Goal: Task Accomplishment & Management: Complete application form

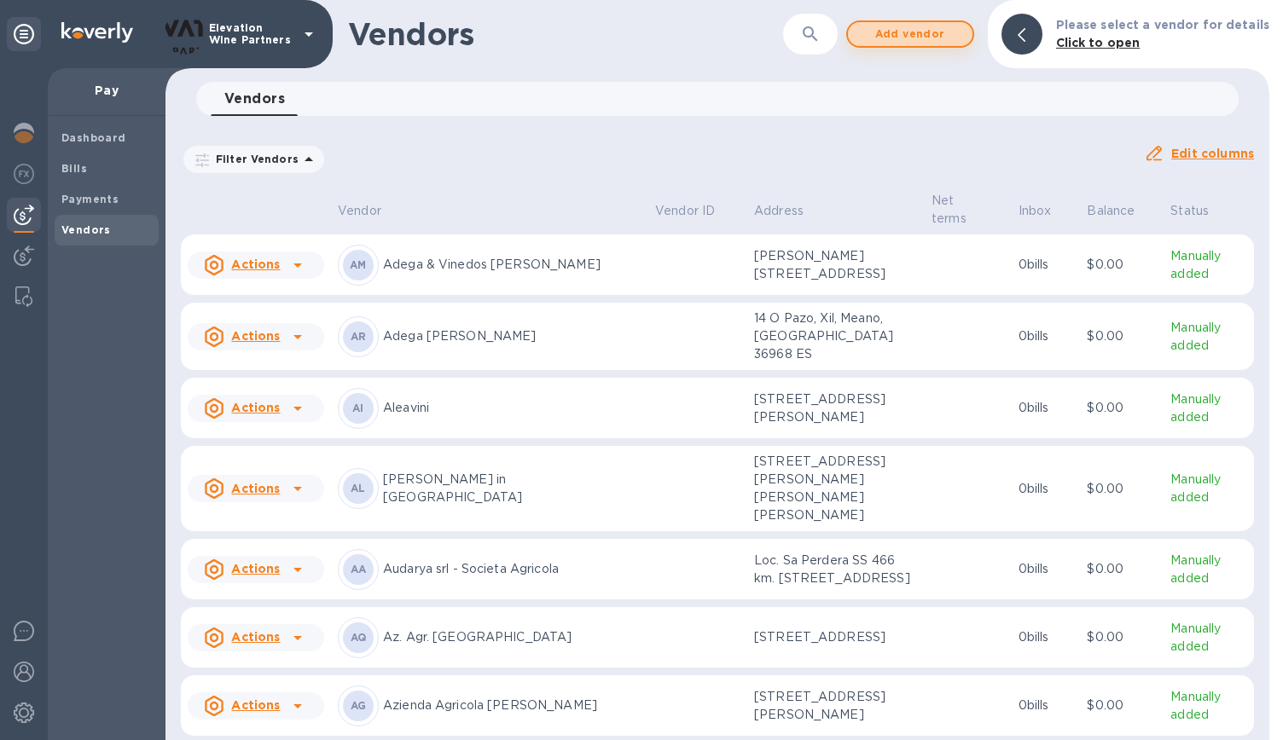
click at [937, 25] on span "Add vendor" at bounding box center [909, 34] width 97 height 20
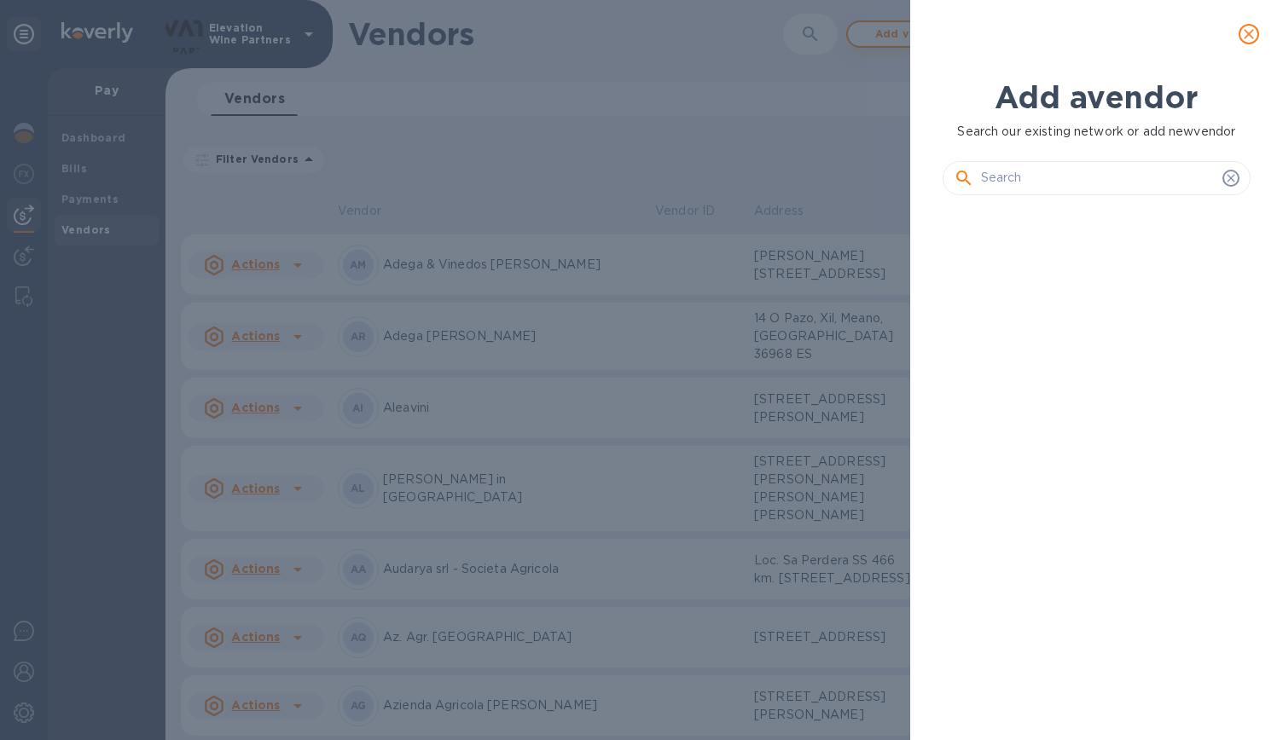
scroll to position [473, 315]
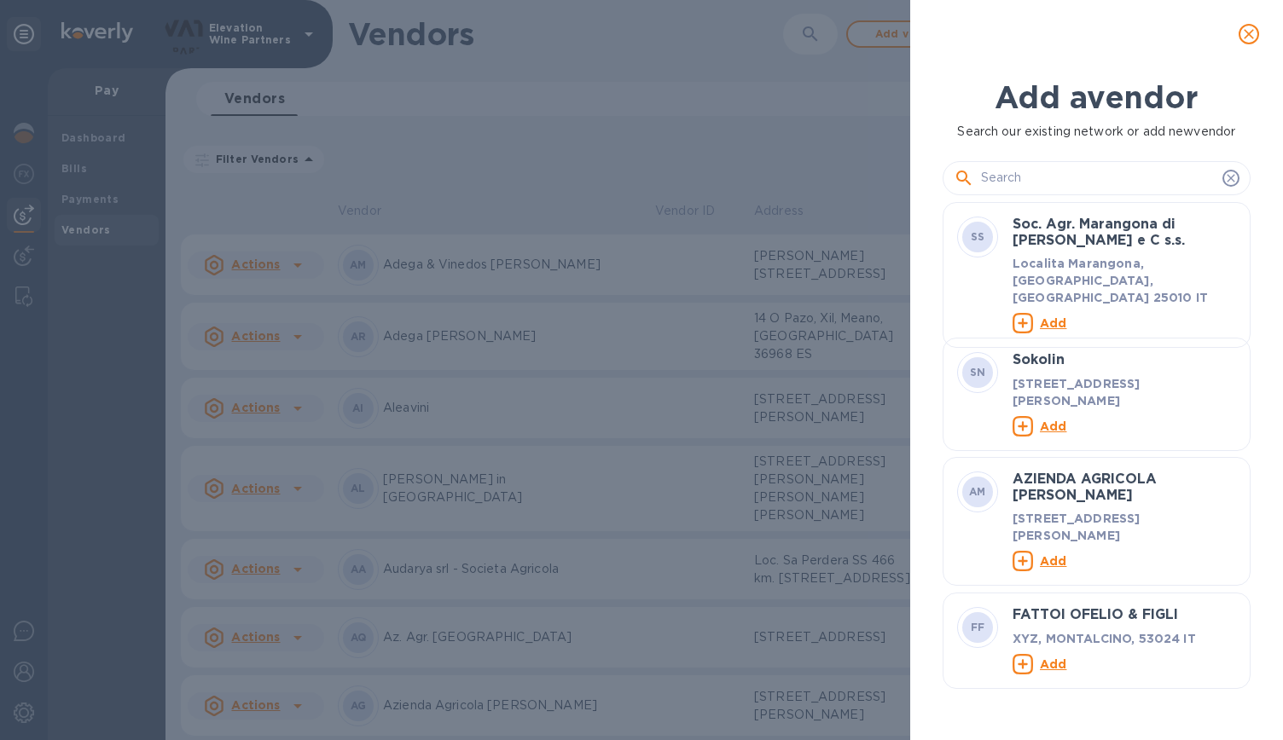
click at [1058, 172] on input "text" at bounding box center [1098, 178] width 235 height 26
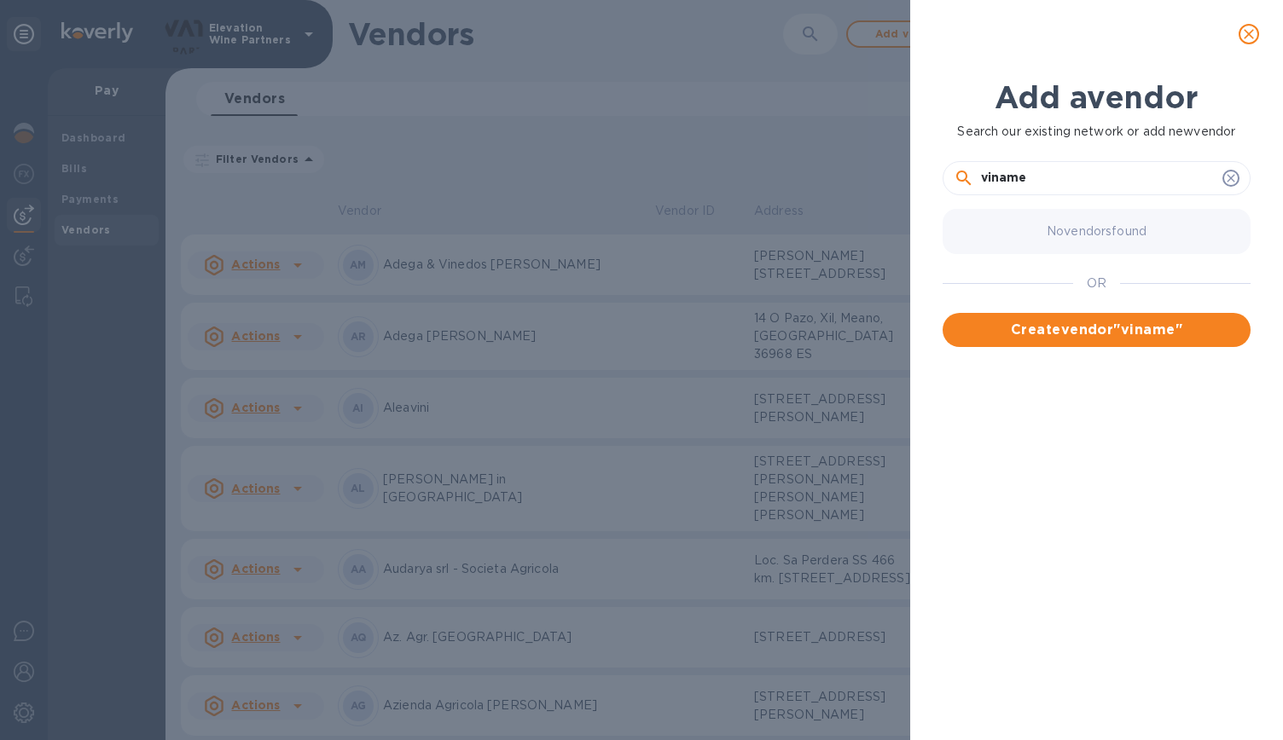
drag, startPoint x: 1058, startPoint y: 172, endPoint x: 894, endPoint y: 163, distance: 164.0
click at [894, 163] on div "Add a vendor Search our existing network or add new vendor viname No vendors fo…" at bounding box center [641, 370] width 1283 height 740
click at [987, 169] on input "viname" at bounding box center [1098, 178] width 235 height 26
click at [984, 178] on input "viname" at bounding box center [1098, 178] width 235 height 26
drag, startPoint x: 985, startPoint y: 179, endPoint x: 973, endPoint y: 177, distance: 12.1
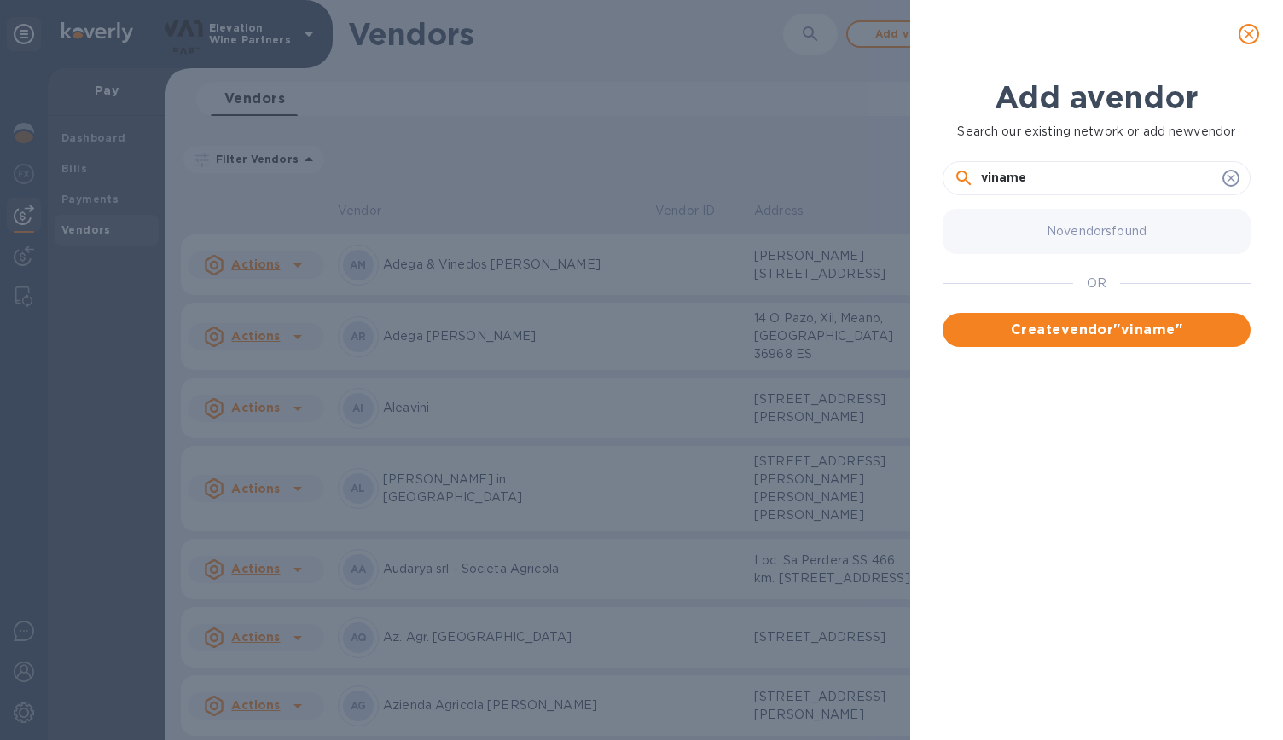
click at [973, 177] on div "viname" at bounding box center [1097, 178] width 286 height 26
type input "Viname"
click at [1121, 328] on span "Create vendor " Viname "" at bounding box center [1096, 330] width 281 height 20
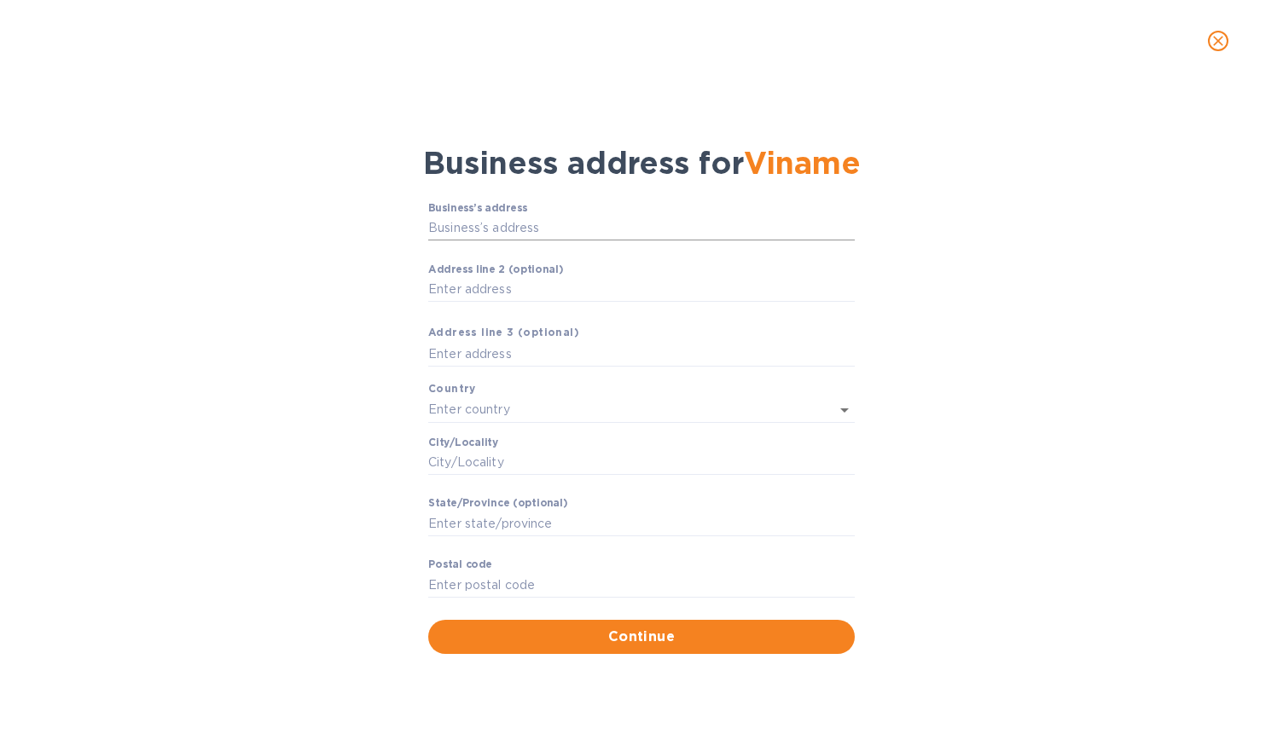
click at [570, 225] on input "Business’s аddress" at bounding box center [641, 229] width 426 height 26
paste input "10 rue des Trois Raisinets"
type input "10 Rue des Trois-Raisinets"
type input "[GEOGRAPHIC_DATA]"
type input "Reims"
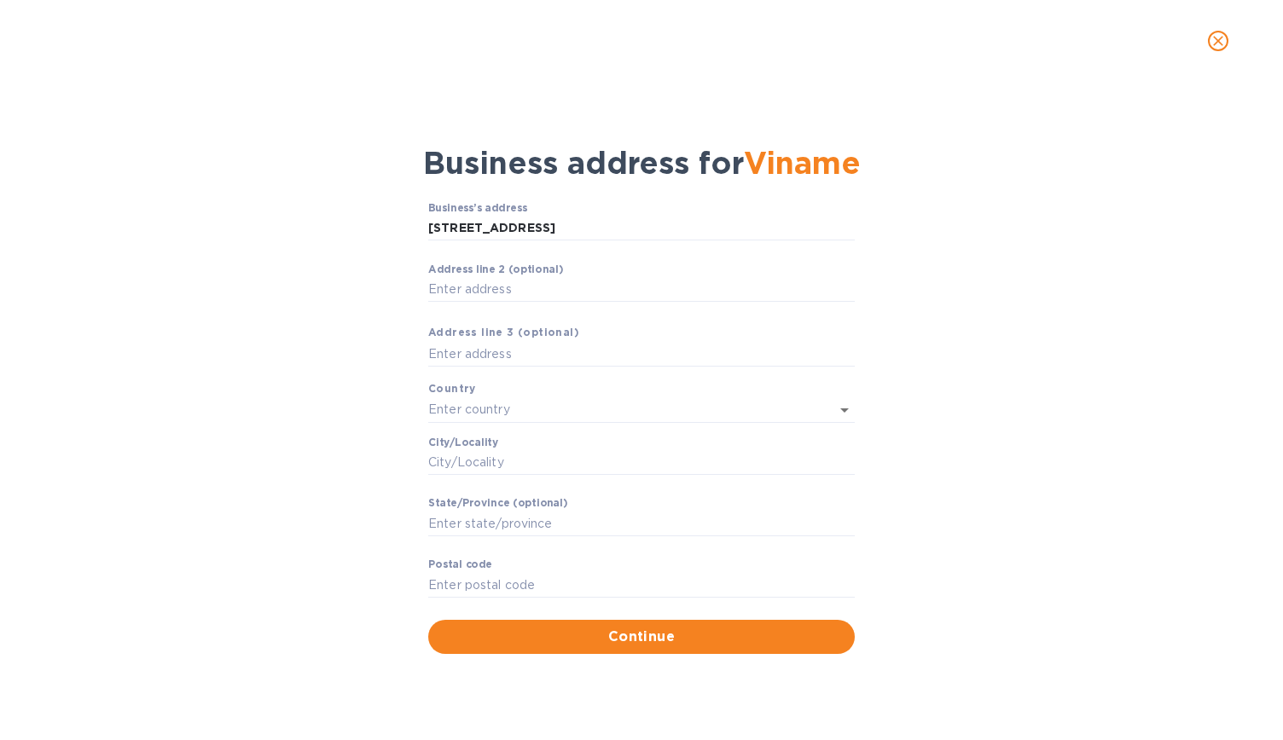
type input "Grand Est"
type input "51100"
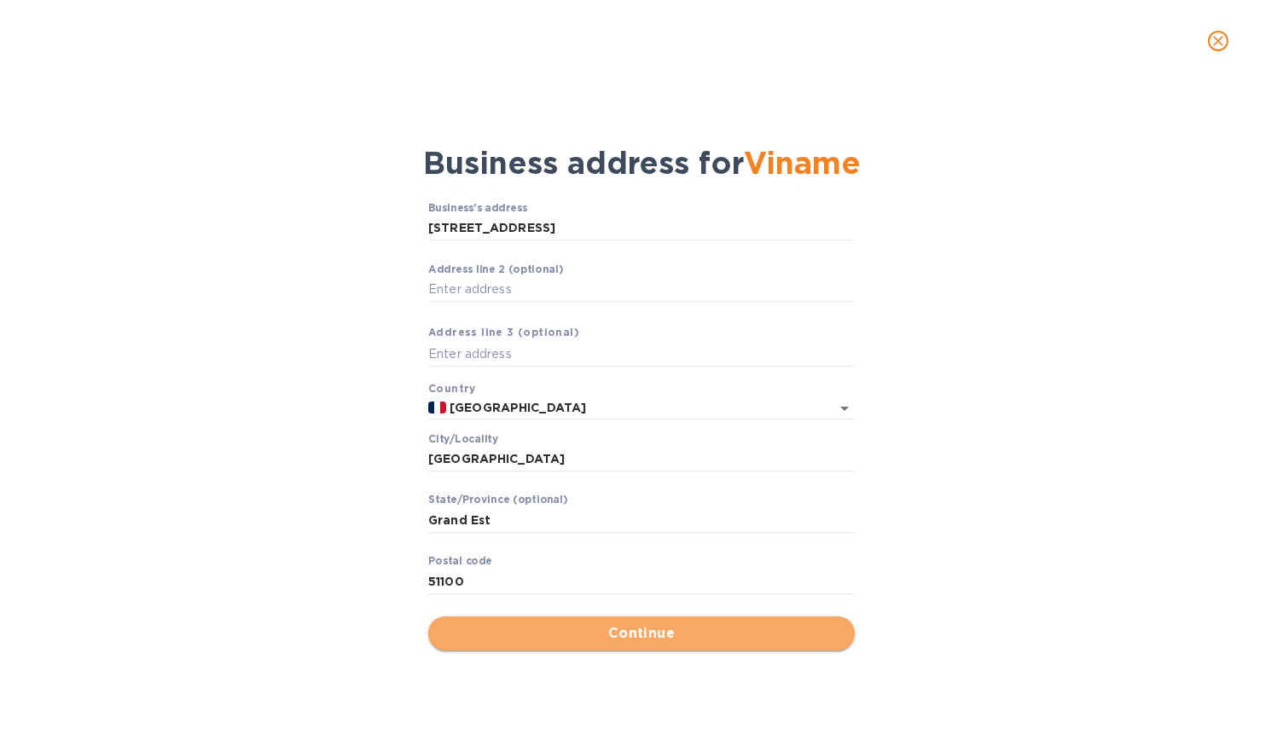
click at [664, 637] on span "Continue" at bounding box center [641, 633] width 399 height 20
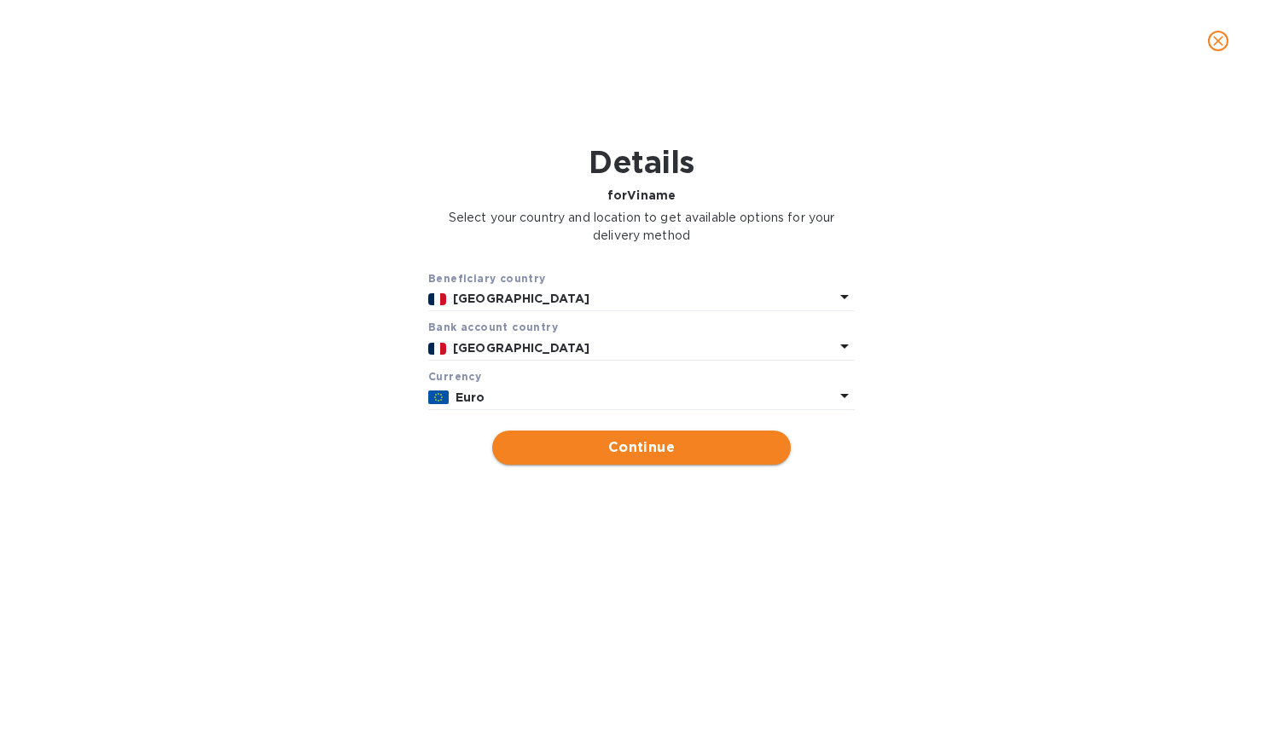
click at [698, 451] on span "Continue" at bounding box center [641, 448] width 271 height 20
type input "Viname"
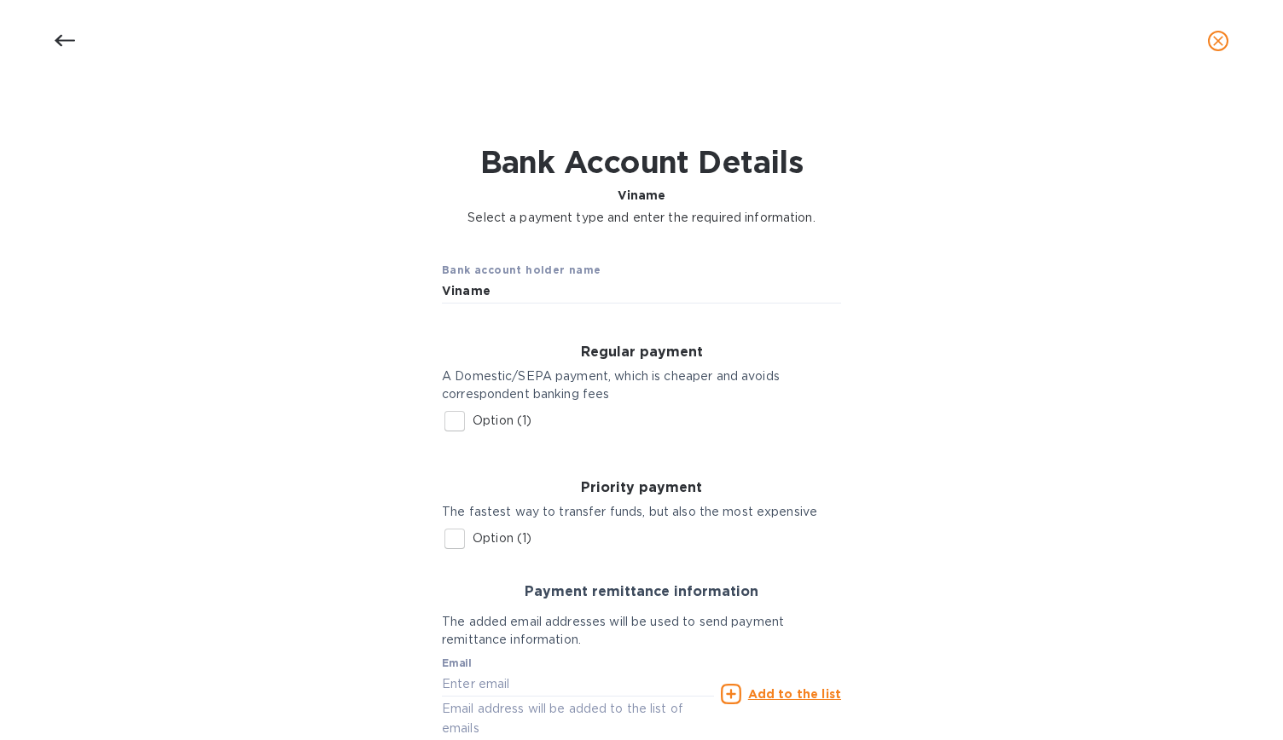
click at [457, 422] on input "Option (1)" at bounding box center [455, 421] width 36 height 36
checkbox input "true"
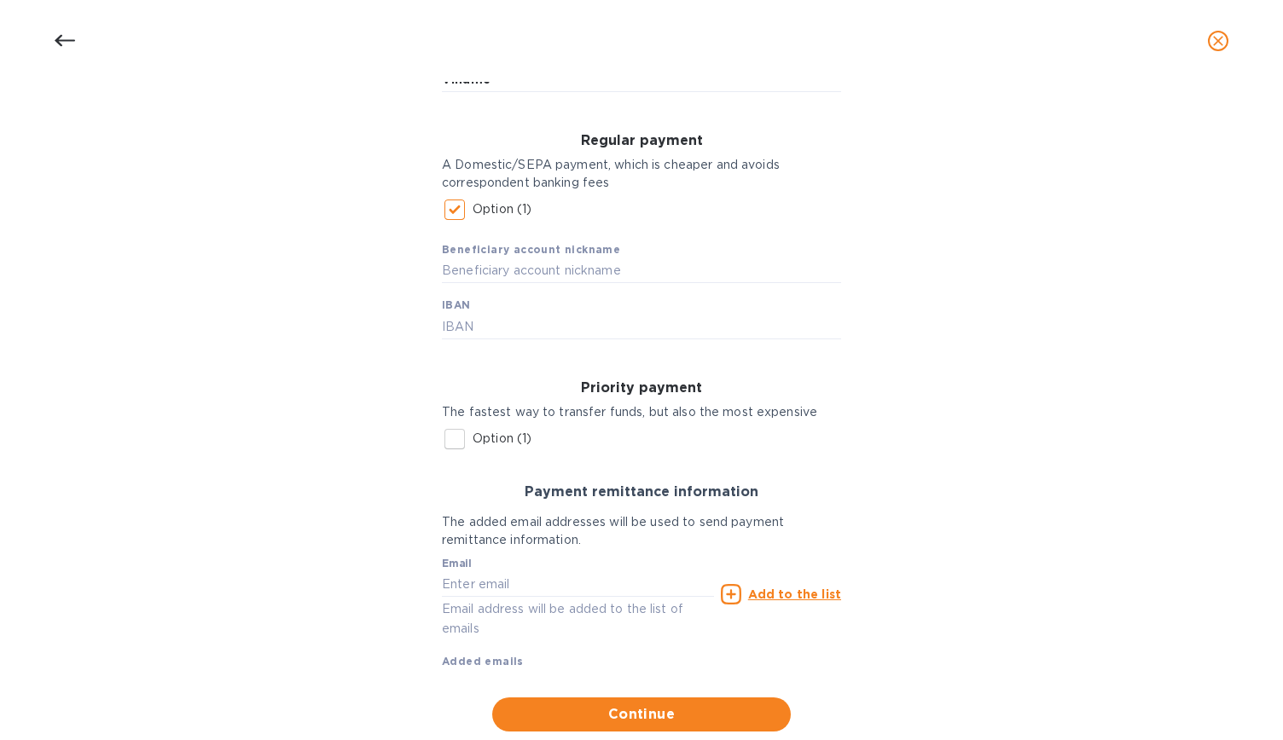
scroll to position [256, 0]
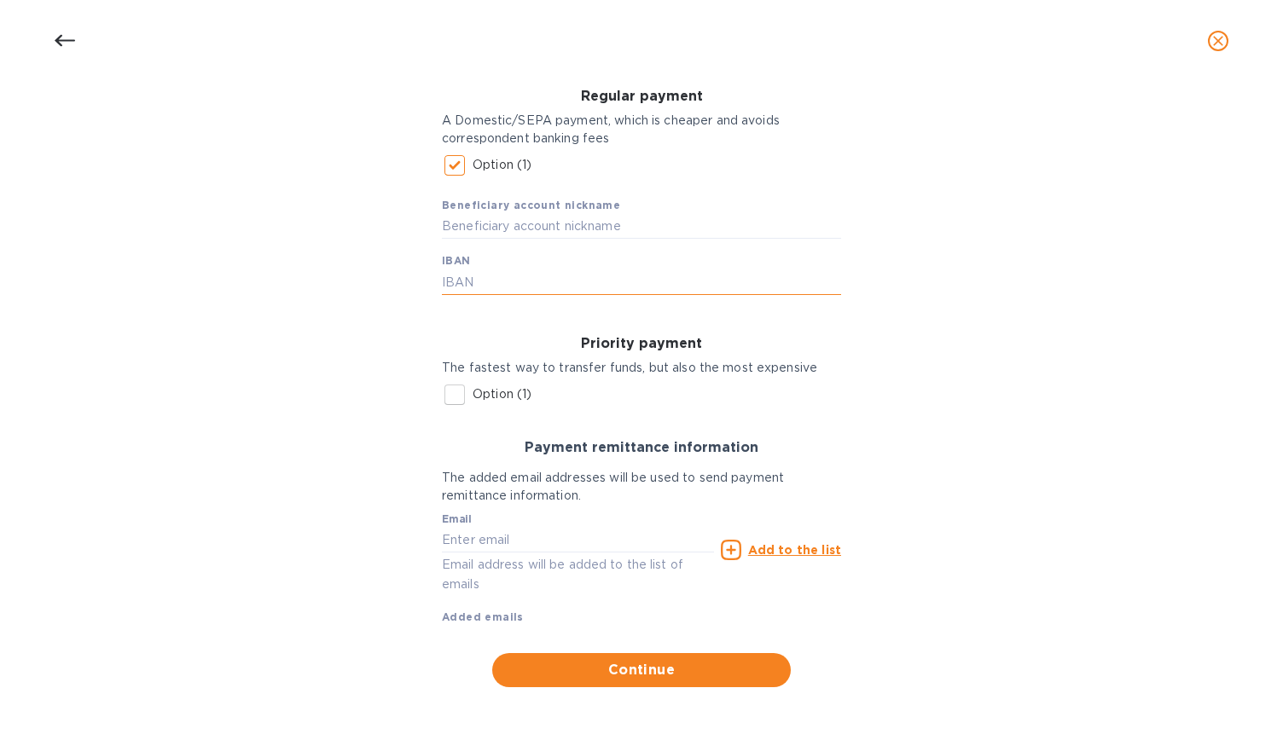
click at [545, 289] on input "text" at bounding box center [641, 283] width 399 height 26
paste input "FR-76-13580 00002 02361114060 49"
click at [457, 282] on input "FR-76-13580 00002 02361114060 49" at bounding box center [641, 283] width 399 height 26
drag, startPoint x: 470, startPoint y: 279, endPoint x: 477, endPoint y: 285, distance: 9.1
click at [477, 285] on input "FR76-13580 00002 02361114060 49" at bounding box center [641, 283] width 399 height 26
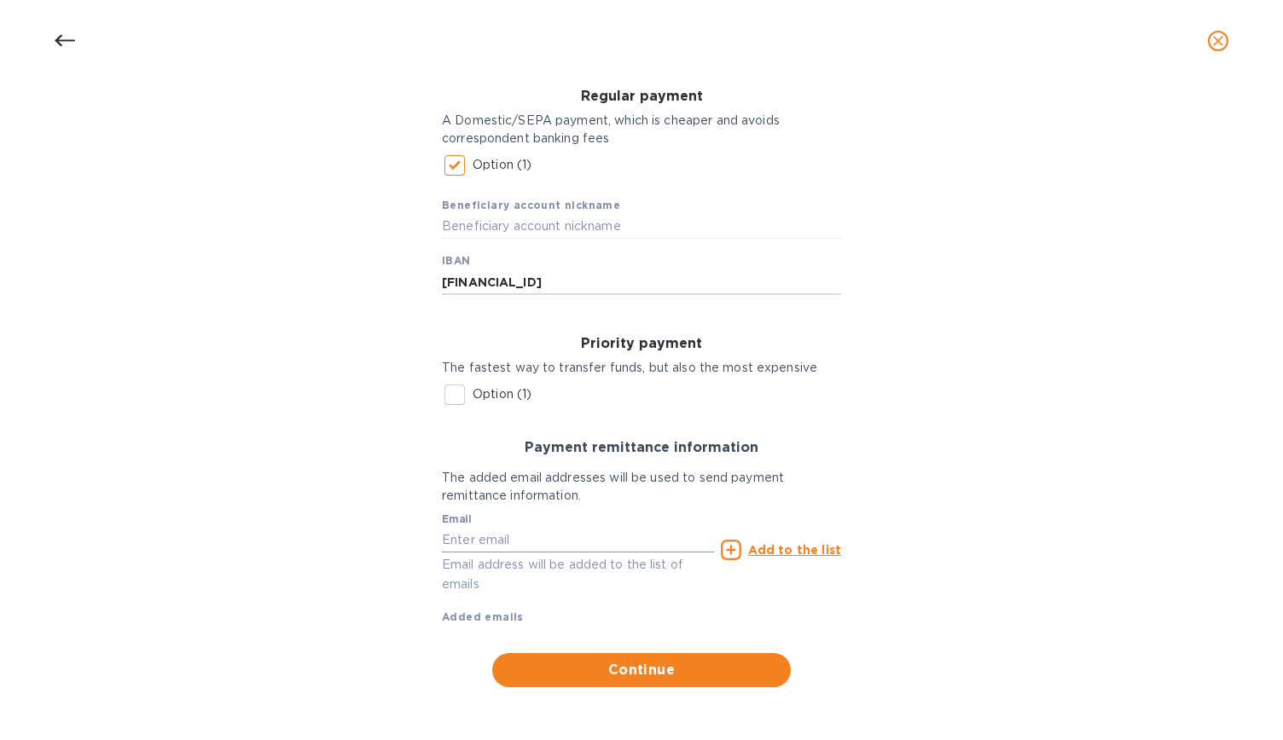
type input "[FINANCIAL_ID]"
click at [632, 538] on input "text" at bounding box center [578, 540] width 272 height 26
type input "[EMAIL_ADDRESS][DOMAIN_NAME]"
type input "[STREET_ADDRESS][US_STATE]"
click at [807, 548] on u "Add to the list" at bounding box center [794, 550] width 93 height 14
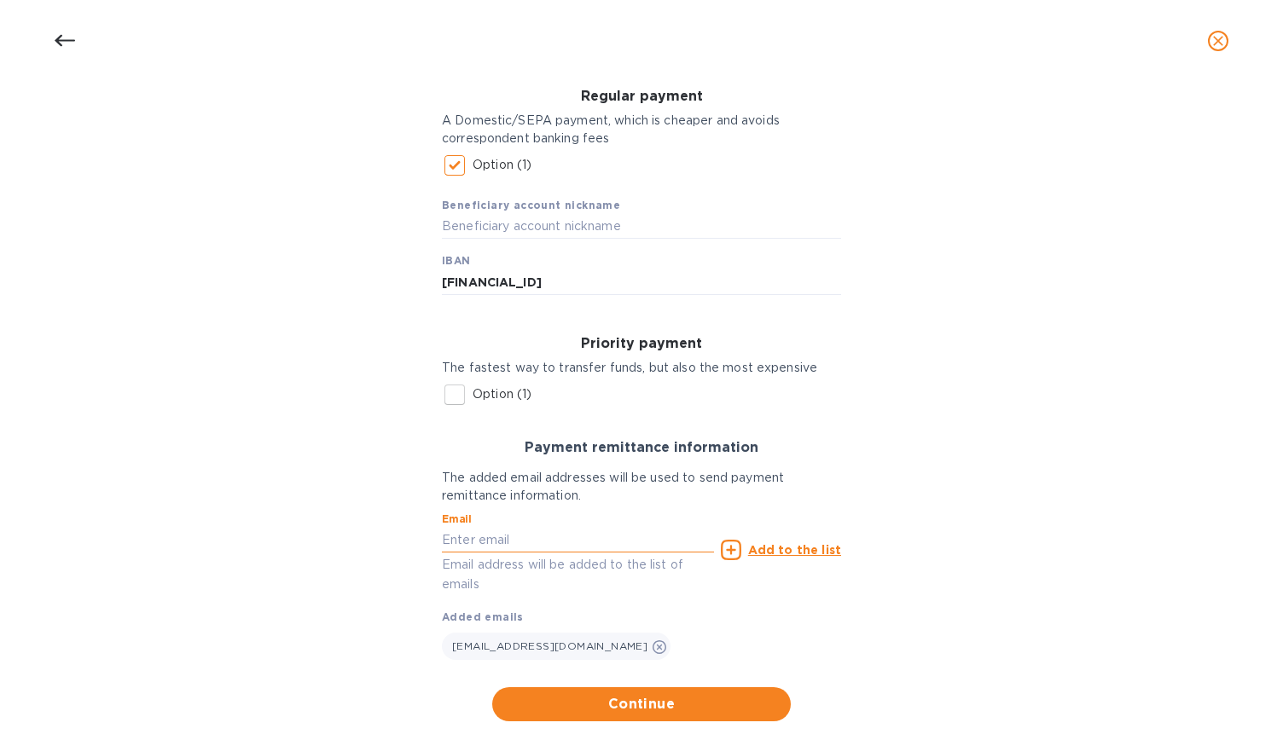
click at [532, 531] on input "text" at bounding box center [578, 540] width 272 height 26
paste input "[EMAIL_ADDRESS][DOMAIN_NAME]>"
type input "[EMAIL_ADDRESS][DOMAIN_NAME]"
click at [785, 548] on u "Add to the list" at bounding box center [794, 550] width 93 height 14
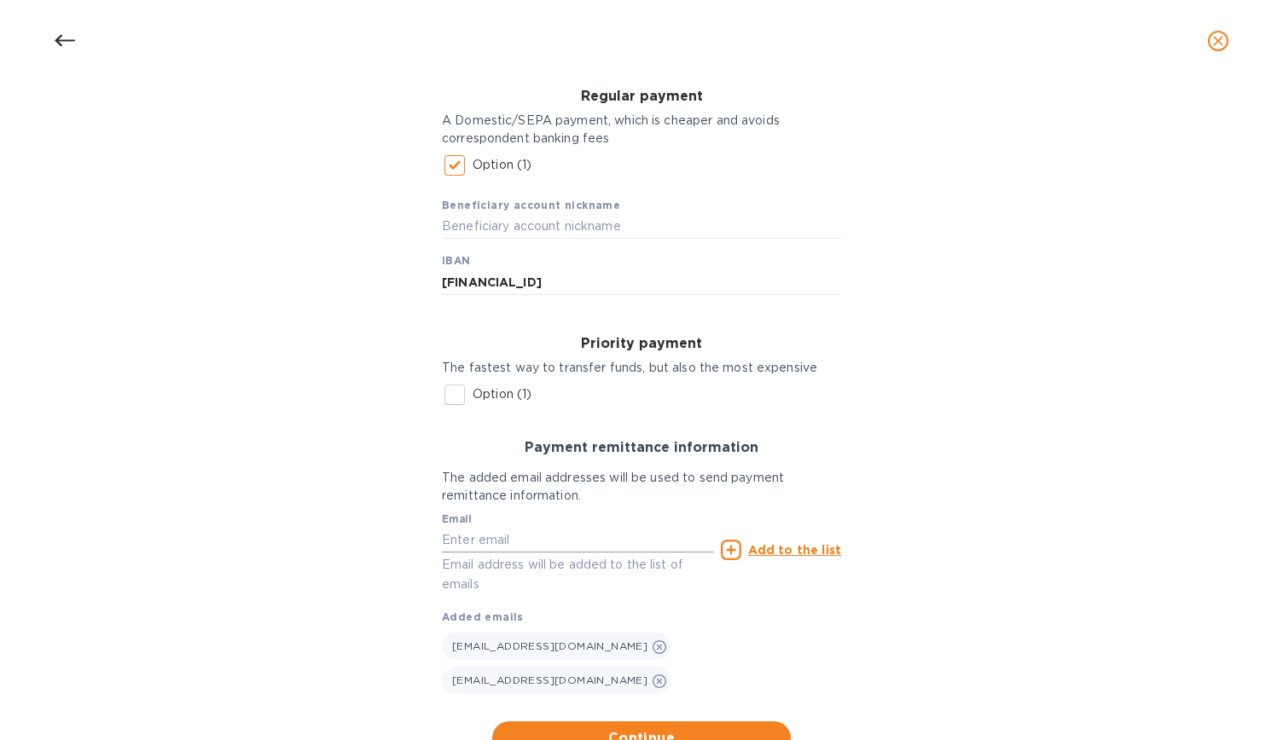
click at [467, 535] on input "text" at bounding box center [578, 540] width 272 height 26
paste input "10 rue des Trois Raisinets"
drag, startPoint x: 605, startPoint y: 541, endPoint x: 349, endPoint y: 538, distance: 255.9
click at [349, 538] on div "Bank account holder name Viname Regular payment A Domestic/SEPA payment, which …" at bounding box center [641, 374] width 1238 height 786
paste input "469 [EMAIL_ADDRESS][PERSON_NAME][DOMAIN_NAME]"
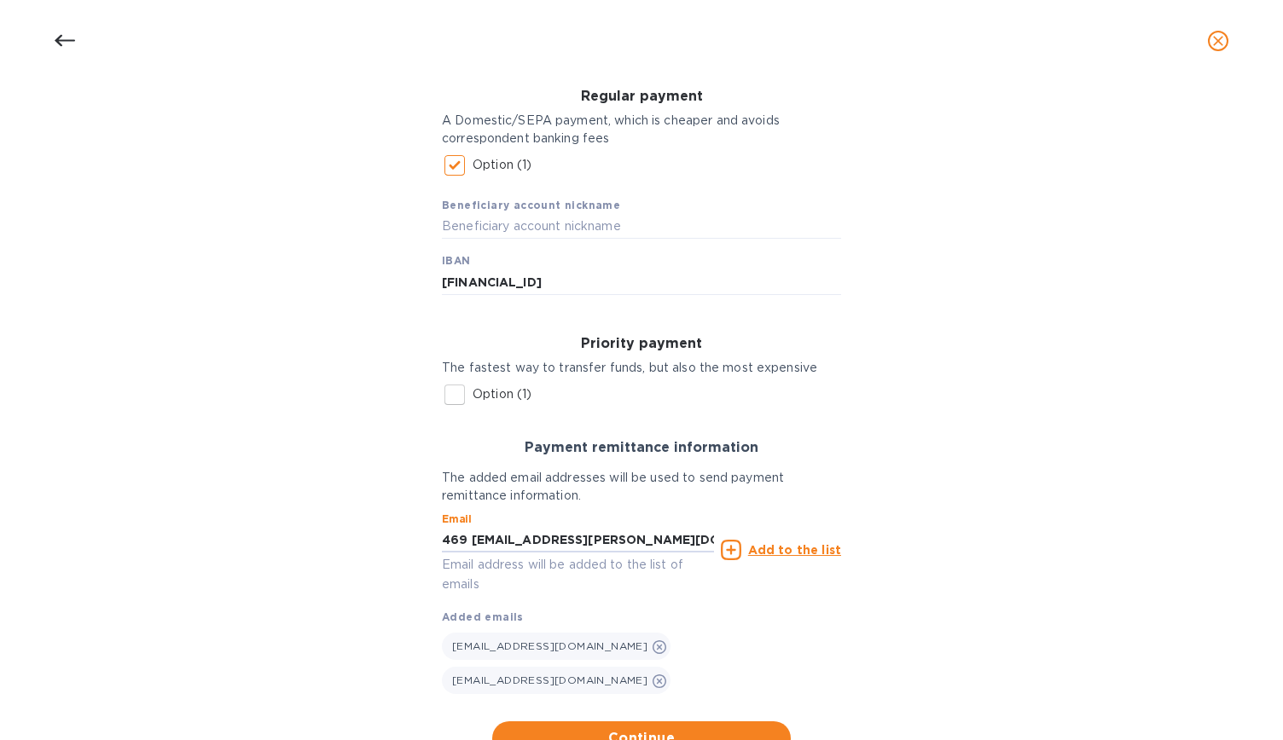
drag, startPoint x: 471, startPoint y: 539, endPoint x: 422, endPoint y: 543, distance: 48.8
click at [422, 543] on div "Bank account holder name Viname Regular payment A Domestic/SEPA payment, which …" at bounding box center [641, 374] width 1238 height 786
type input "[PERSON_NAME][EMAIL_ADDRESS][DOMAIN_NAME]"
click at [786, 548] on u "Add to the list" at bounding box center [794, 550] width 93 height 14
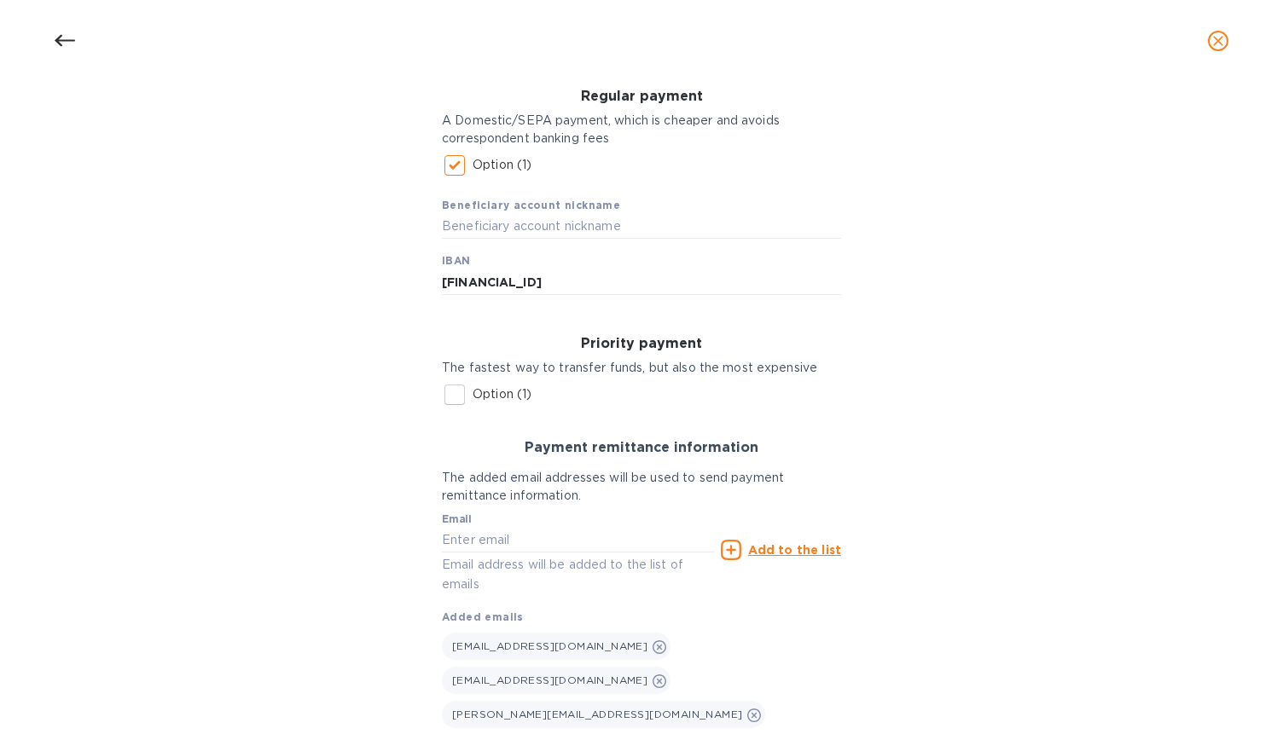
click at [791, 550] on u "Add to the list" at bounding box center [794, 550] width 93 height 14
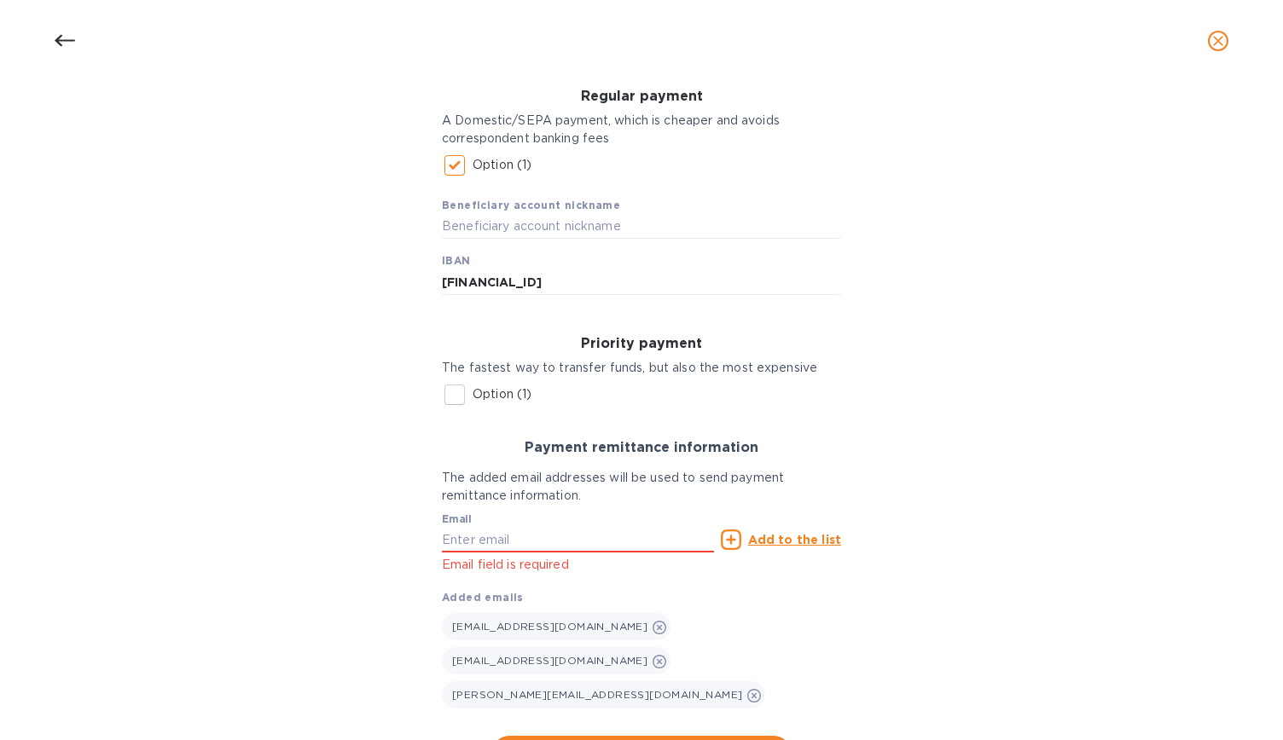
scroll to position [305, 0]
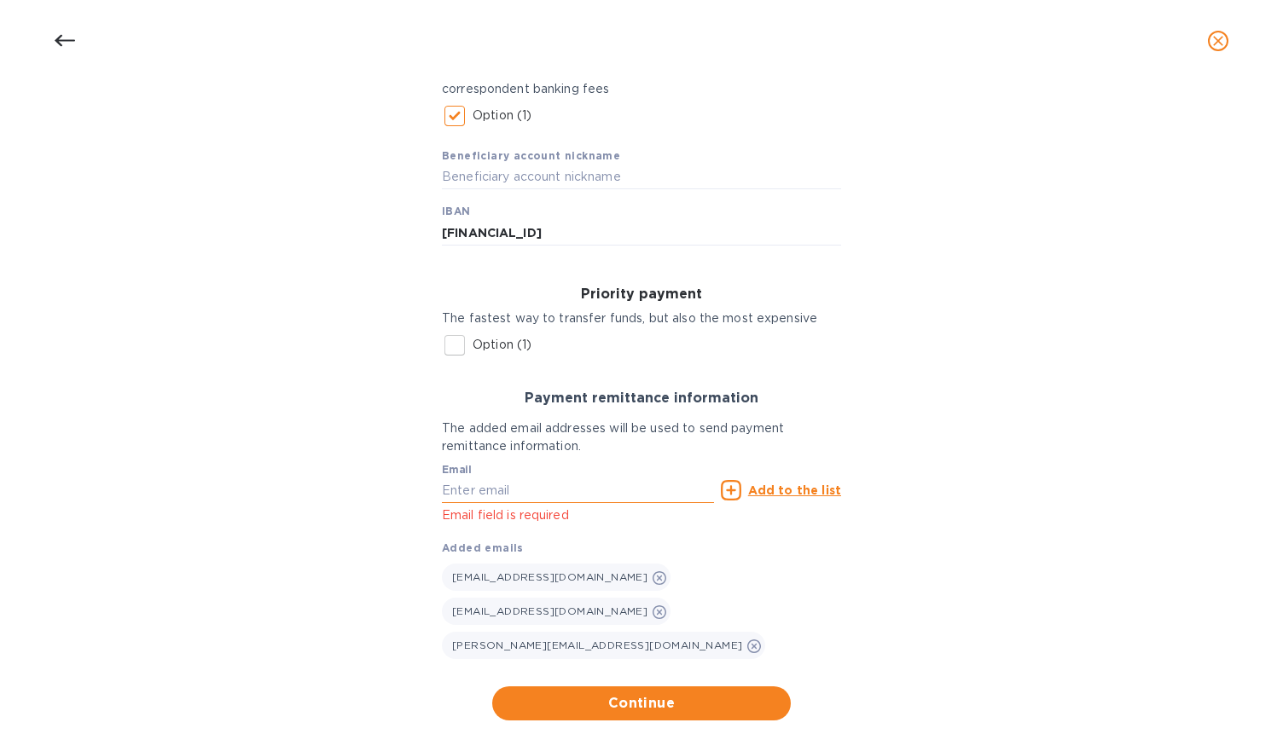
click at [529, 487] on input "text" at bounding box center [578, 491] width 272 height 26
paste input "469 [EMAIL_ADDRESS][PERSON_NAME][DOMAIN_NAME]"
click at [1092, 683] on div "Bank account holder name Viname Regular payment A Domestic/SEPA payment, which …" at bounding box center [641, 331] width 1238 height 799
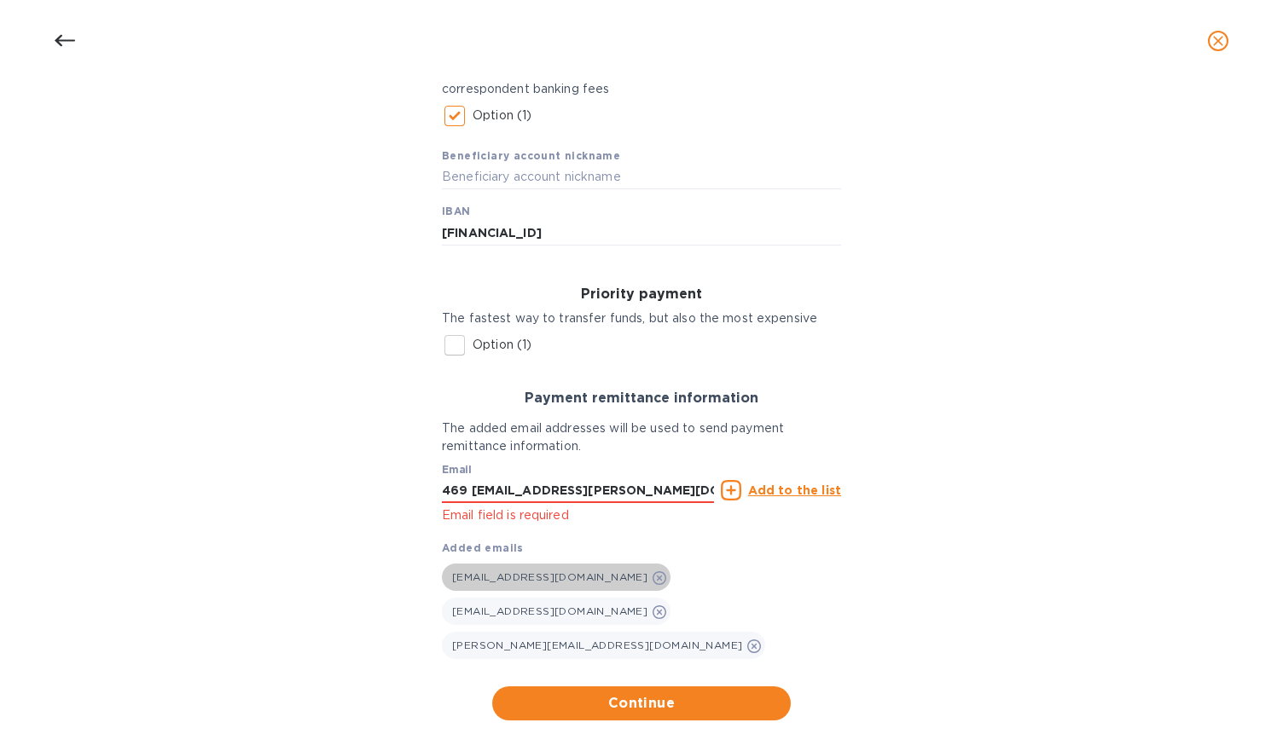
click at [652, 579] on icon at bounding box center [659, 578] width 14 height 14
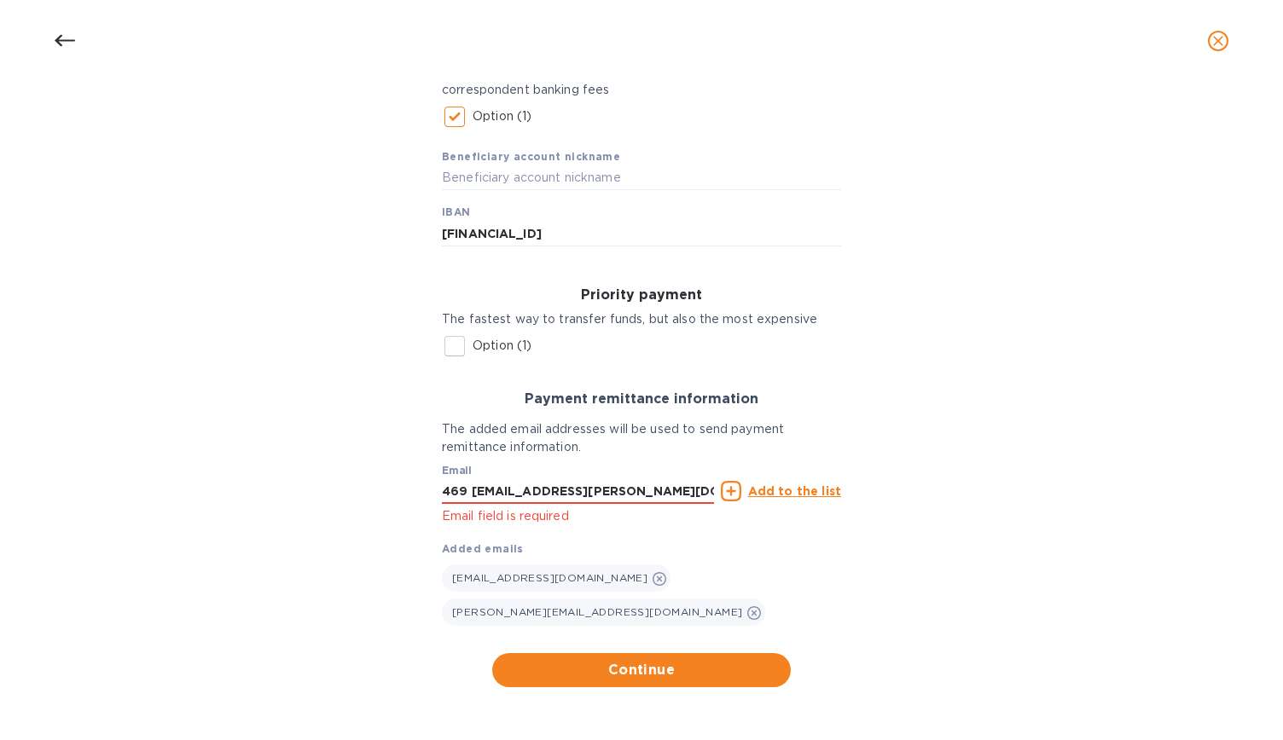
scroll to position [271, 0]
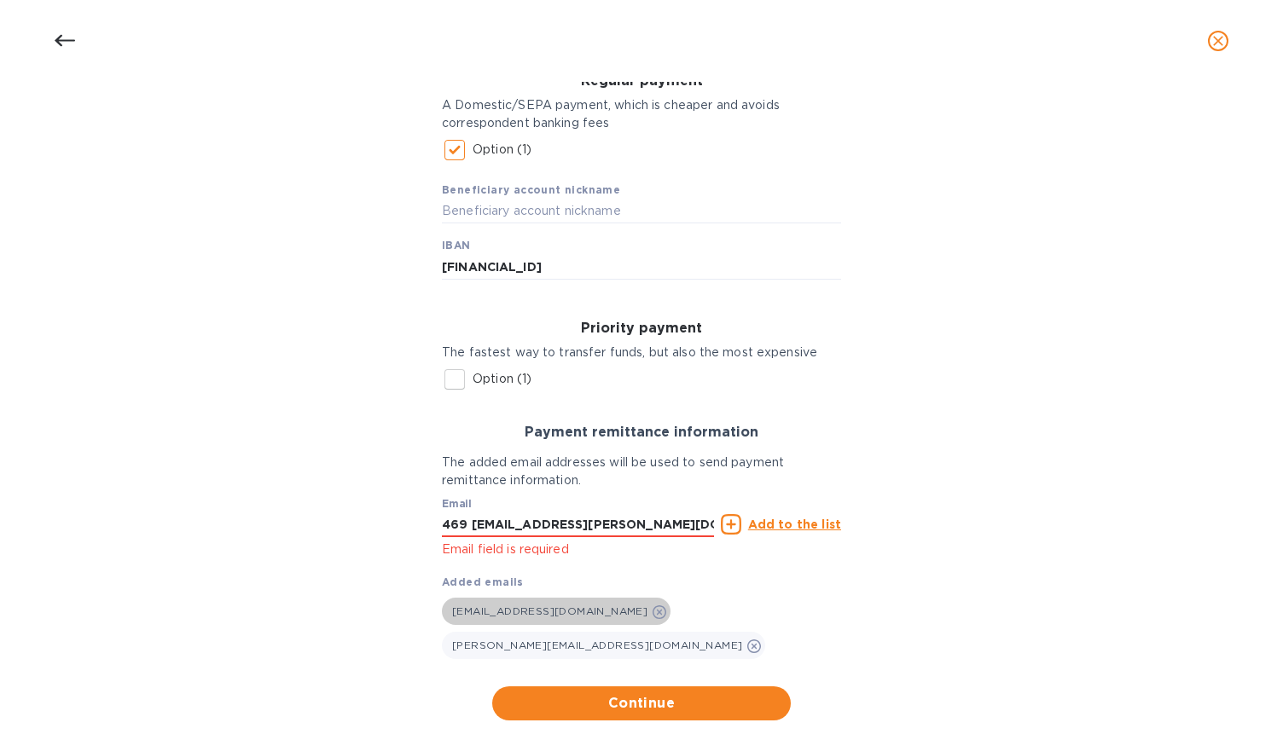
click at [652, 614] on icon at bounding box center [659, 613] width 14 height 14
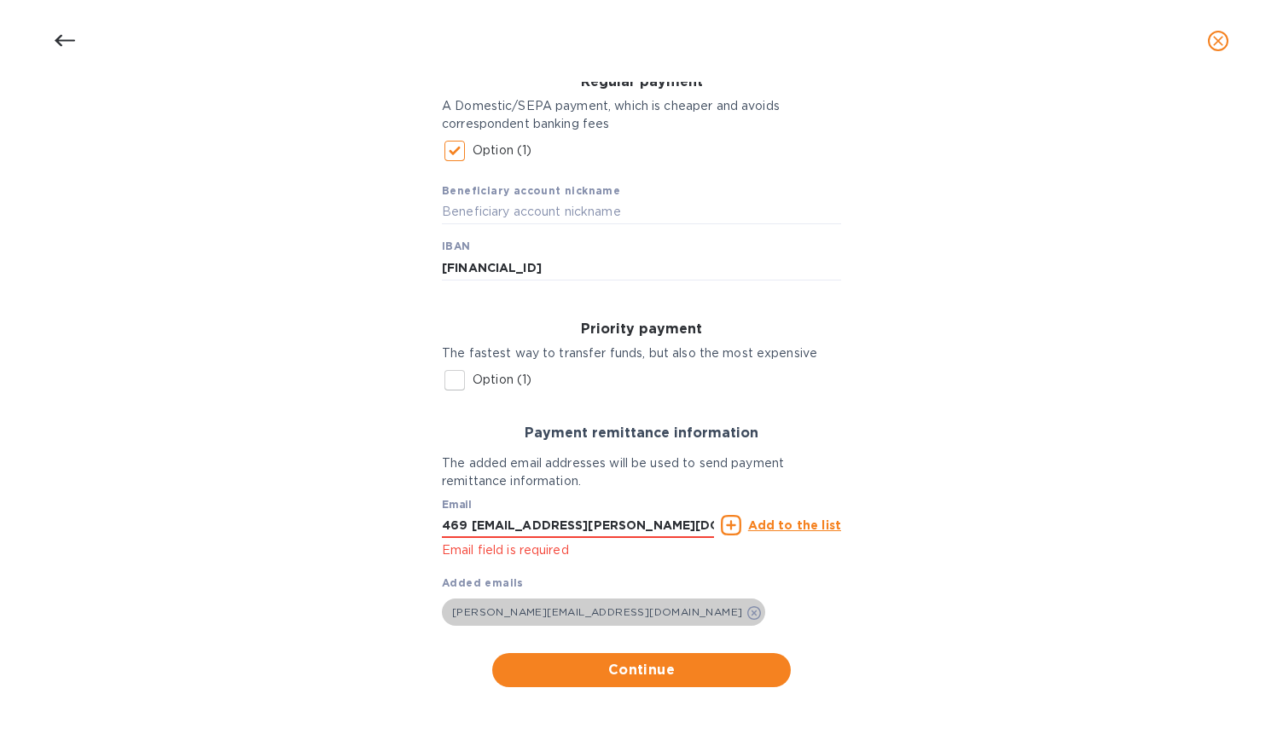
click at [747, 618] on icon at bounding box center [754, 613] width 14 height 14
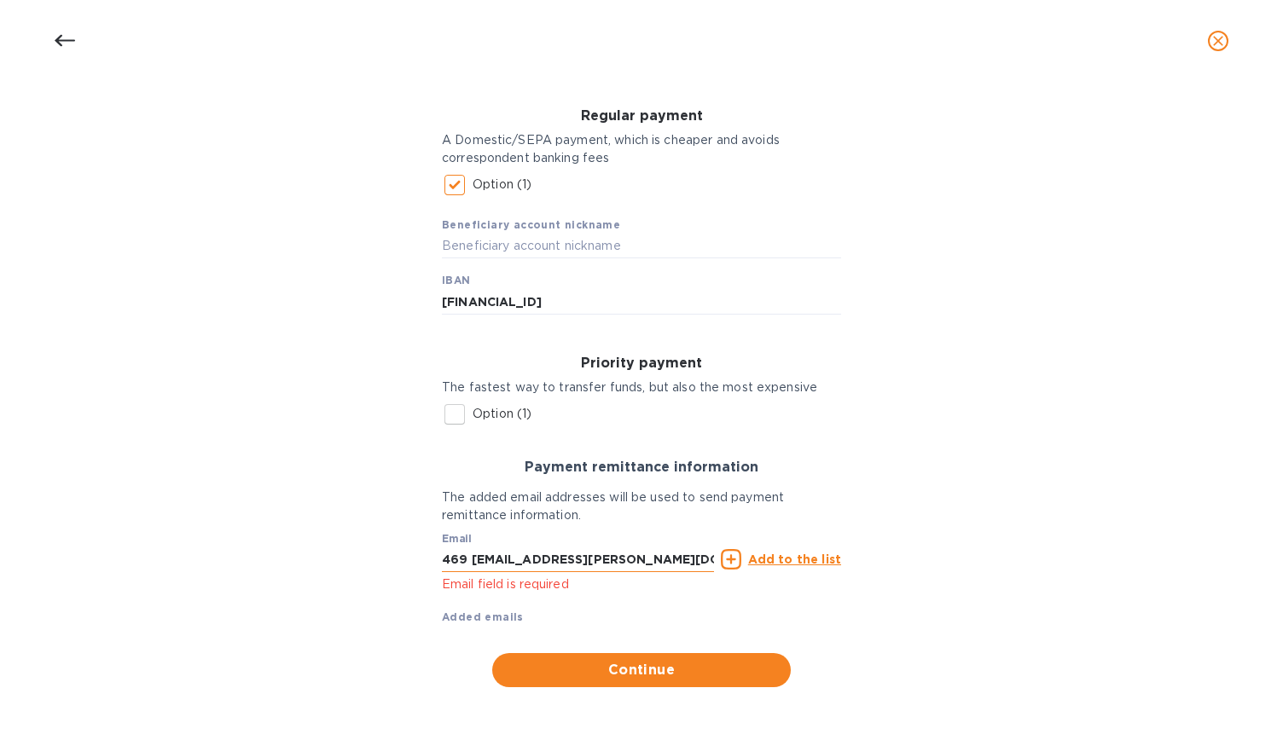
click at [596, 561] on input "469 [EMAIL_ADDRESS][PERSON_NAME][DOMAIN_NAME]" at bounding box center [578, 560] width 272 height 26
drag, startPoint x: 619, startPoint y: 560, endPoint x: 488, endPoint y: 564, distance: 131.4
click at [488, 564] on input "469 [EMAIL_ADDRESS][PERSON_NAME][DOMAIN_NAME]" at bounding box center [578, 560] width 272 height 26
paste input "469 -so"
type input "469 -so469 -sophie@vin-ame.fr"
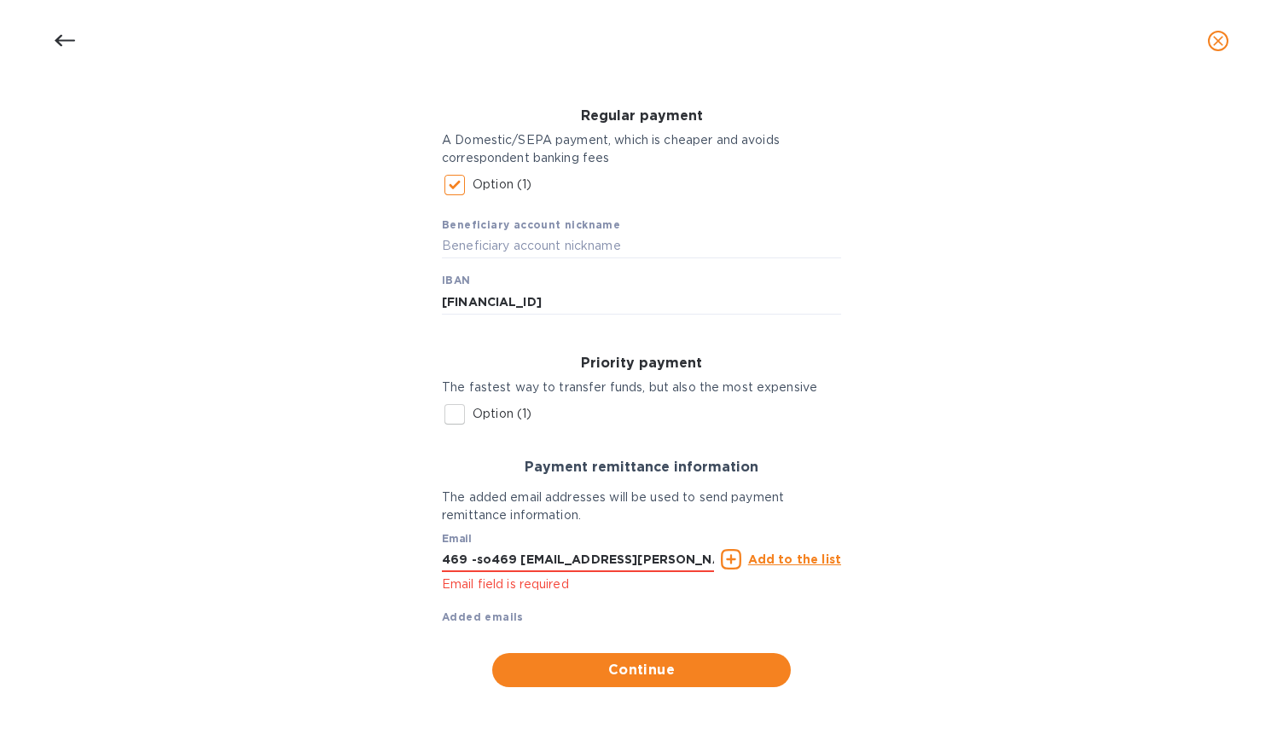
click at [815, 556] on u "Add to the list" at bounding box center [794, 560] width 93 height 14
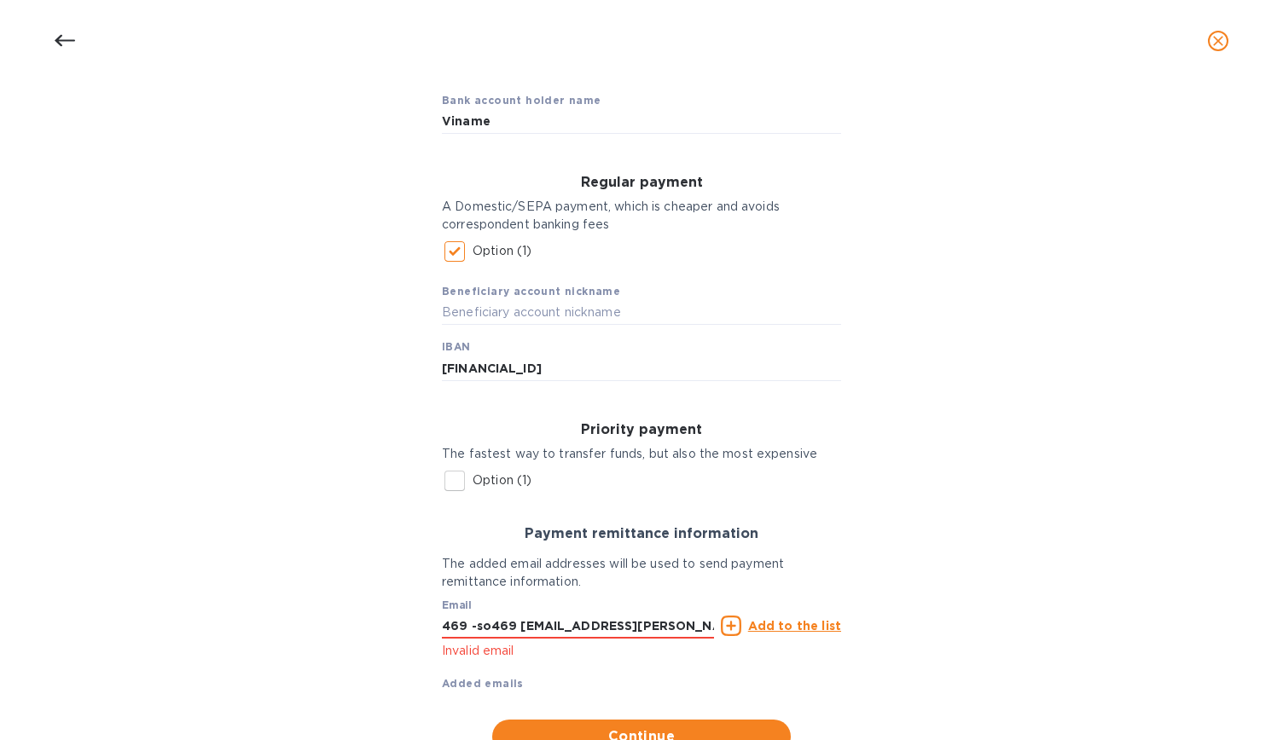
scroll to position [0, 0]
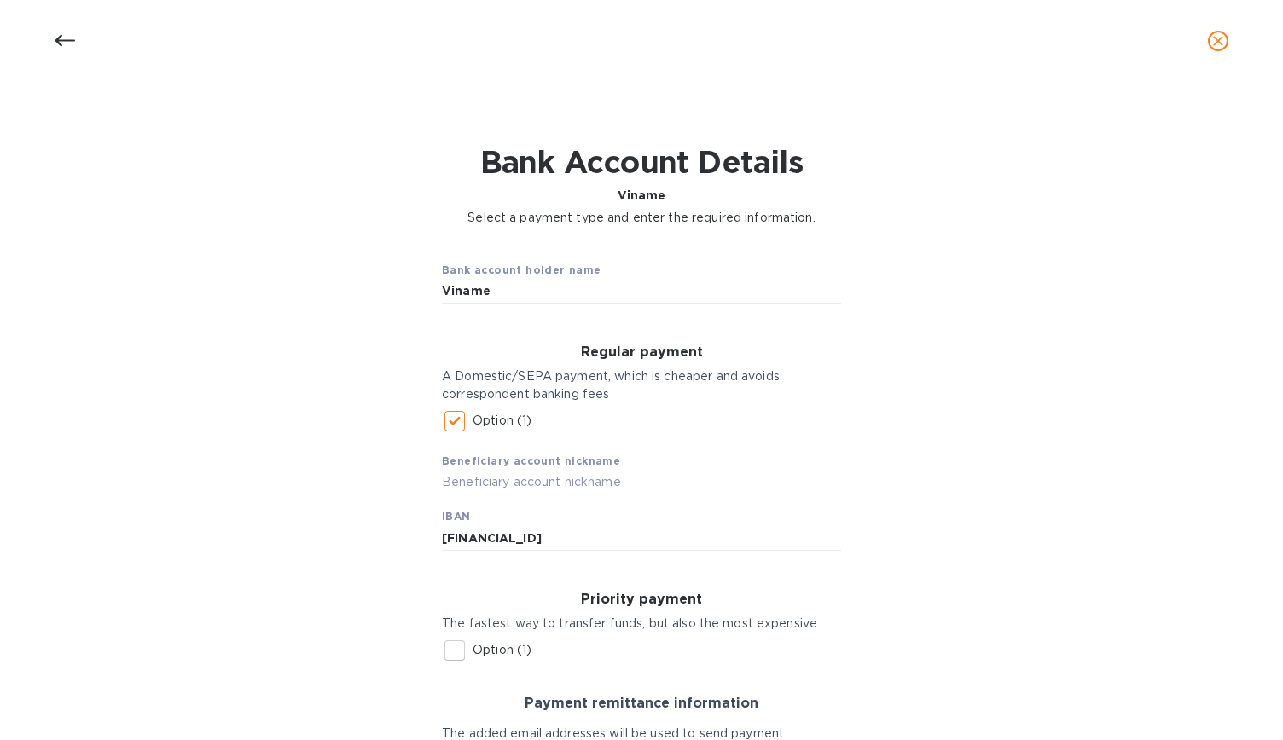
click at [1221, 39] on icon "close" at bounding box center [1217, 40] width 17 height 17
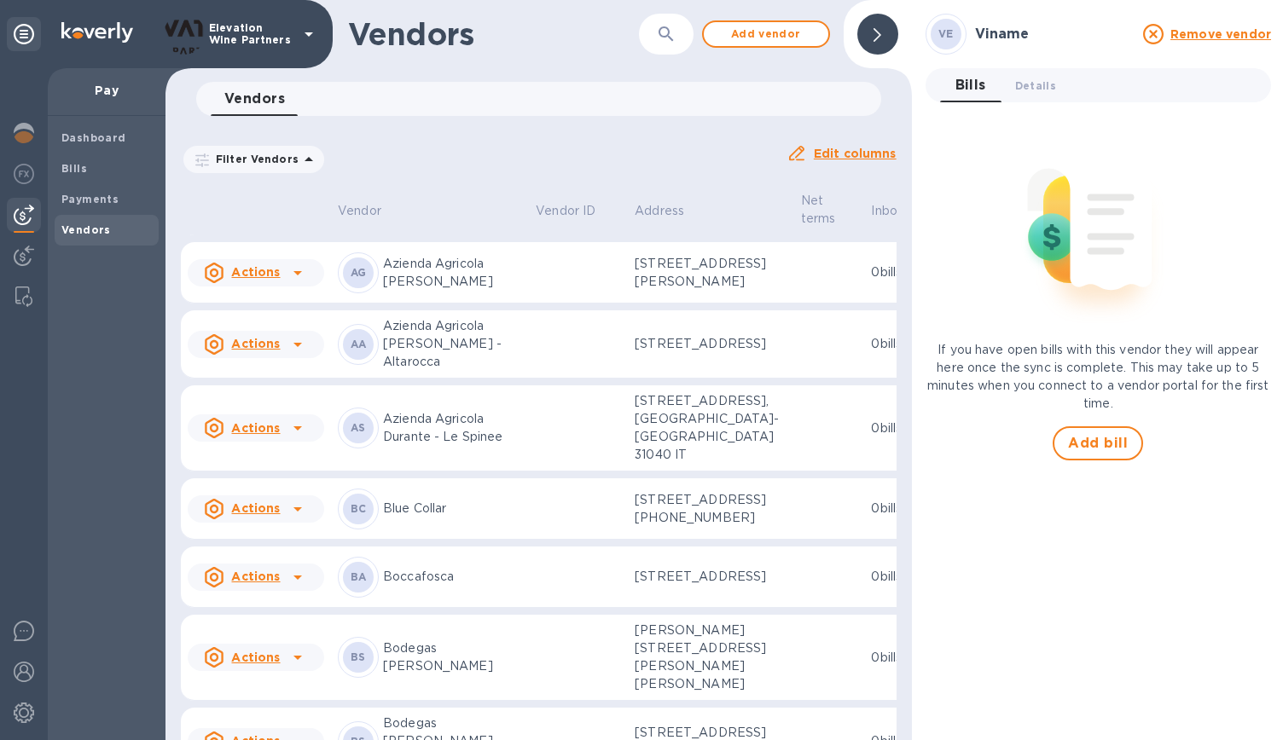
scroll to position [797, 0]
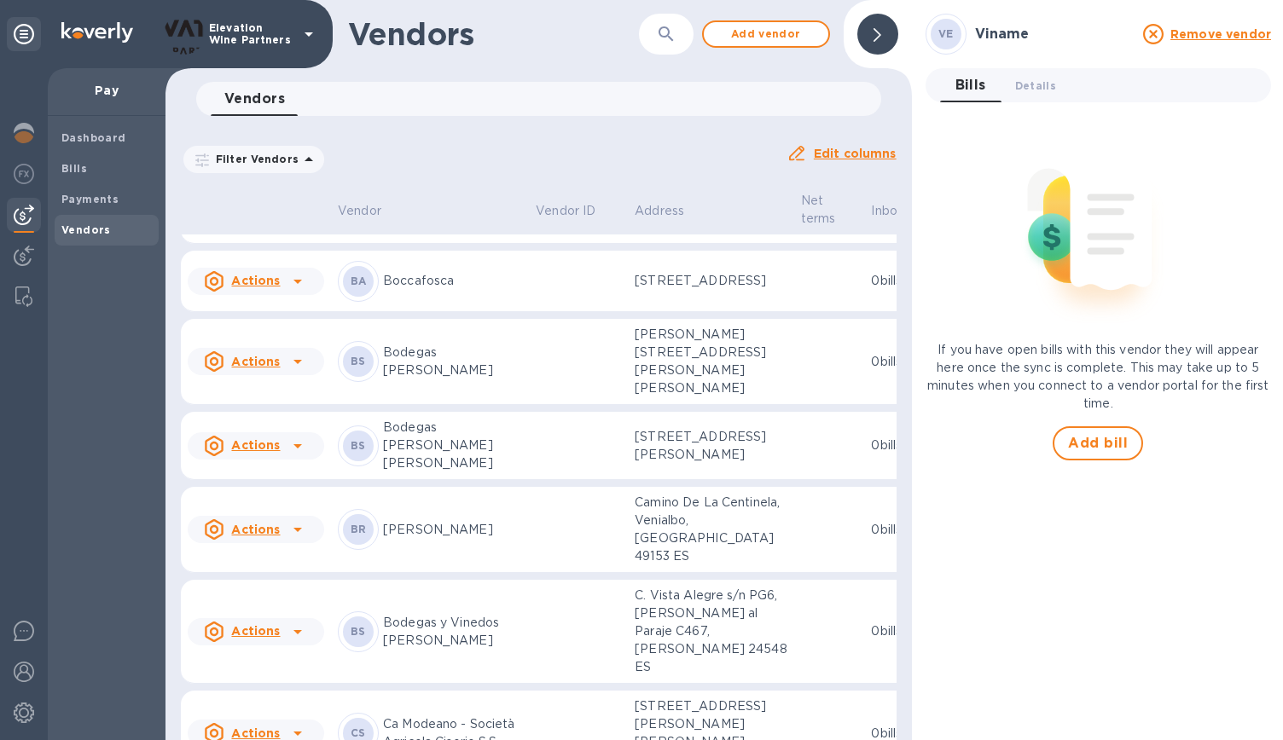
click at [864, 176] on td "0 bills" at bounding box center [898, 133] width 69 height 86
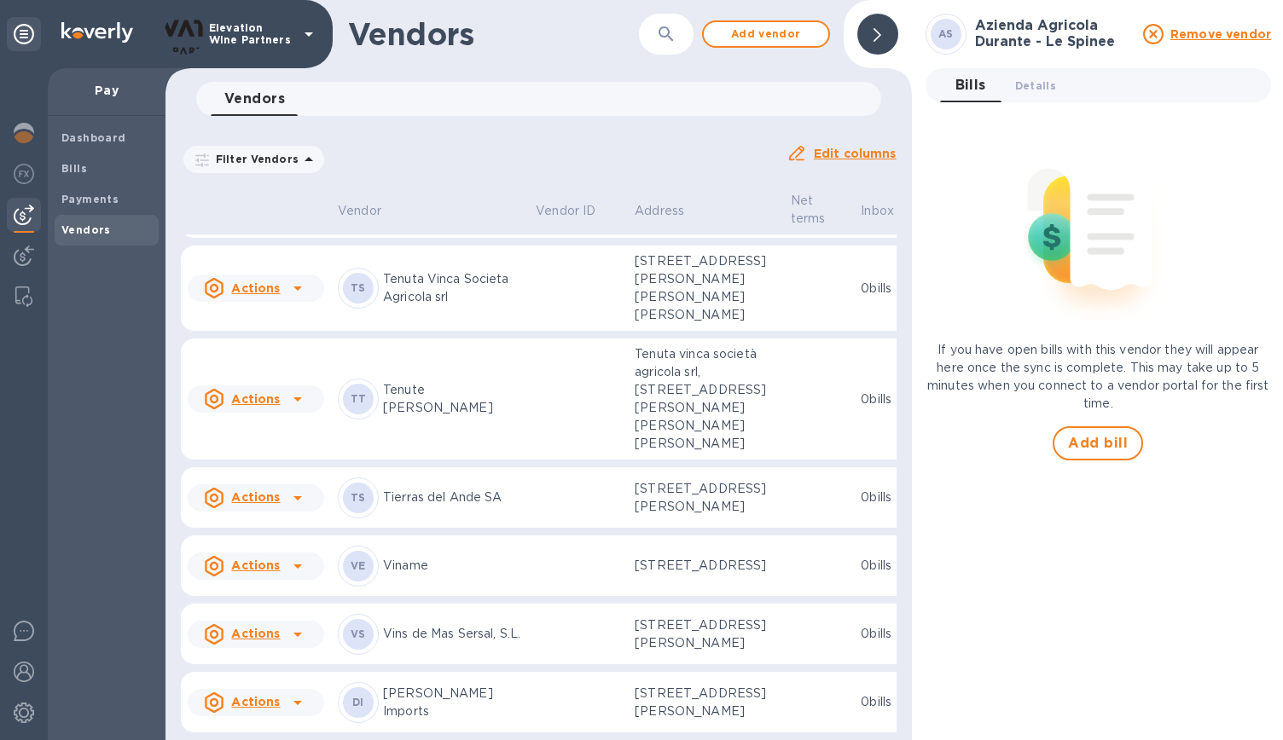
scroll to position [4317, 0]
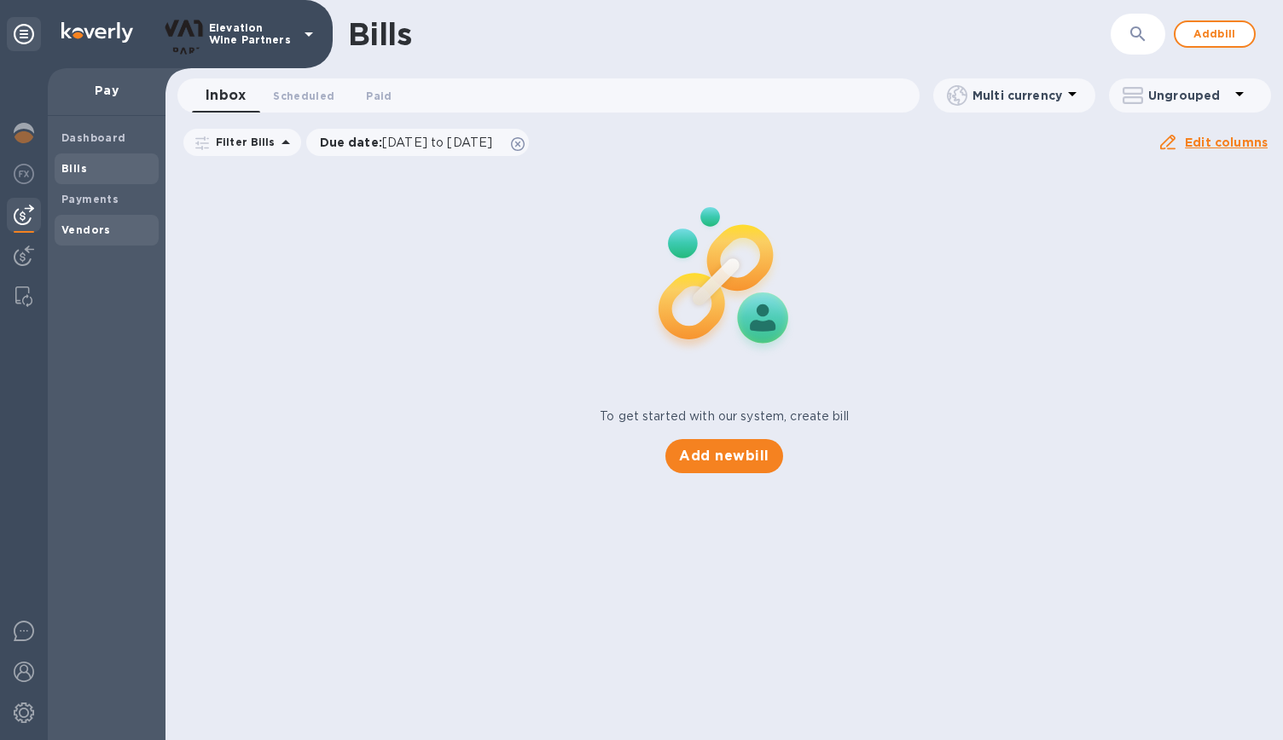
click at [102, 237] on span "Vendors" at bounding box center [85, 230] width 49 height 17
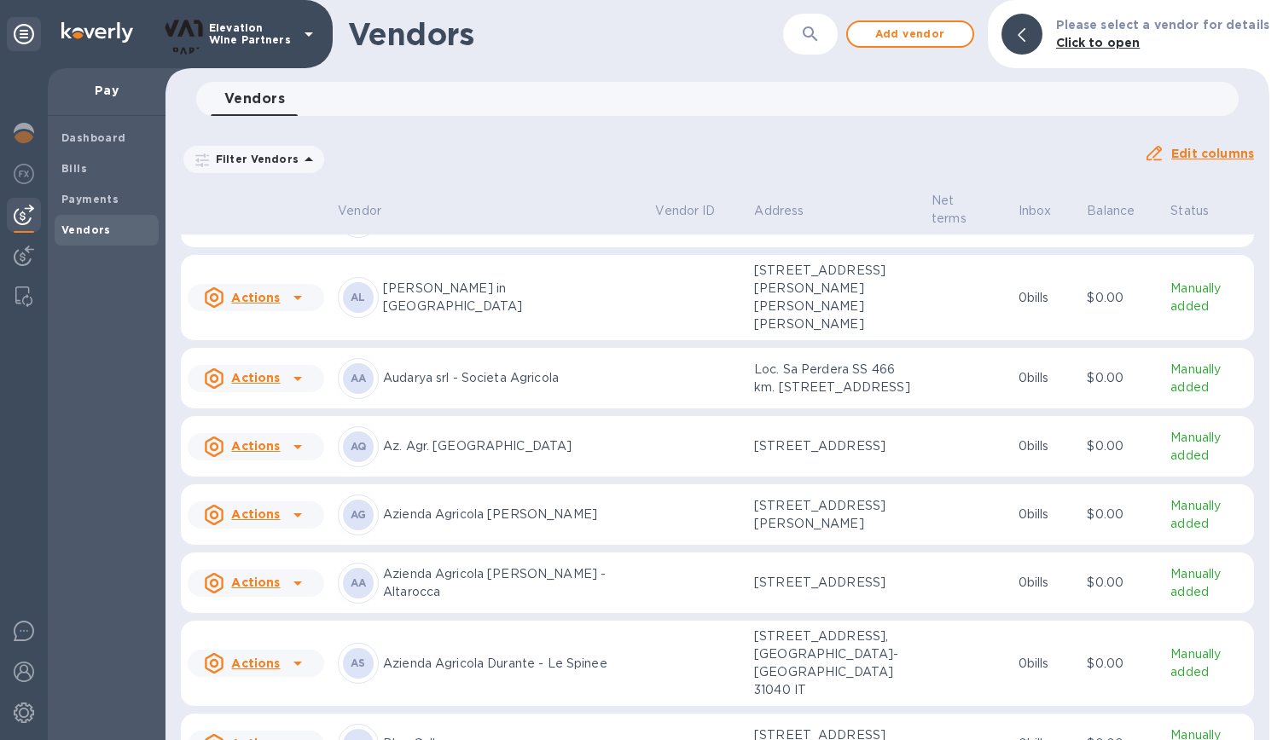
scroll to position [199, 0]
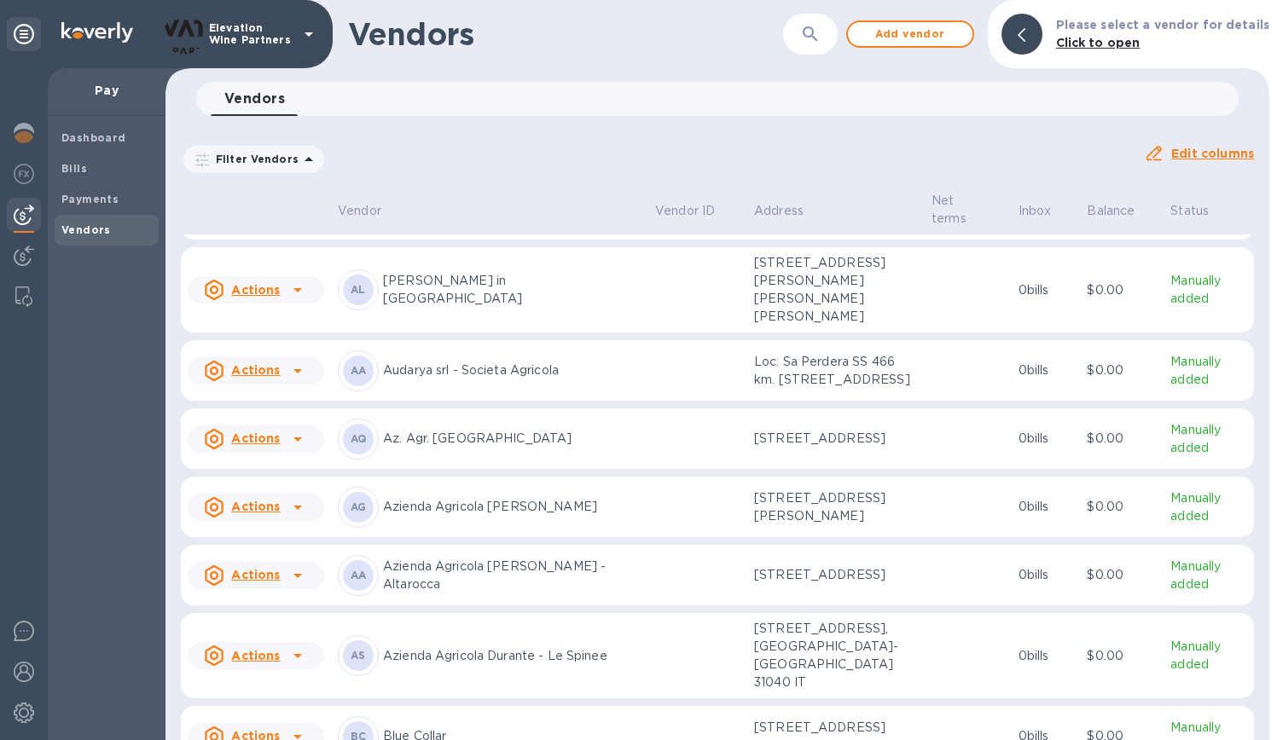
click at [809, 26] on icon "button" at bounding box center [810, 34] width 20 height 20
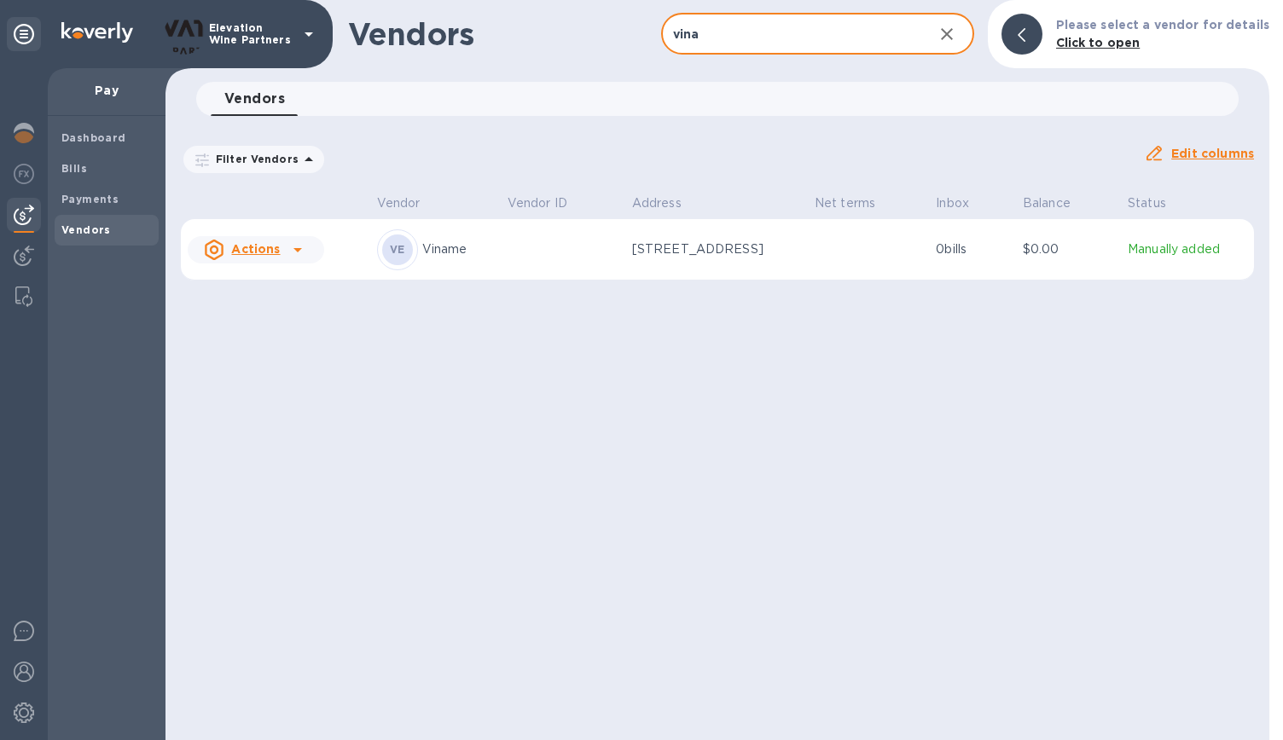
type input "vina"
click at [466, 250] on p "Viname" at bounding box center [458, 250] width 72 height 18
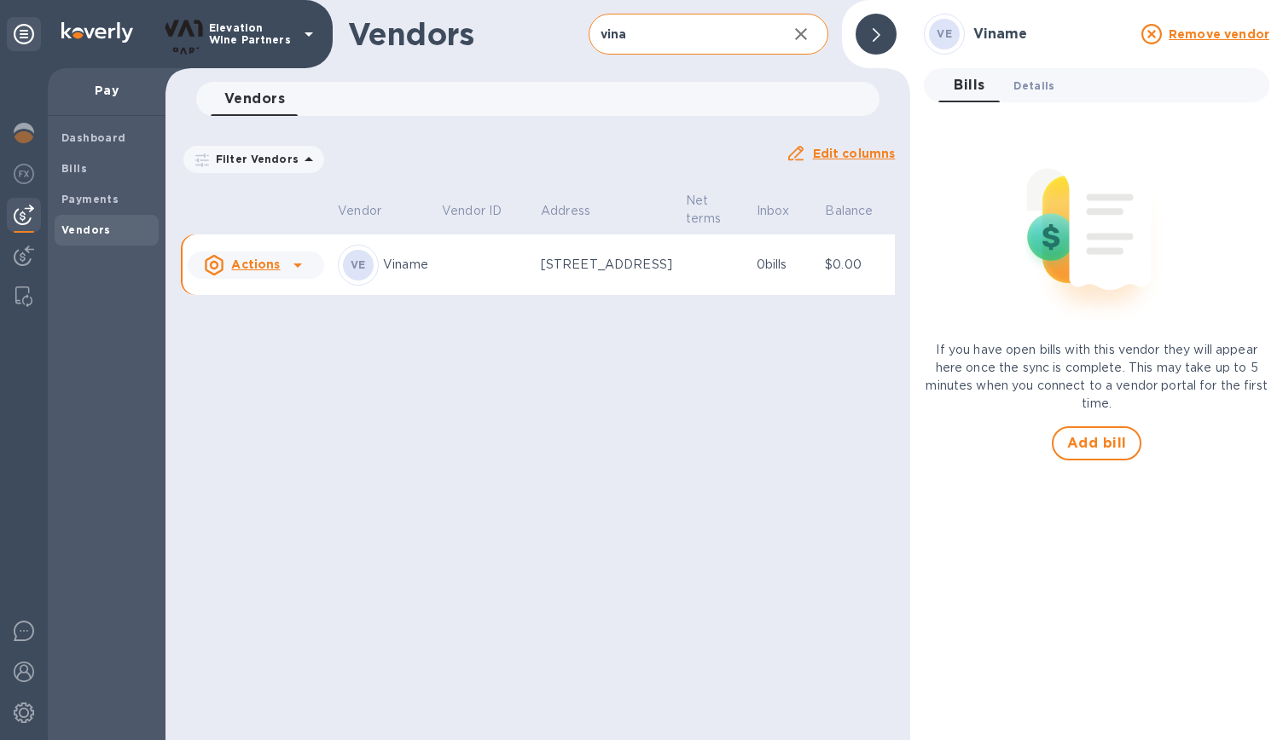
click at [1030, 78] on span "Details 0" at bounding box center [1033, 86] width 41 height 18
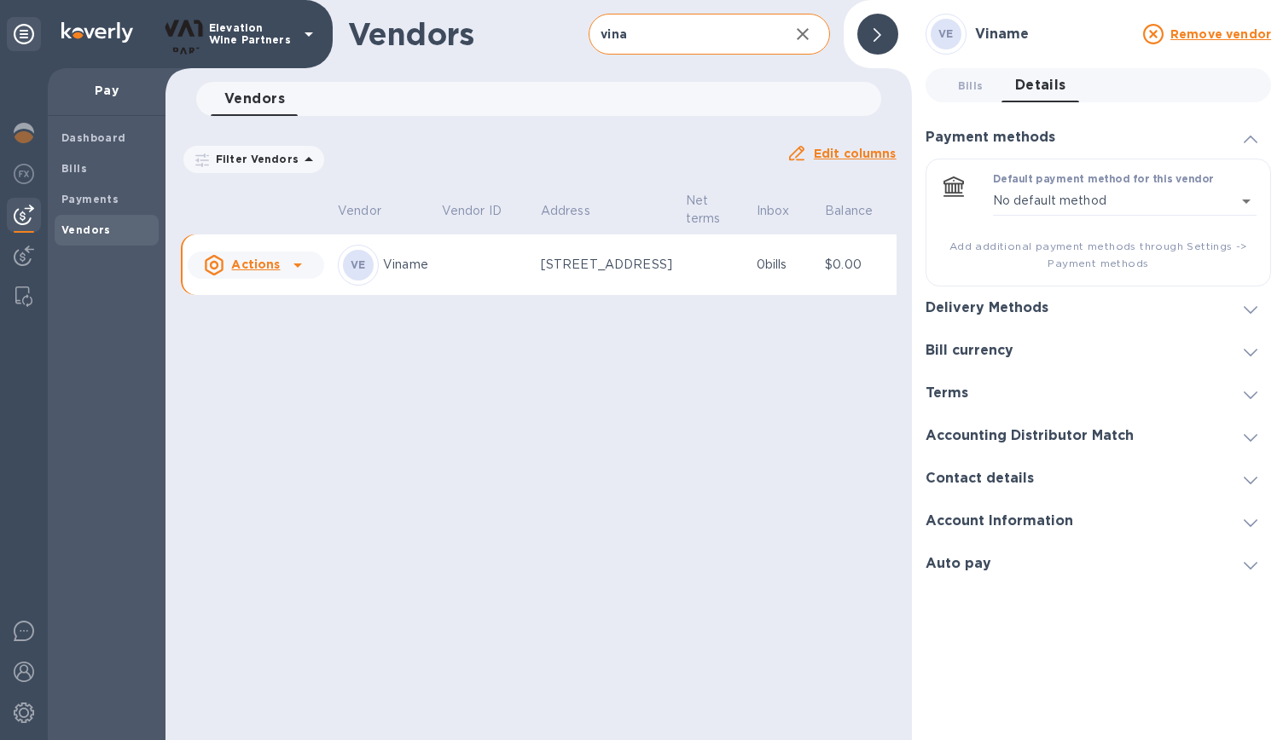
click at [1246, 309] on icon at bounding box center [1251, 310] width 14 height 8
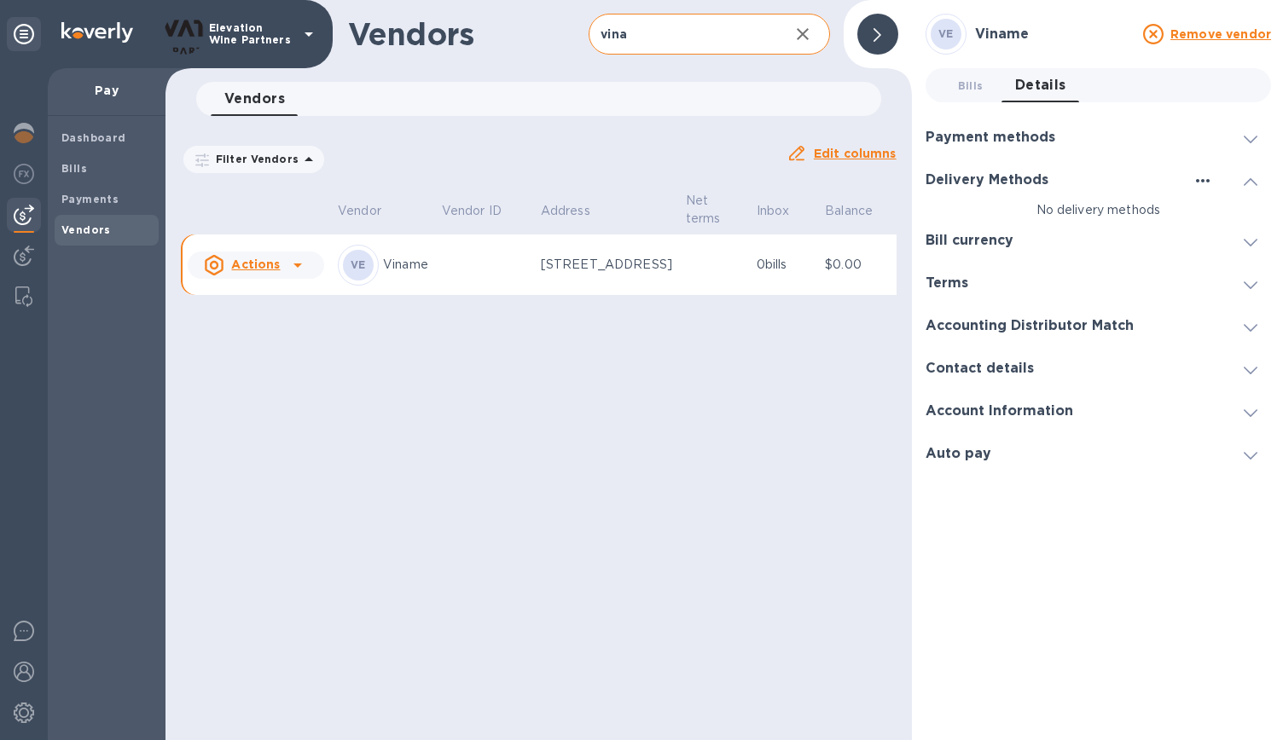
click at [1201, 185] on icon "button" at bounding box center [1202, 181] width 20 height 20
click at [1213, 210] on p "Add new" at bounding box center [1222, 215] width 56 height 17
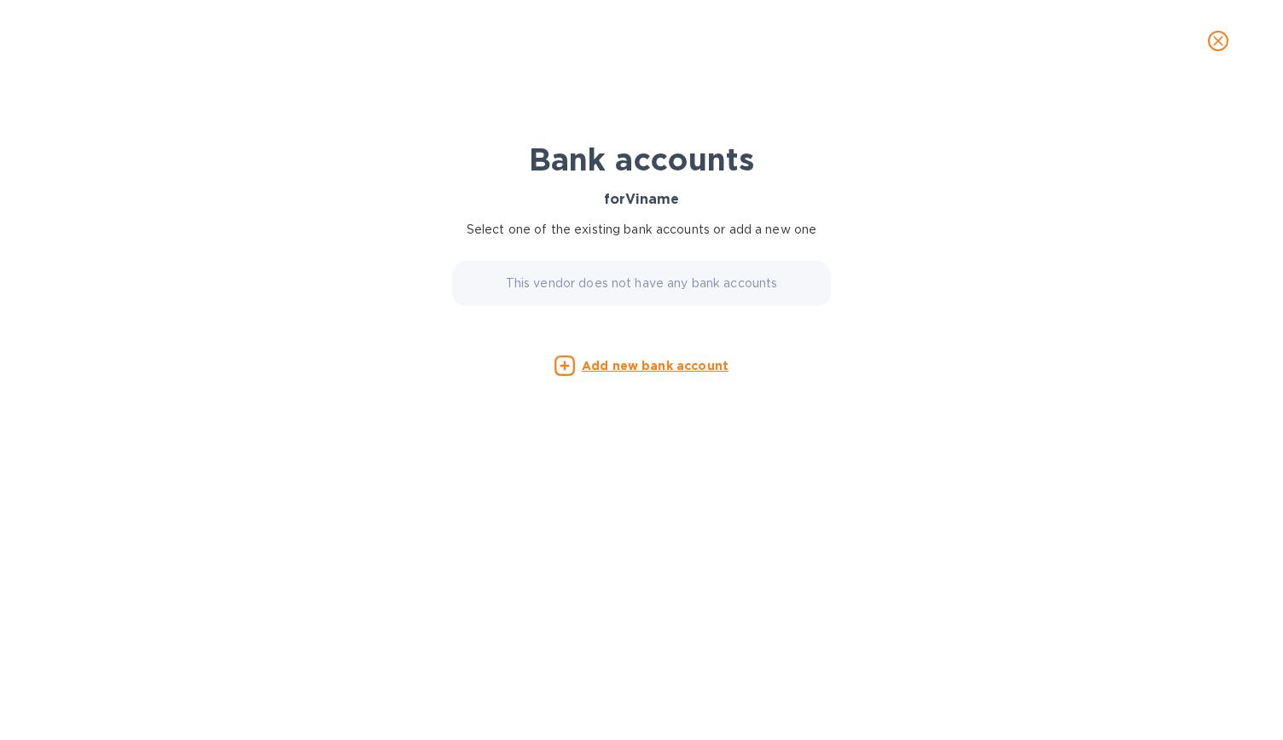
click at [638, 371] on u "Add new bank account" at bounding box center [655, 366] width 147 height 14
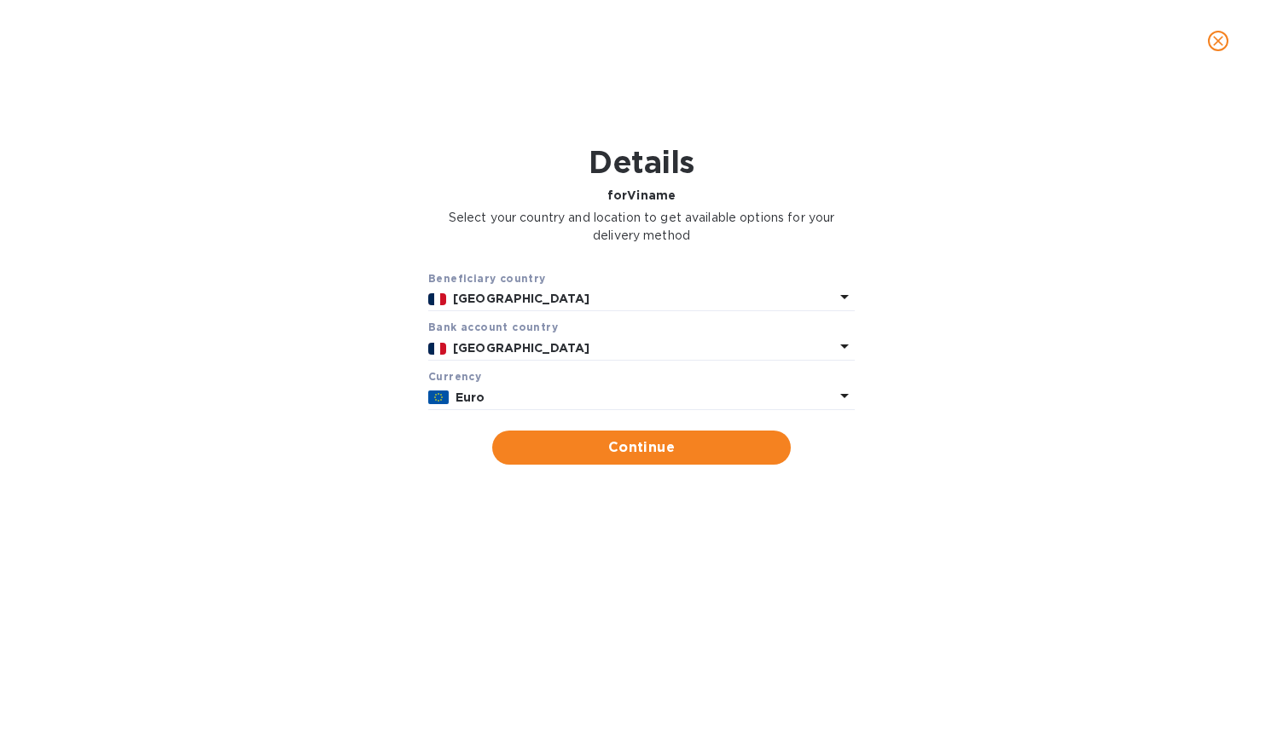
click at [638, 371] on div "Currency" at bounding box center [641, 377] width 426 height 18
click at [666, 441] on span "Continue" at bounding box center [641, 448] width 271 height 20
type input "Viname"
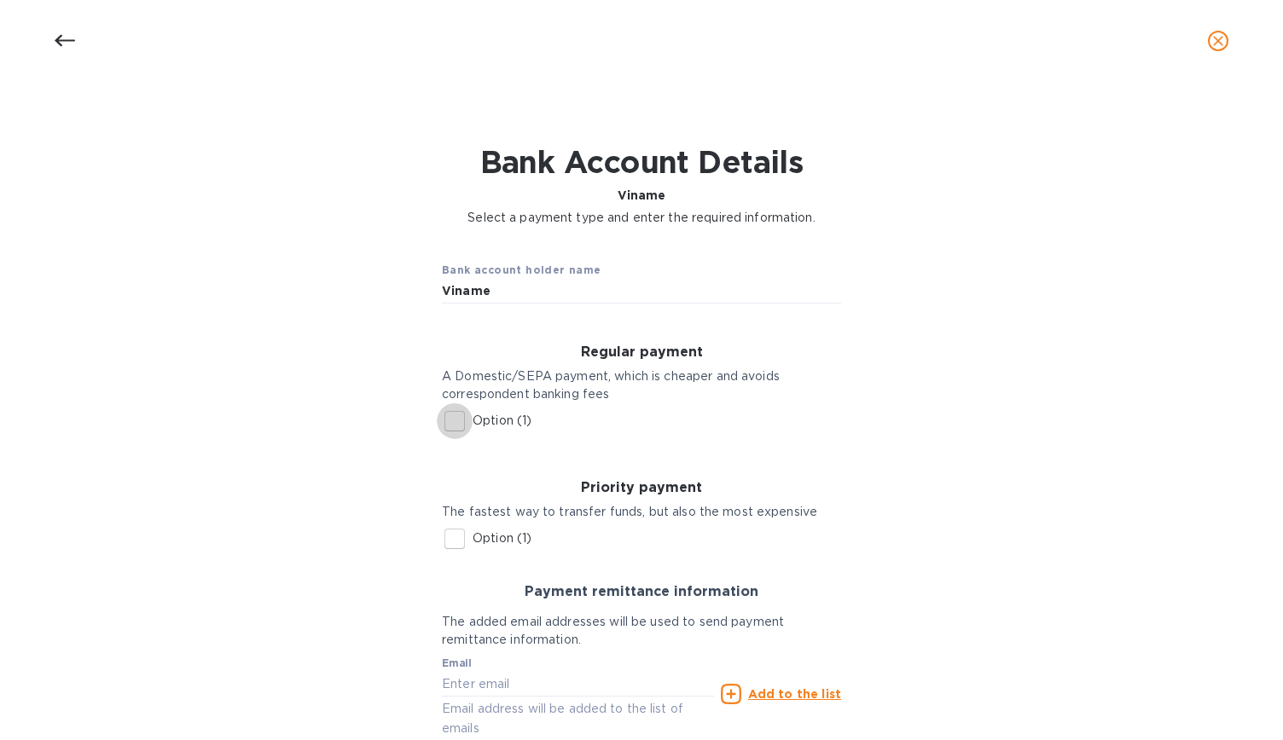
click at [455, 415] on input "Option (1)" at bounding box center [455, 421] width 36 height 36
checkbox input "true"
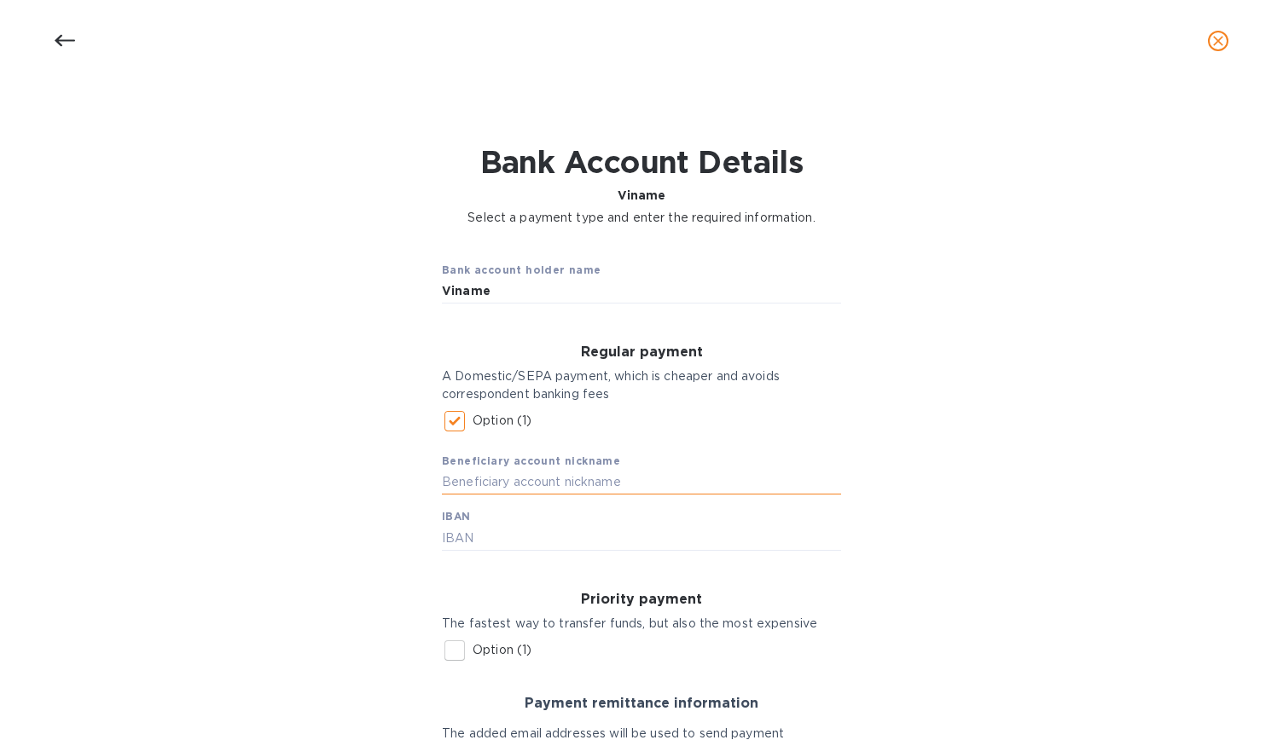
click at [460, 485] on input "text" at bounding box center [641, 483] width 399 height 26
paste input "FR-76-13580 00002 02361114060 49"
click at [454, 482] on input "FR-76-13580 00002 02361114060 49" at bounding box center [641, 483] width 399 height 26
type input "[FINANCIAL_ID]"
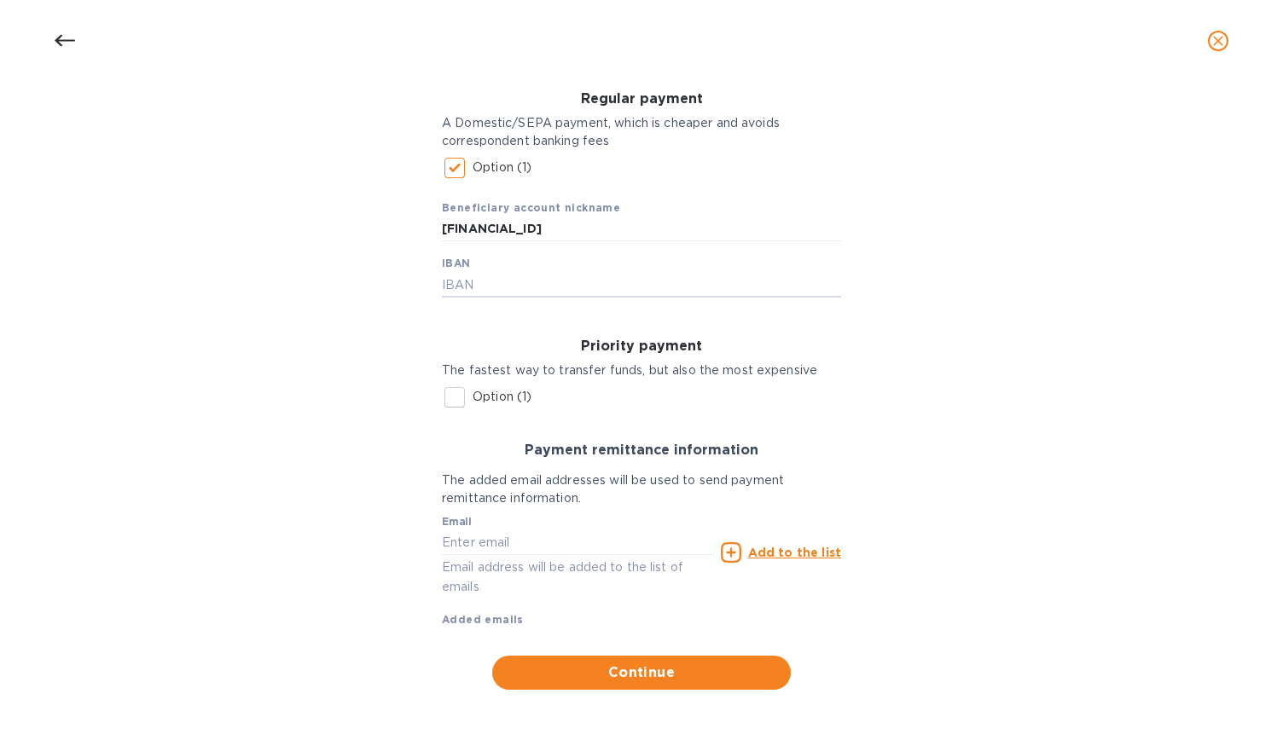
scroll to position [256, 0]
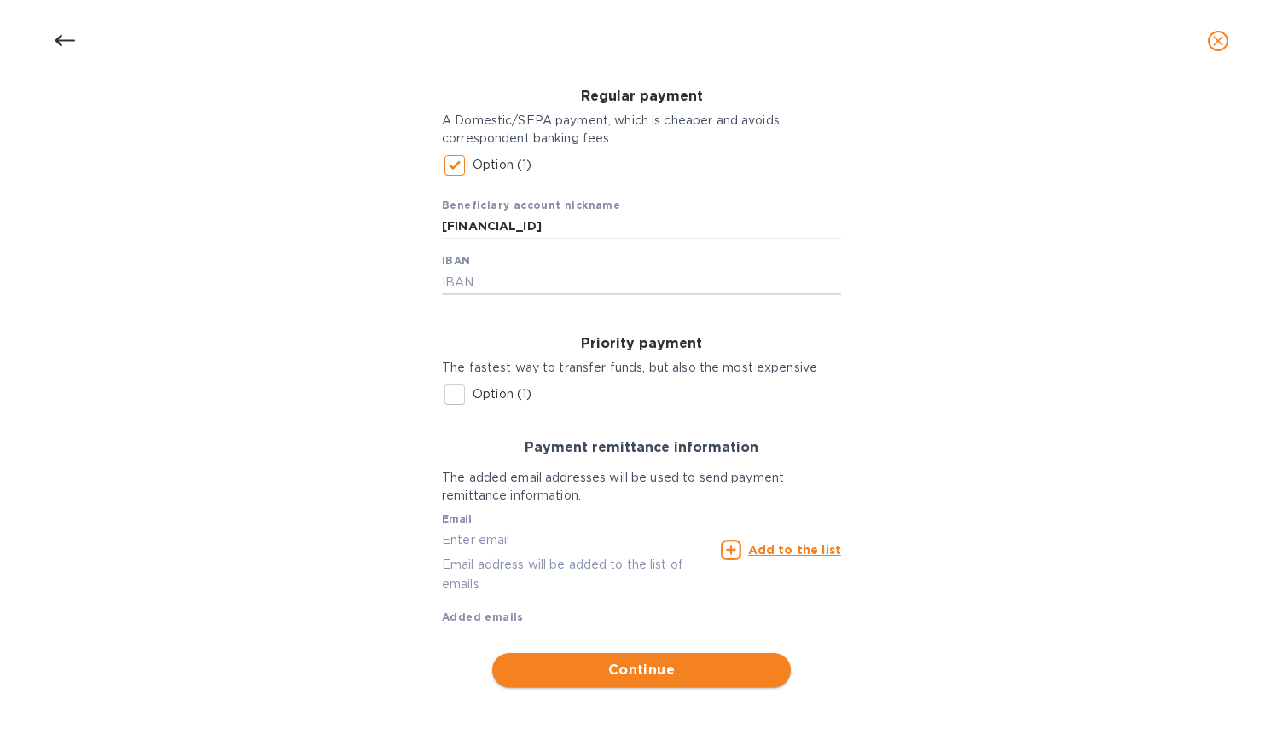
click at [640, 659] on button "Continue" at bounding box center [641, 670] width 299 height 34
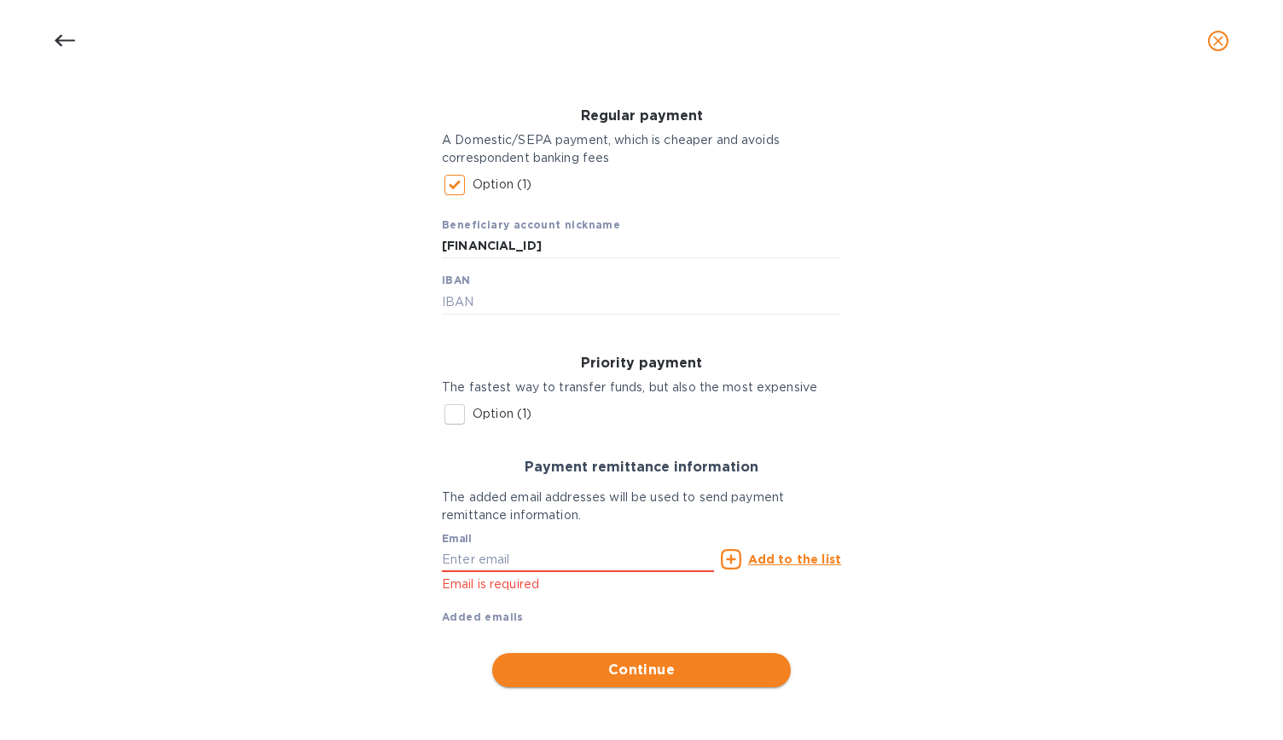
scroll to position [237, 0]
click at [542, 561] on input "text" at bounding box center [578, 560] width 272 height 26
type input "[EMAIL_ADDRESS][DOMAIN_NAME]"
type input "[STREET_ADDRESS][US_STATE]"
click at [783, 564] on u "Add to the list" at bounding box center [794, 560] width 93 height 14
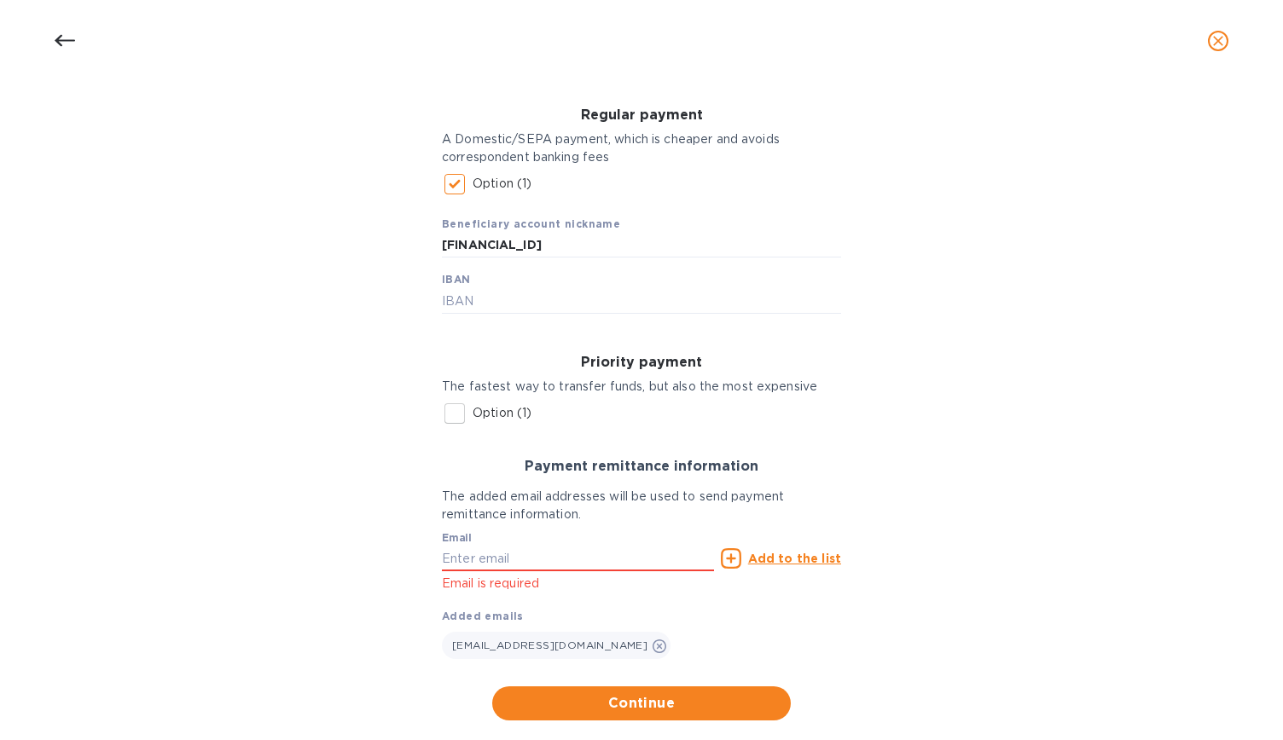
scroll to position [271, 0]
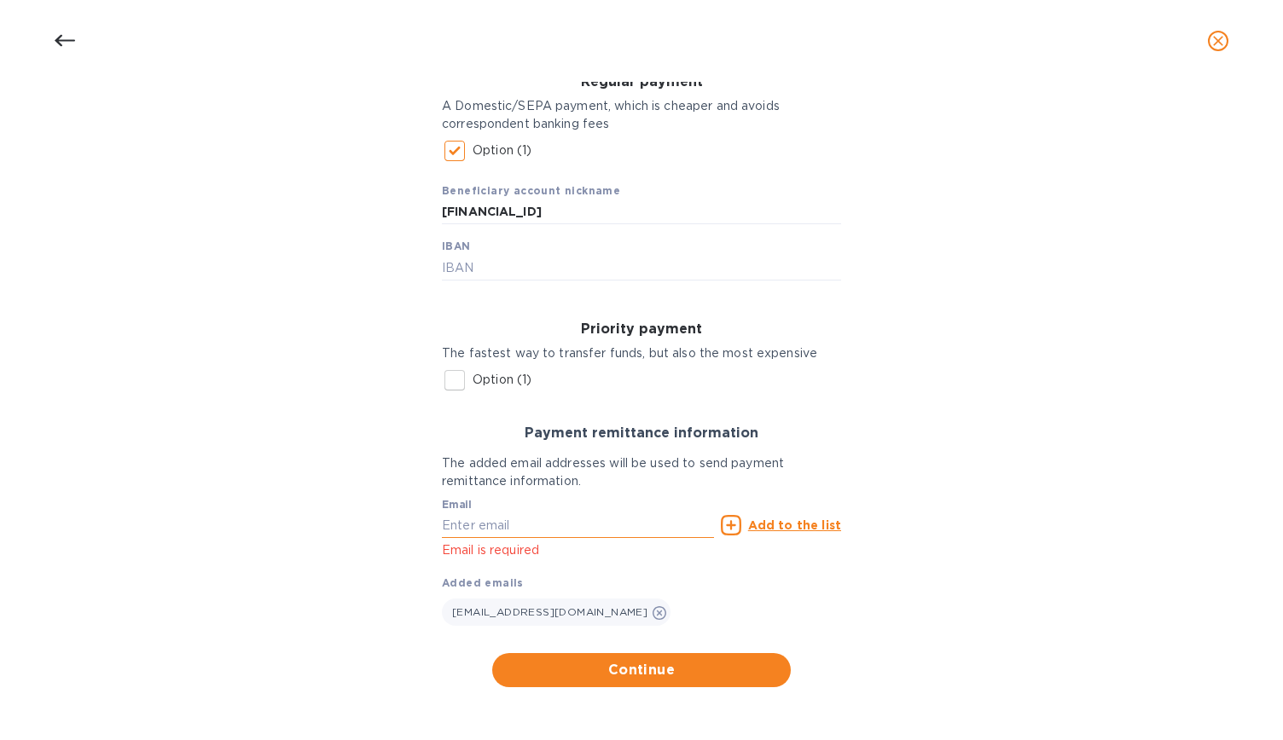
click at [606, 521] on input "text" at bounding box center [578, 526] width 272 height 26
paste input "[EMAIL_ADDRESS][DOMAIN_NAME]>"
type input "[EMAIL_ADDRESS][DOMAIN_NAME]"
click at [799, 523] on u "Add to the list" at bounding box center [794, 526] width 93 height 14
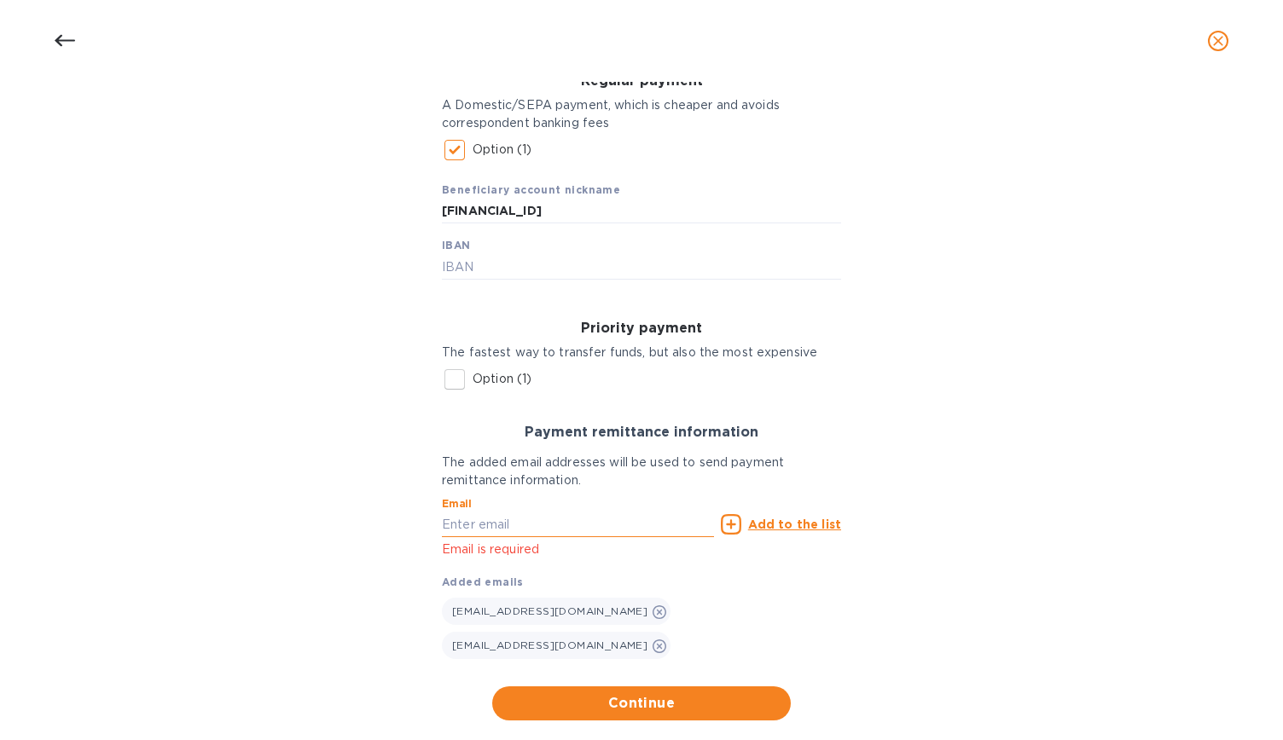
click at [518, 521] on input "text" at bounding box center [578, 525] width 272 height 26
paste input "469 [EMAIL_ADDRESS][PERSON_NAME][DOMAIN_NAME]"
drag, startPoint x: 468, startPoint y: 526, endPoint x: 341, endPoint y: 525, distance: 127.1
click at [341, 525] on div "Bank account holder name Viname Regular payment A Domestic/SEPA payment, which …" at bounding box center [641, 348] width 1238 height 765
type input "[PERSON_NAME][EMAIL_ADDRESS][DOMAIN_NAME]"
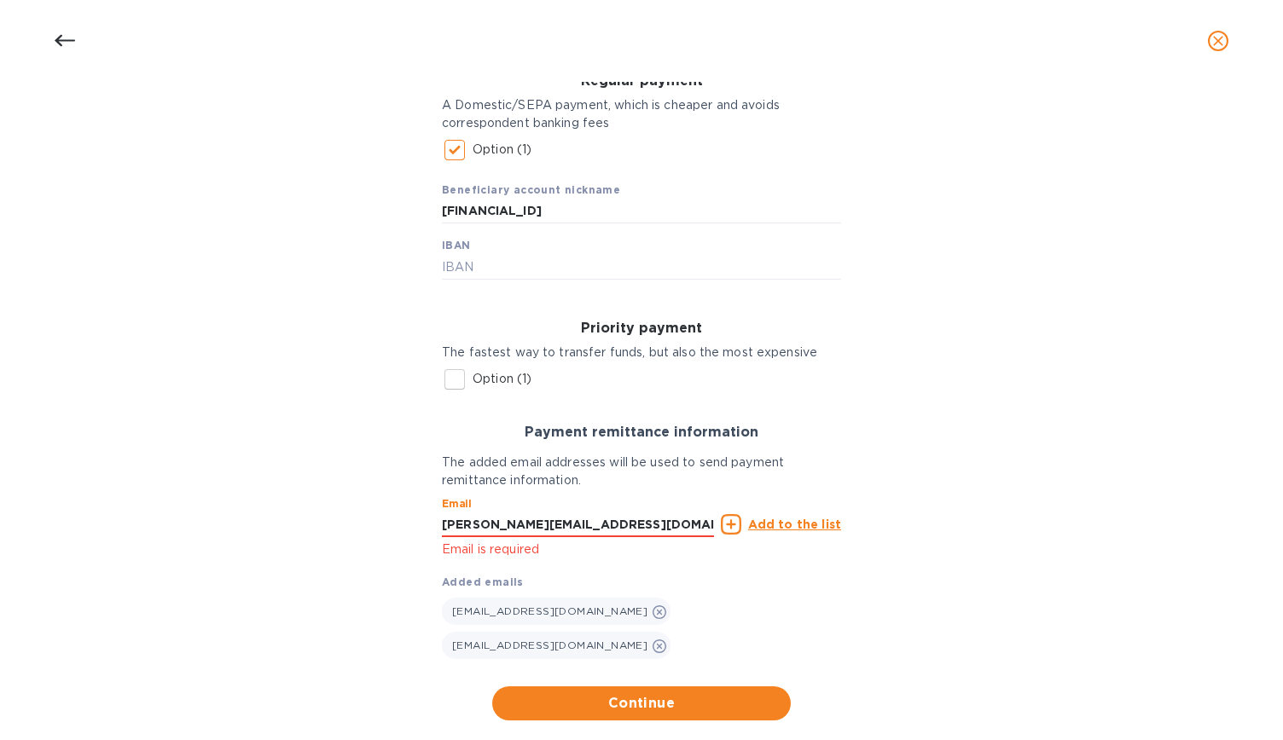
click at [819, 525] on u "Add to the list" at bounding box center [794, 525] width 93 height 14
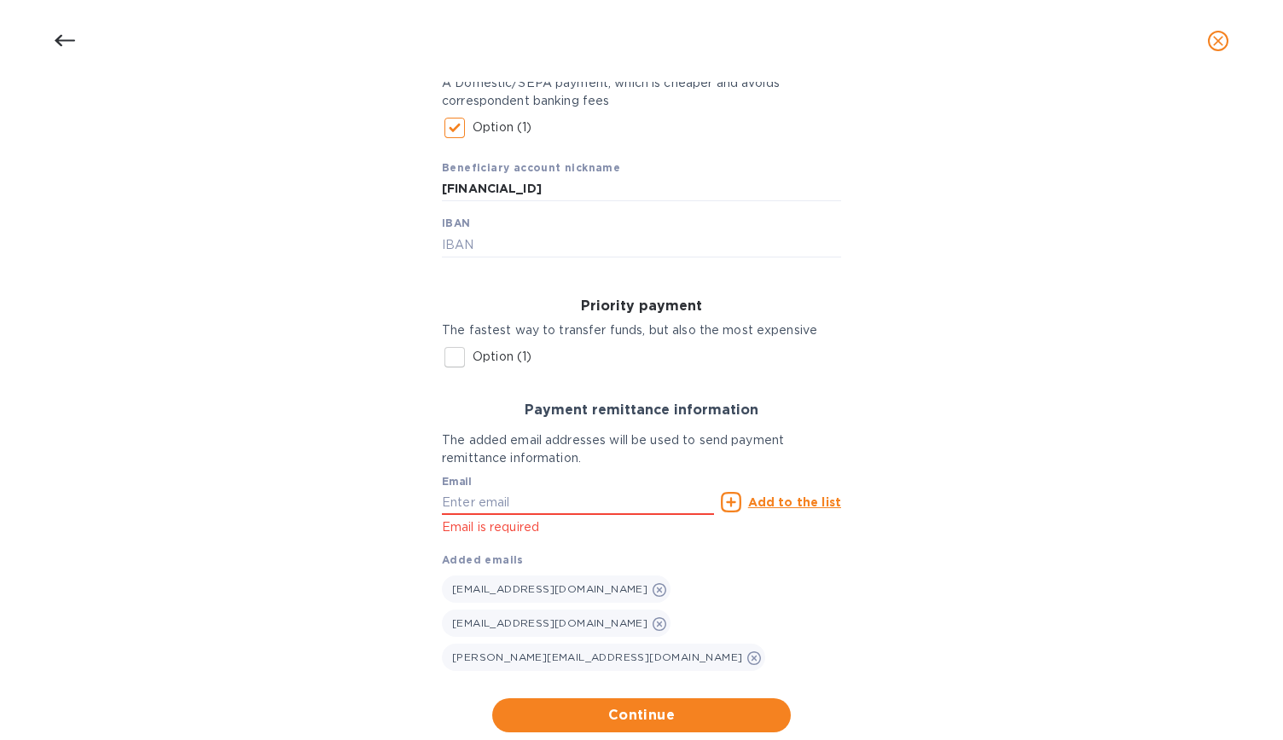
scroll to position [305, 0]
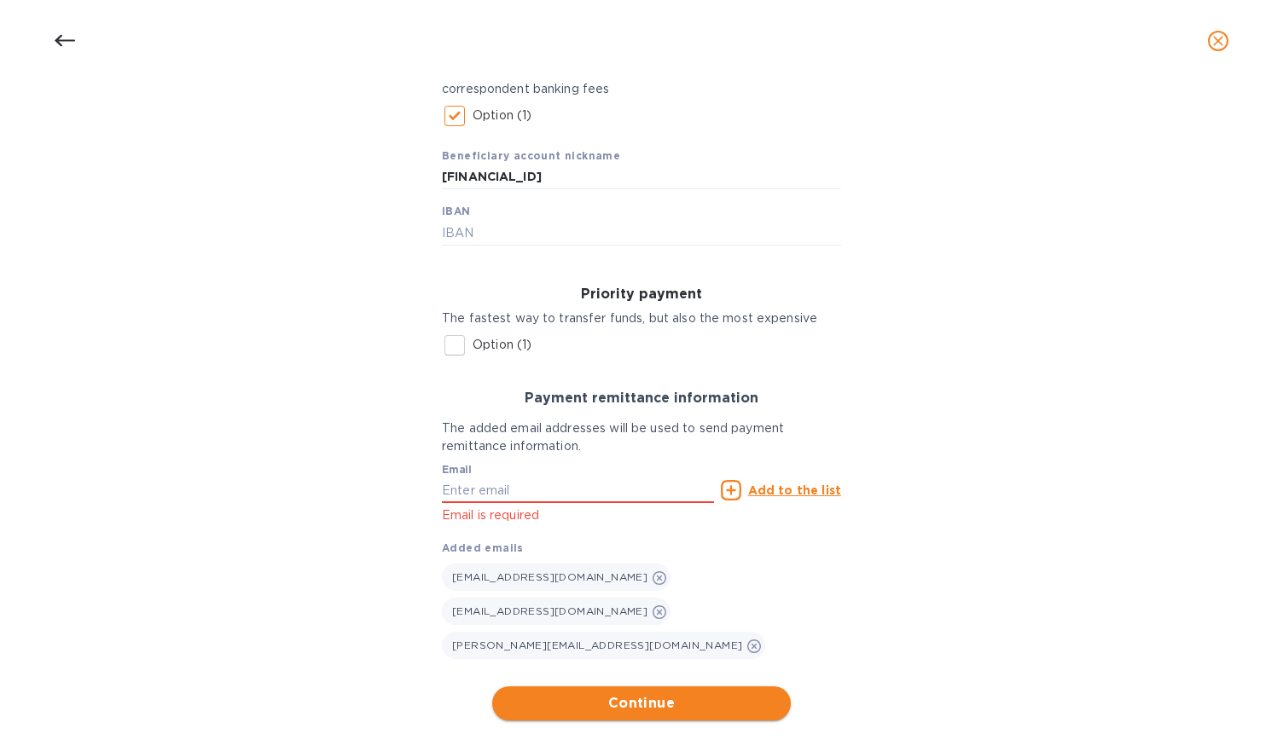
click at [747, 693] on span "Continue" at bounding box center [641, 703] width 271 height 20
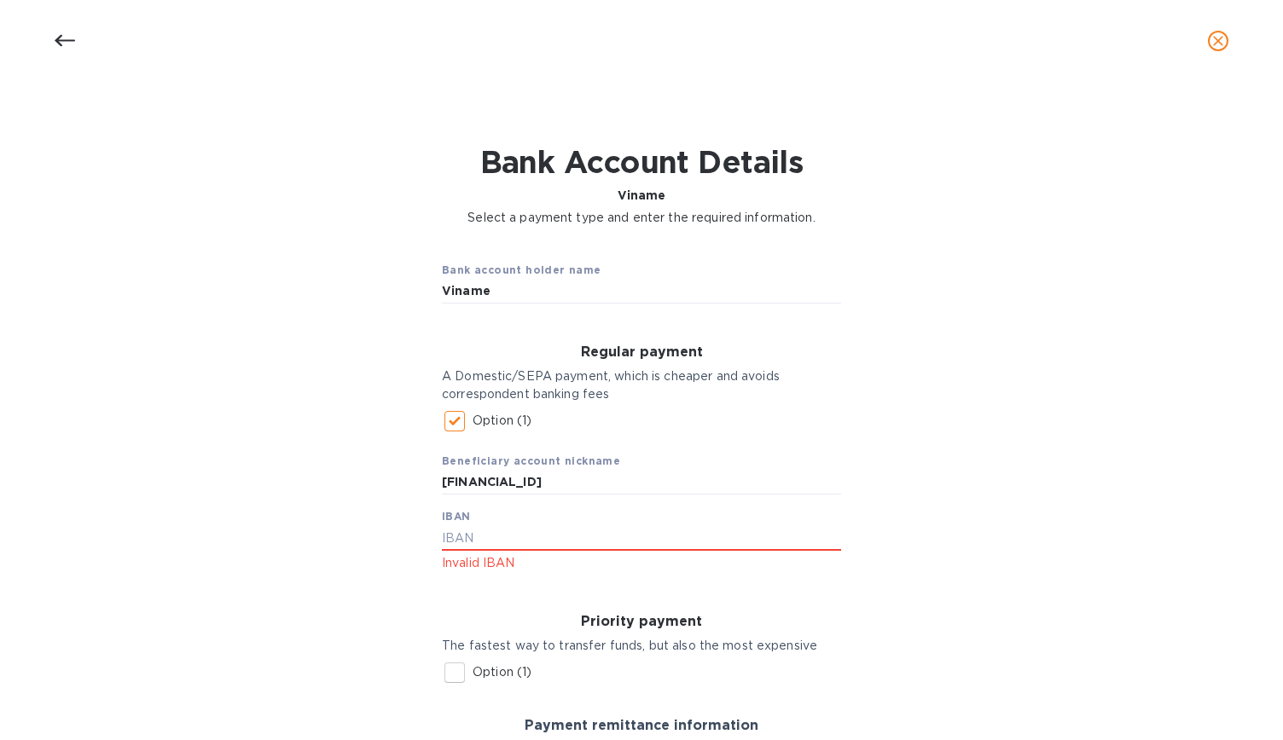
scroll to position [347, 0]
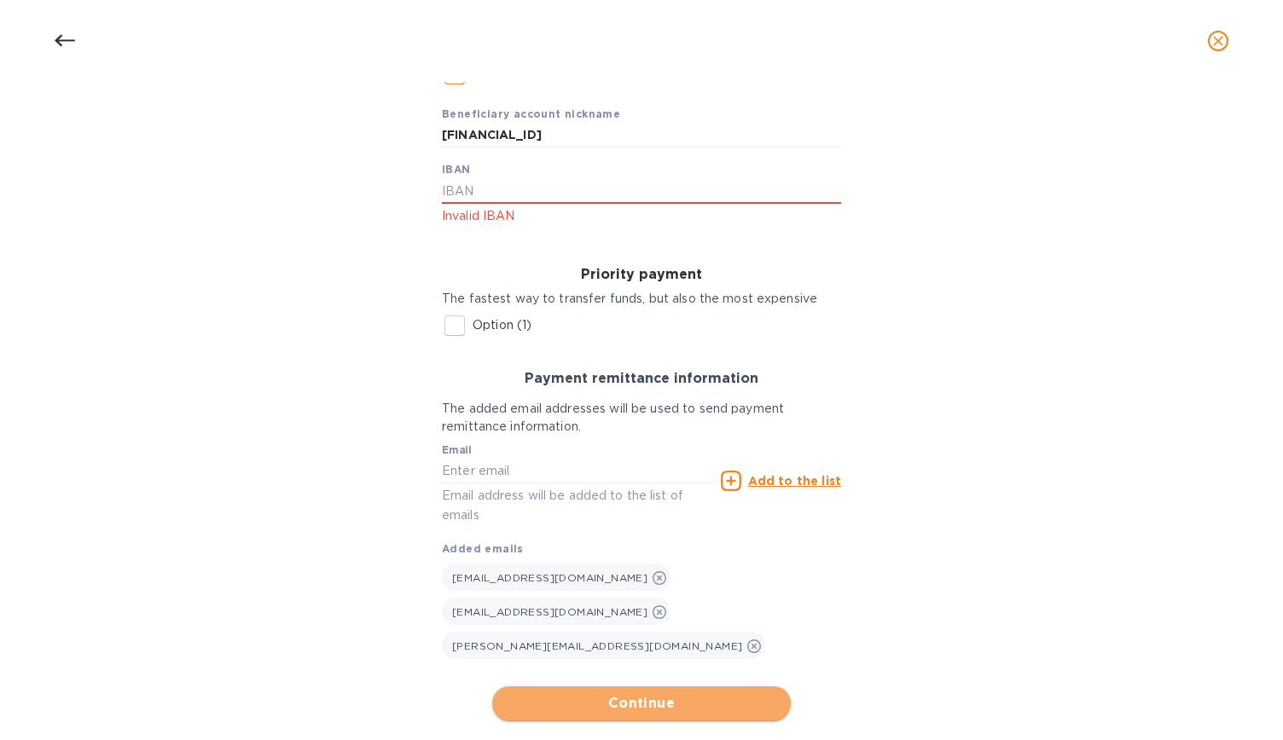
click at [694, 693] on span "Continue" at bounding box center [641, 703] width 271 height 20
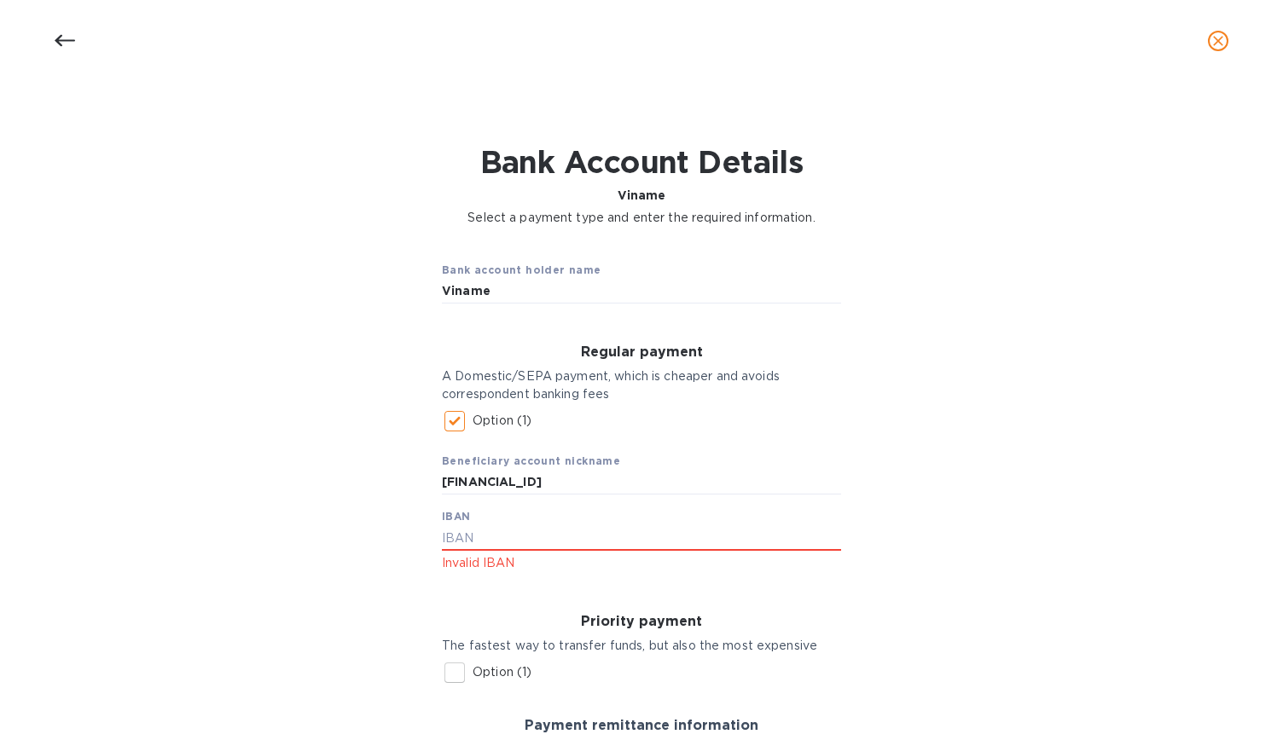
click at [645, 206] on b "Bank Account Details Viname Select a payment type and enter the required inform…" at bounding box center [641, 185] width 348 height 83
drag, startPoint x: 640, startPoint y: 209, endPoint x: 689, endPoint y: 214, distance: 49.7
click at [689, 214] on p "Select a payment type and enter the required information." at bounding box center [641, 218] width 348 height 18
click at [676, 212] on p "Select a payment type and enter the required information." at bounding box center [641, 218] width 348 height 18
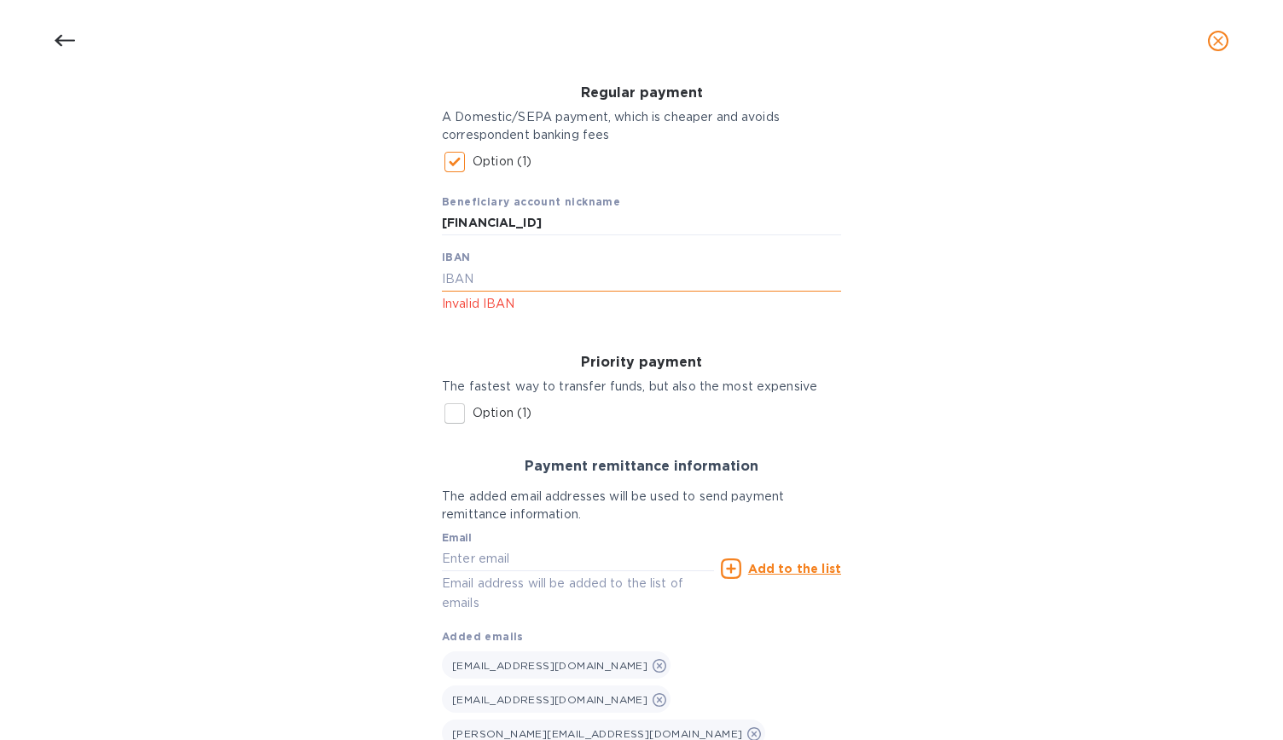
scroll to position [347, 0]
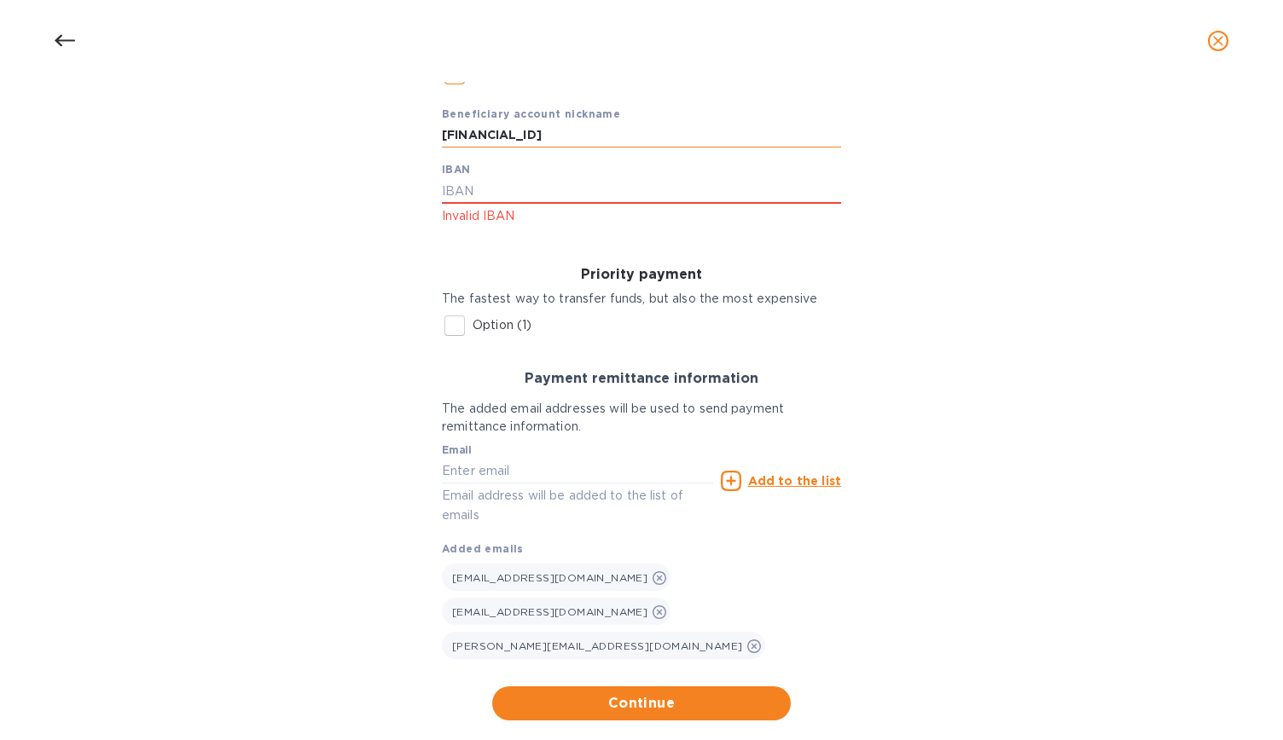
click at [449, 146] on input "[FINANCIAL_ID]" at bounding box center [641, 136] width 399 height 26
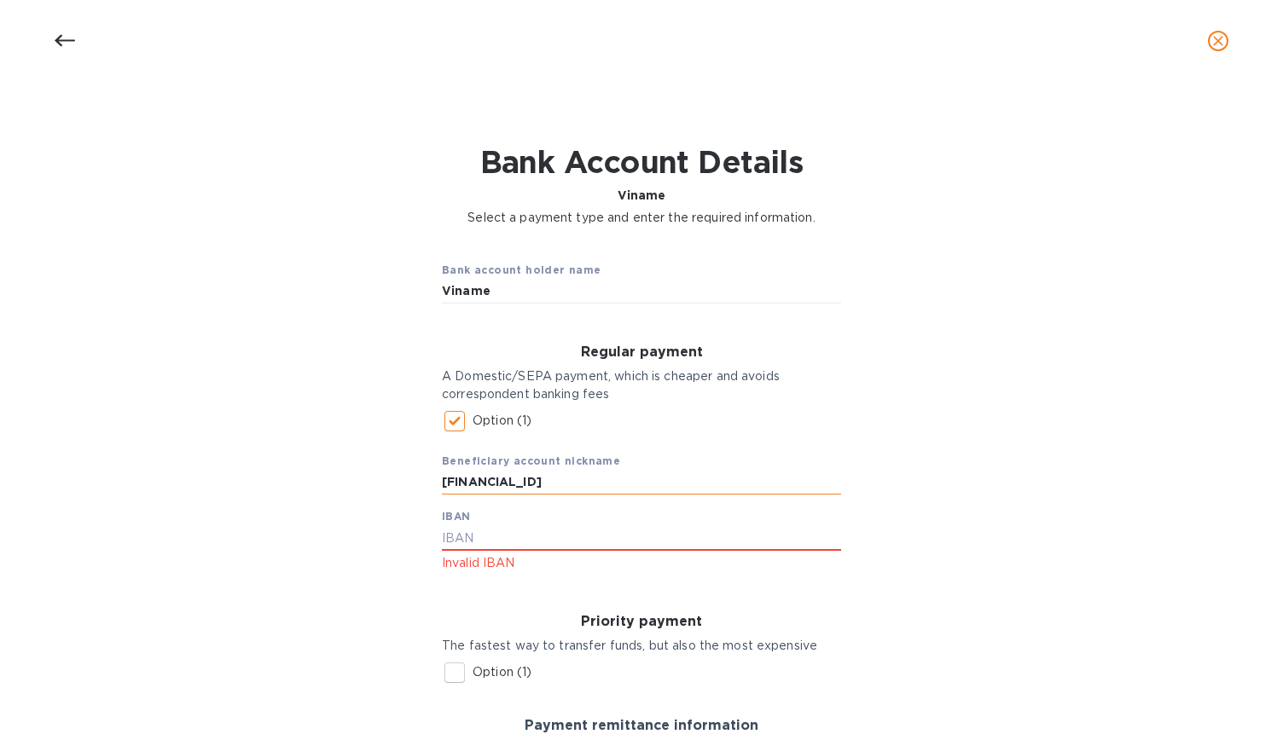
click at [686, 478] on input "[FINANCIAL_ID]" at bounding box center [641, 483] width 399 height 26
type input "FR76 13580 00002 02361114060"
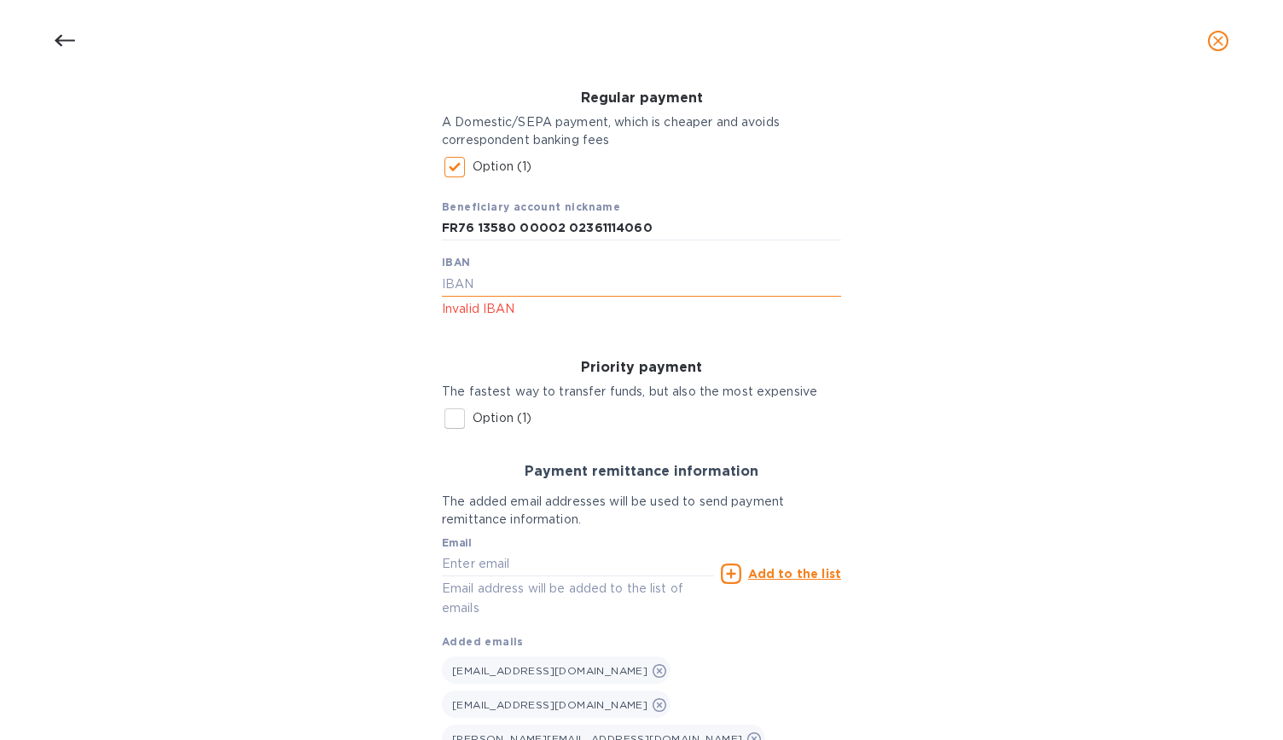
scroll to position [347, 0]
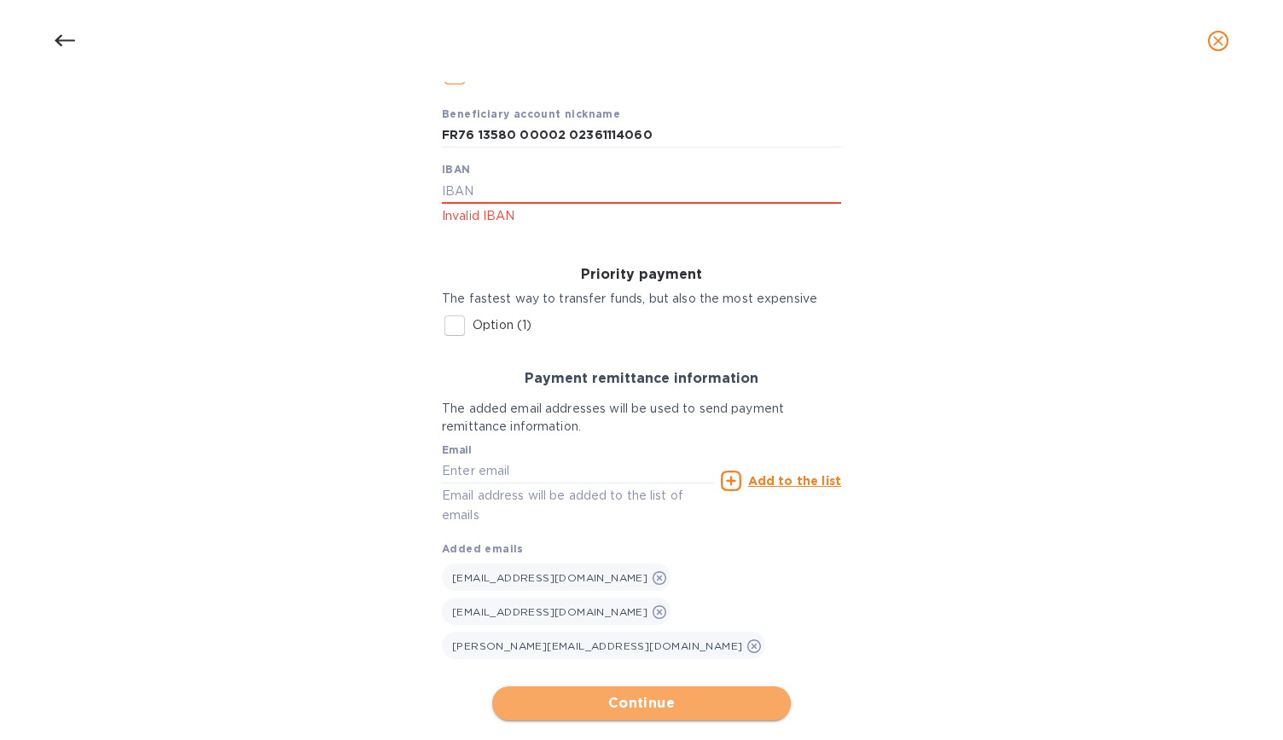
click at [664, 693] on span "Continue" at bounding box center [641, 703] width 271 height 20
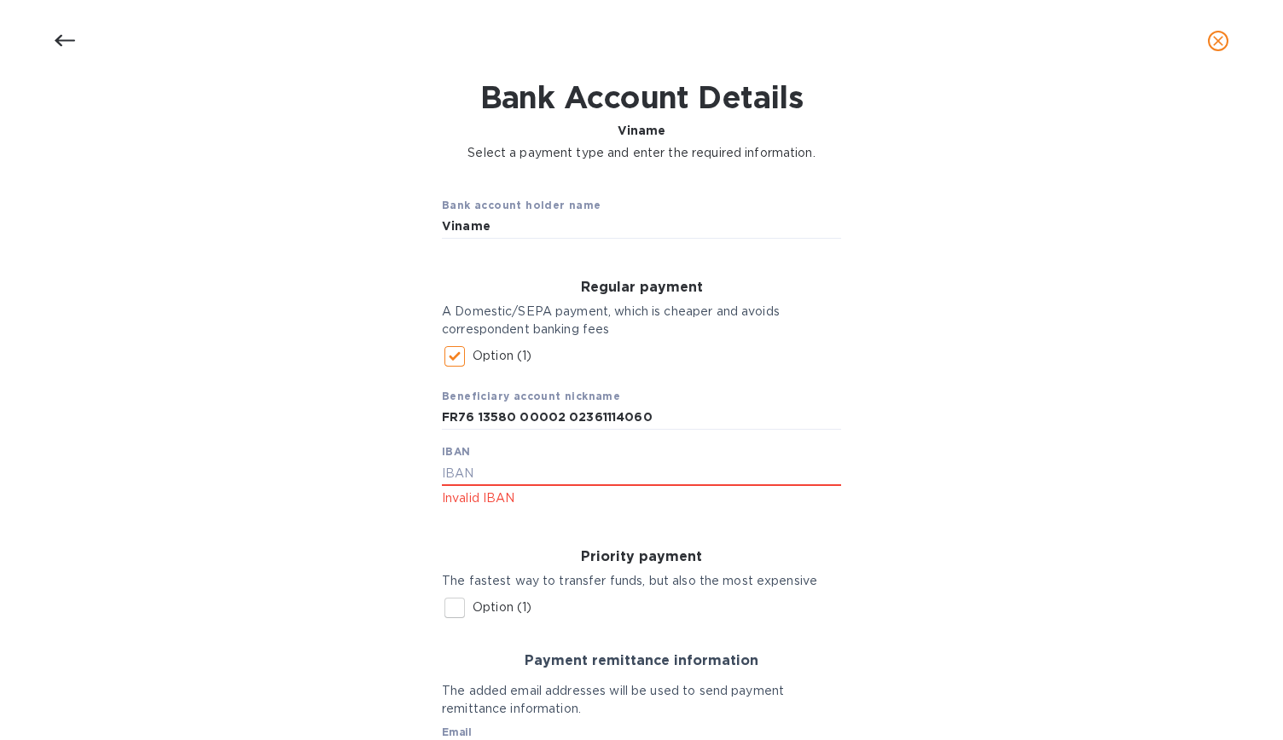
scroll to position [0, 0]
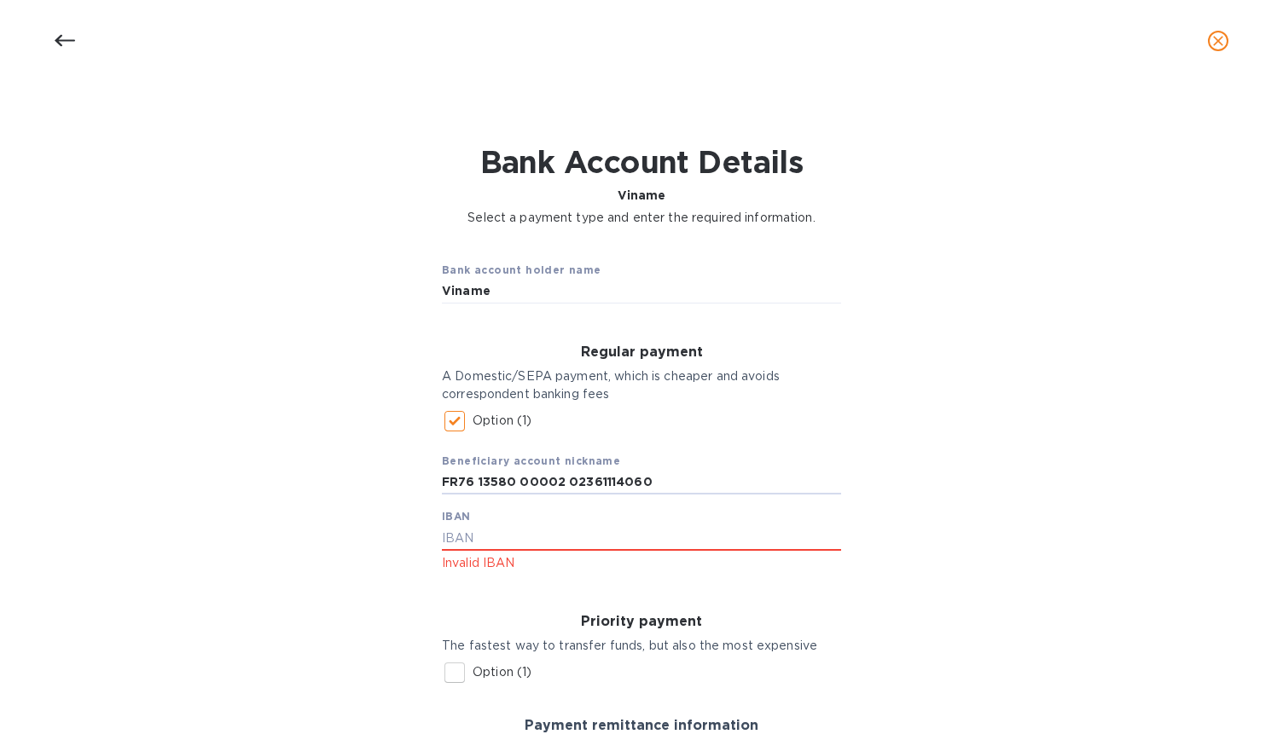
drag, startPoint x: 652, startPoint y: 483, endPoint x: 339, endPoint y: 482, distance: 313.9
click at [339, 482] on div "Bank account holder name Viname Regular payment A Domestic/SEPA payment, which …" at bounding box center [641, 658] width 1238 height 842
click at [479, 536] on input "text" at bounding box center [641, 538] width 399 height 26
paste input "FR76 13580 00002 02361114060"
type input "FR76 13580 00002 02361114060"
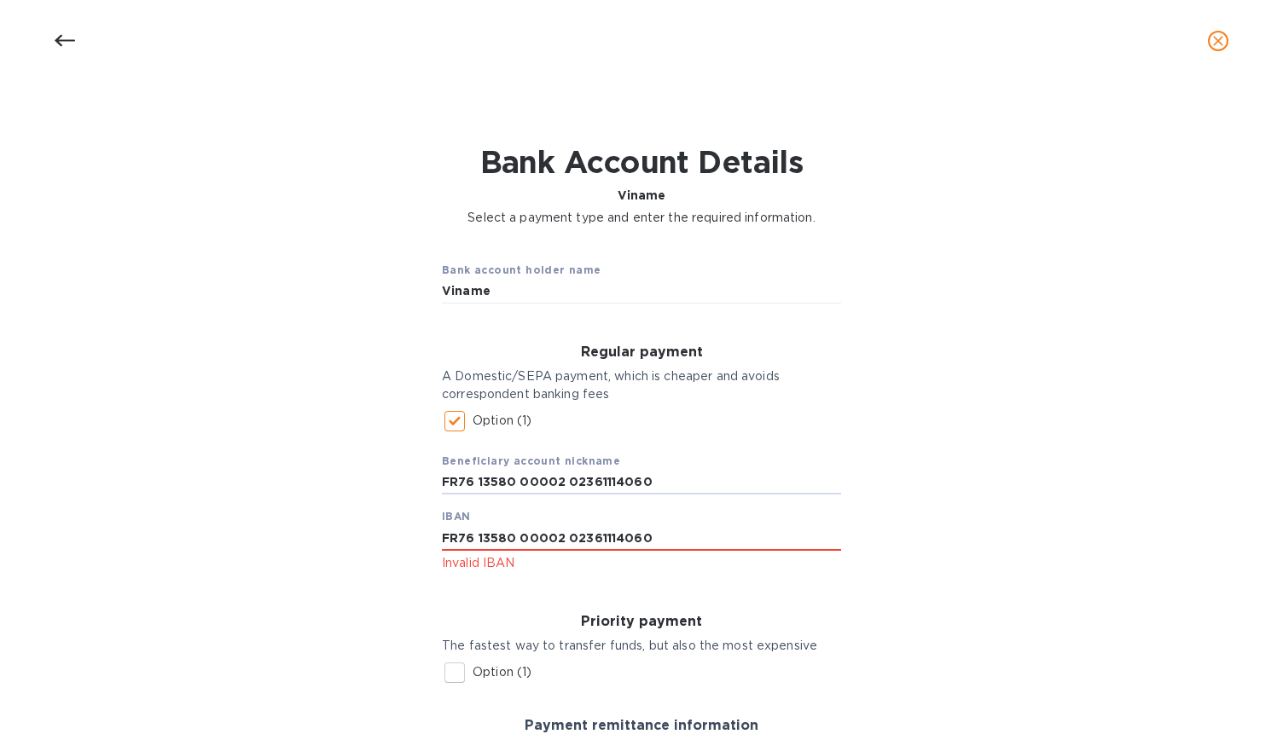
drag, startPoint x: 647, startPoint y: 480, endPoint x: 290, endPoint y: 477, distance: 357.4
click at [290, 477] on div "Bank account holder name Viname Regular payment A Domestic/SEPA payment, which …" at bounding box center [641, 658] width 1238 height 842
type input "v"
type input "Viname"
click at [686, 533] on input "FR76 13580 00002 02361114060" at bounding box center [641, 538] width 399 height 26
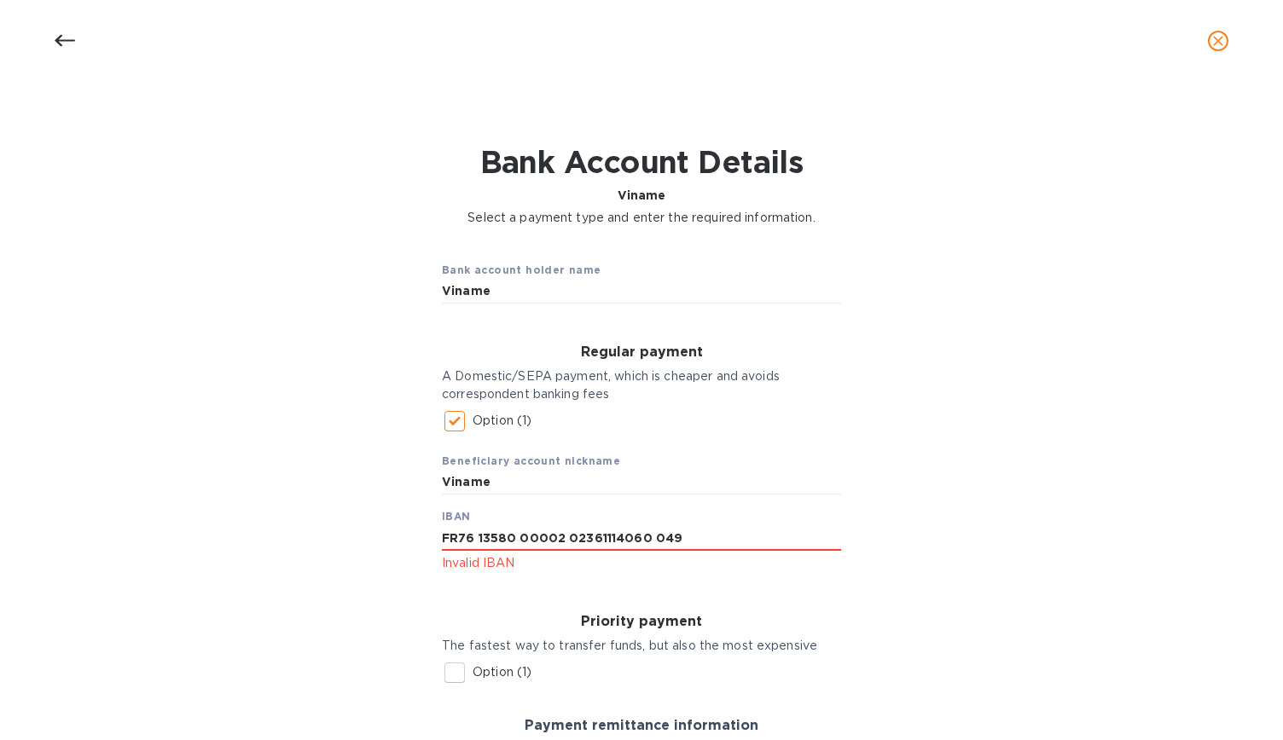
drag, startPoint x: 691, startPoint y: 540, endPoint x: 241, endPoint y: 536, distance: 450.4
click at [241, 536] on div "Bank account holder name Viname Regular payment A Domestic/SEPA payment, which …" at bounding box center [641, 658] width 1238 height 842
paste input "-76-13580 00002 02361114060 49"
click at [459, 543] on input "FR-76-13580 00002 02361114060 49" at bounding box center [641, 538] width 399 height 26
type input "[FINANCIAL_ID]"
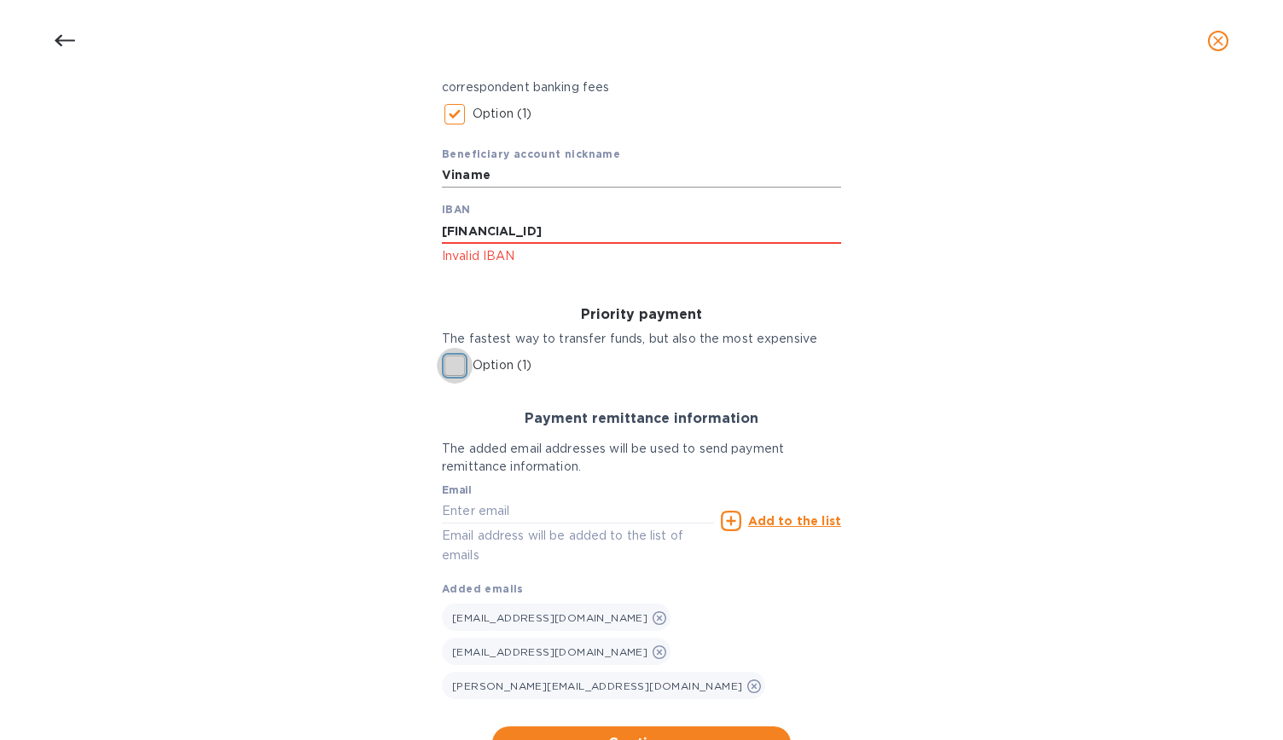
scroll to position [347, 0]
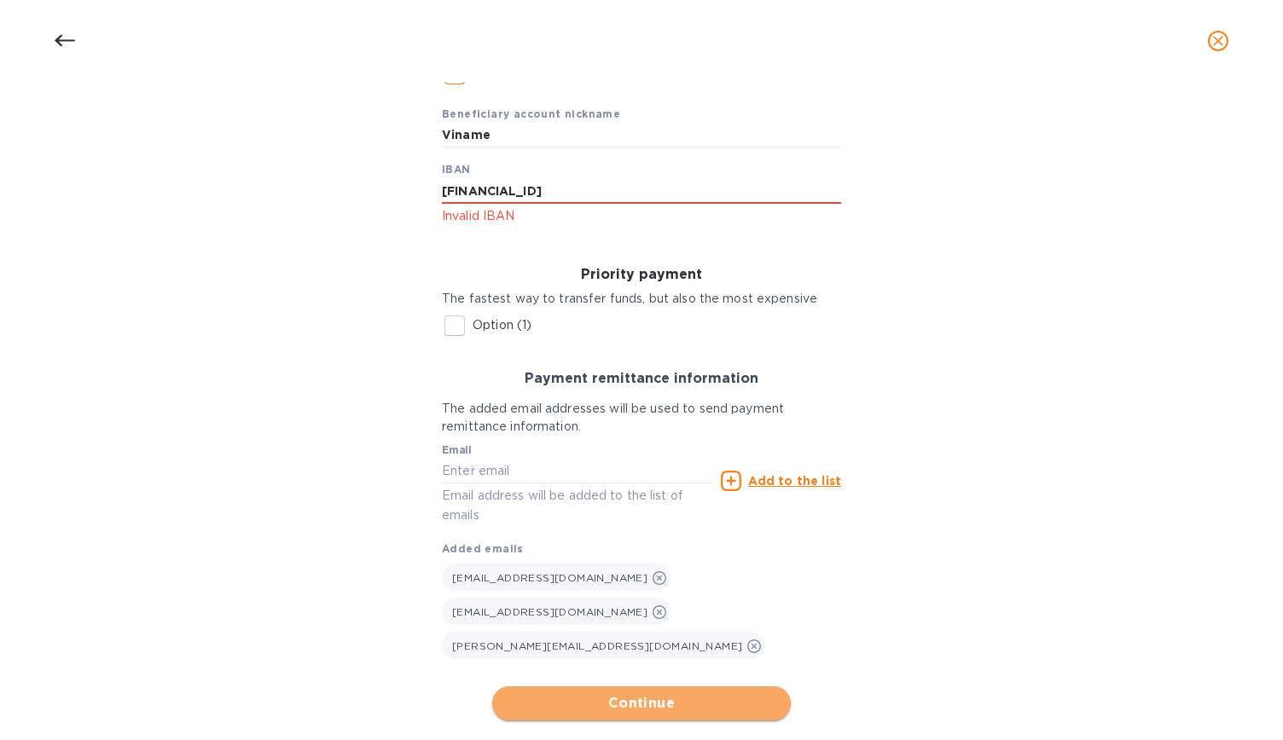
click at [676, 693] on span "Continue" at bounding box center [641, 703] width 271 height 20
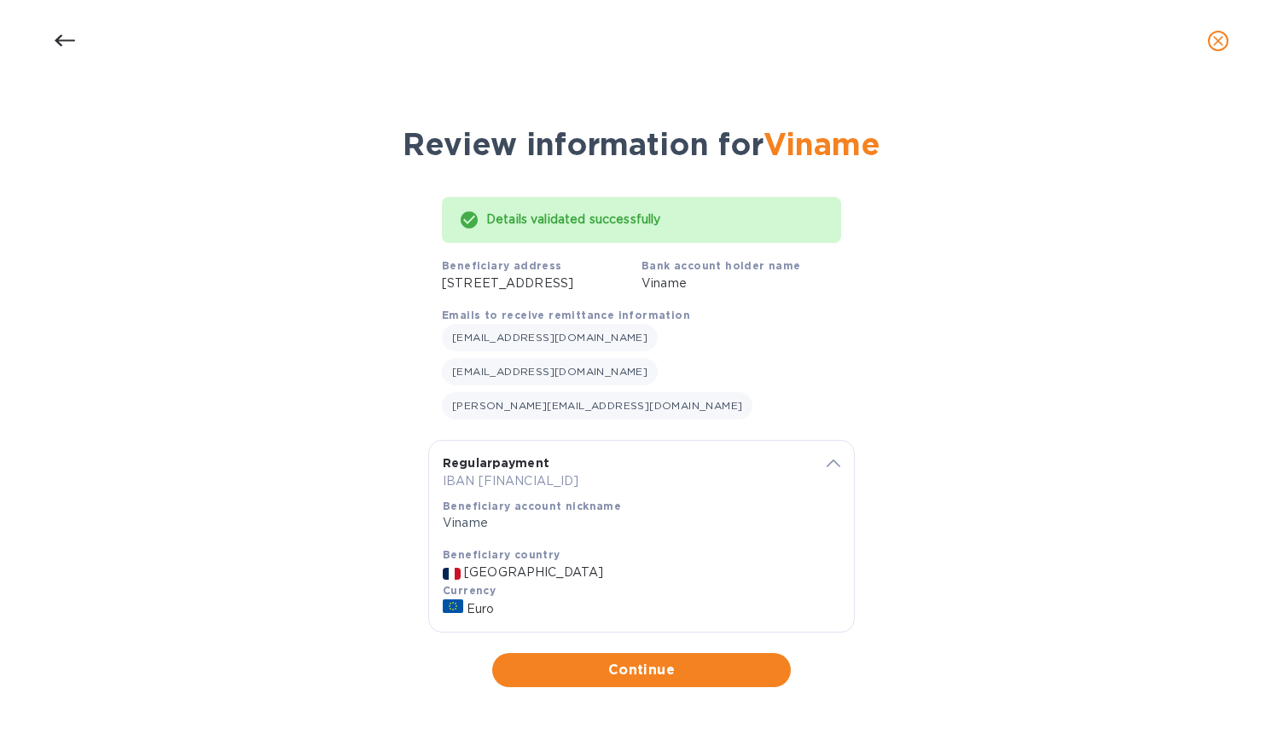
scroll to position [3, 0]
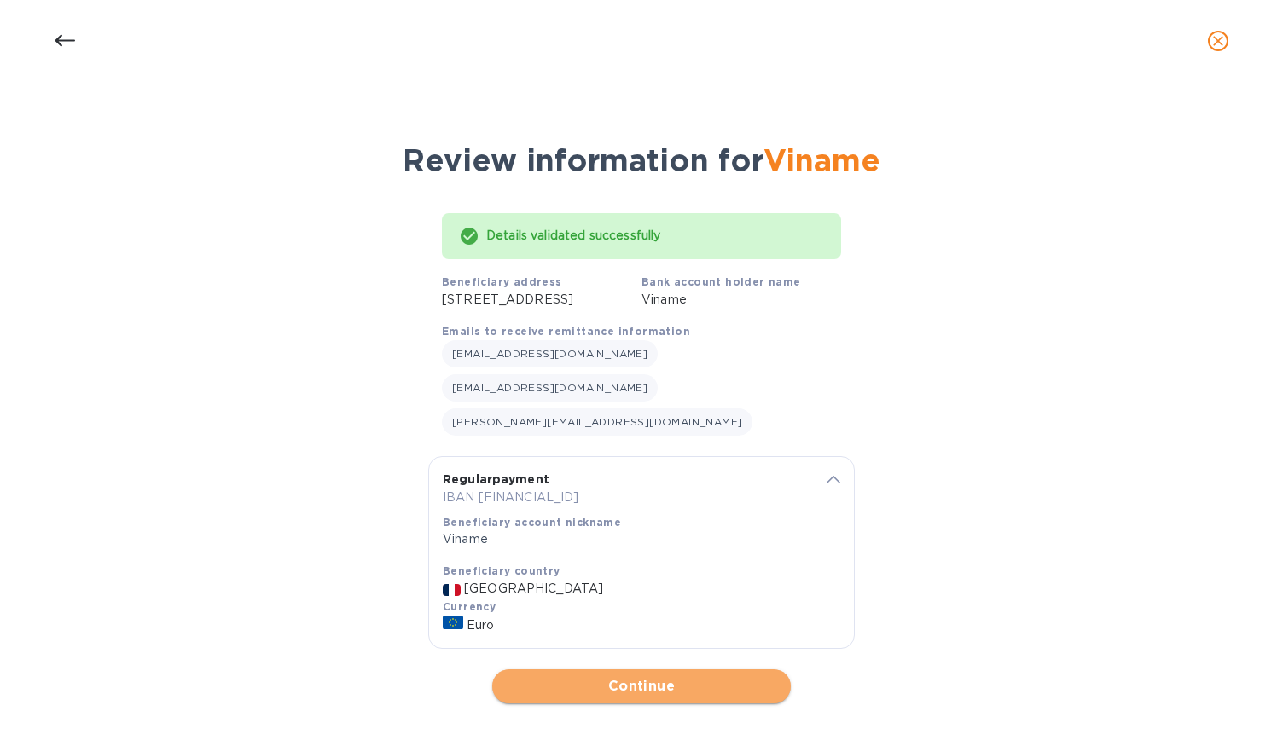
click at [701, 676] on span "Continue" at bounding box center [641, 686] width 271 height 20
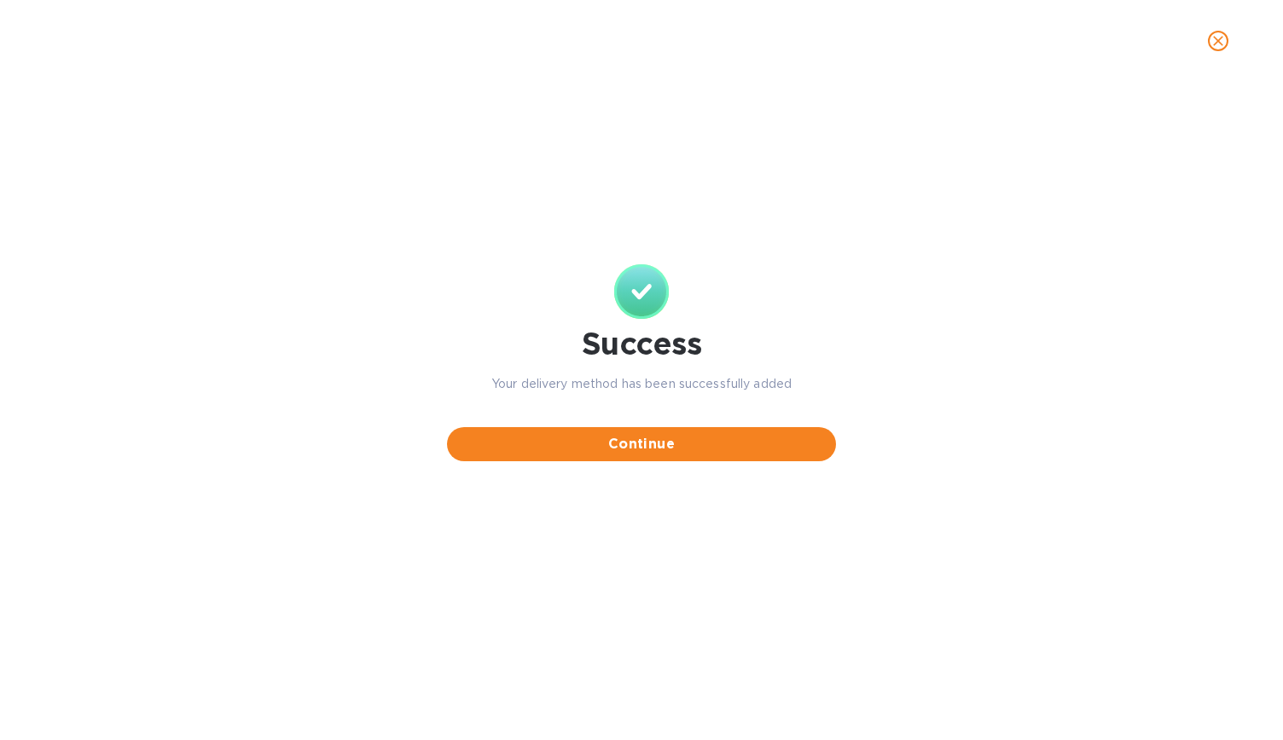
scroll to position [0, 0]
click at [653, 440] on span "Continue" at bounding box center [642, 444] width 362 height 20
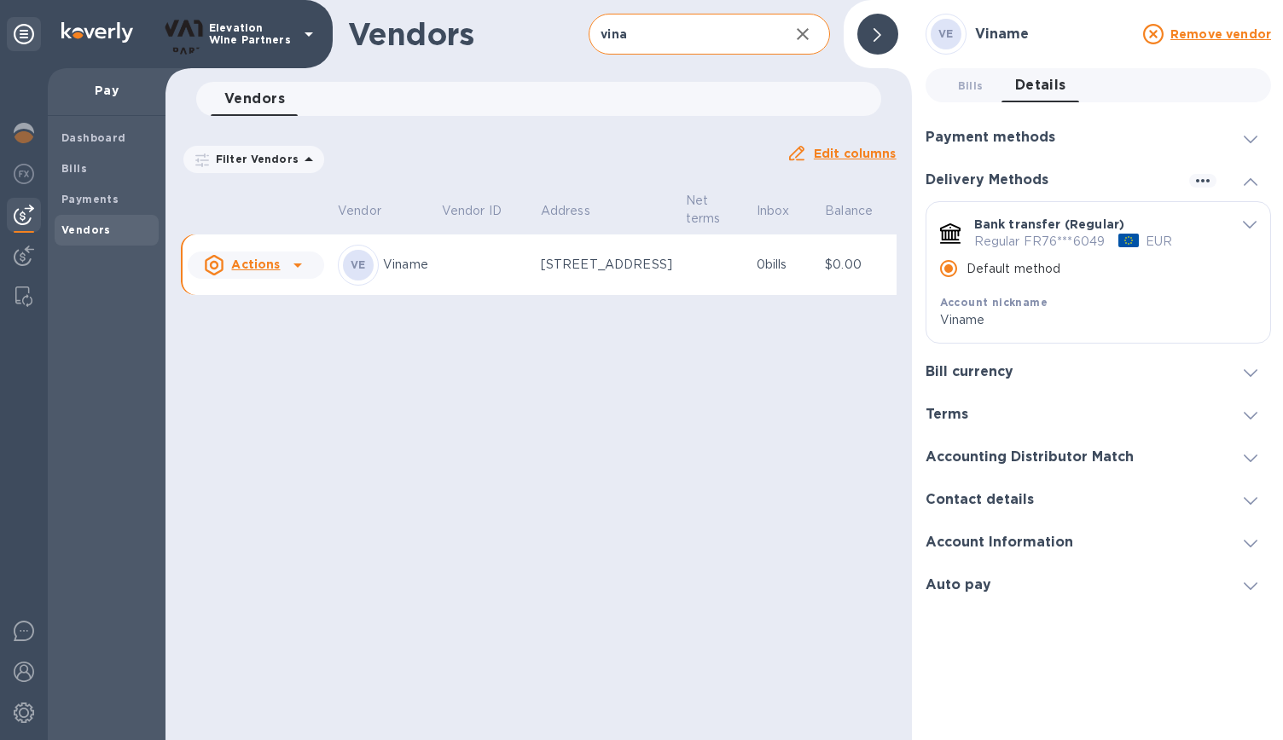
click at [1248, 585] on icon at bounding box center [1251, 587] width 14 height 8
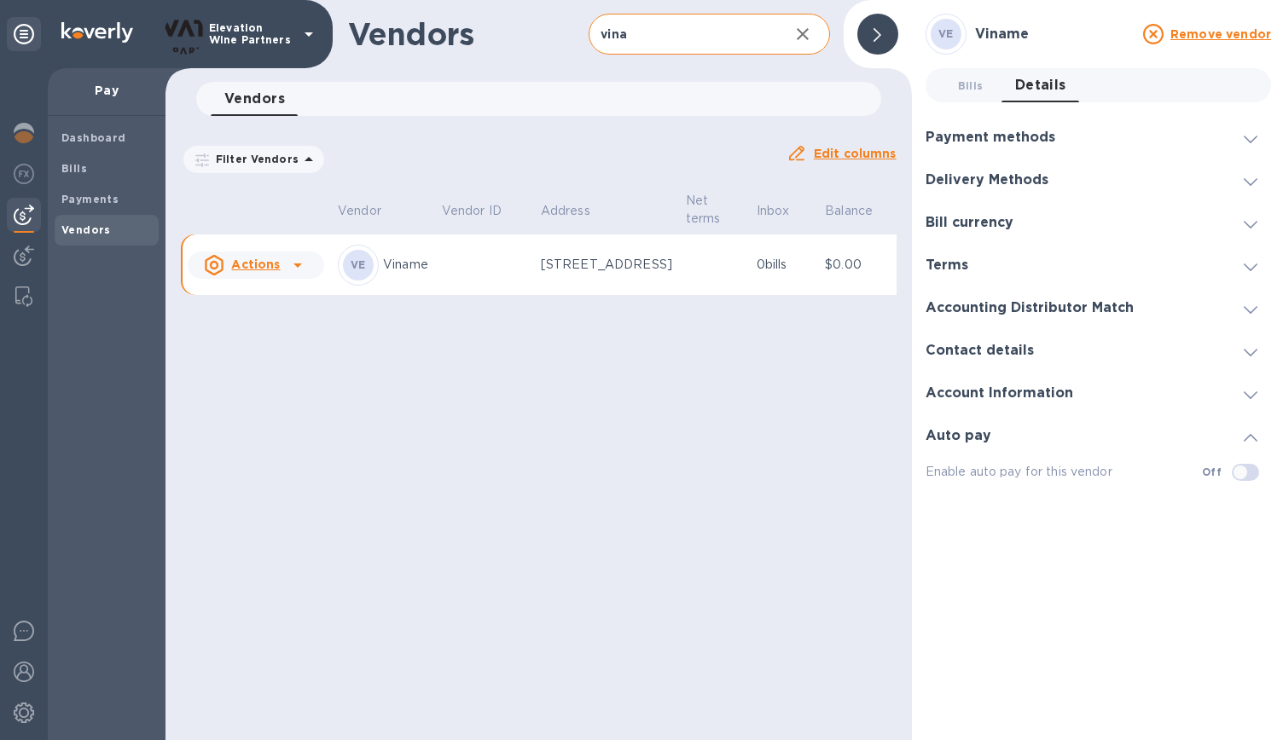
click at [1244, 395] on icon at bounding box center [1251, 395] width 14 height 8
click at [1250, 222] on icon at bounding box center [1251, 225] width 14 height 8
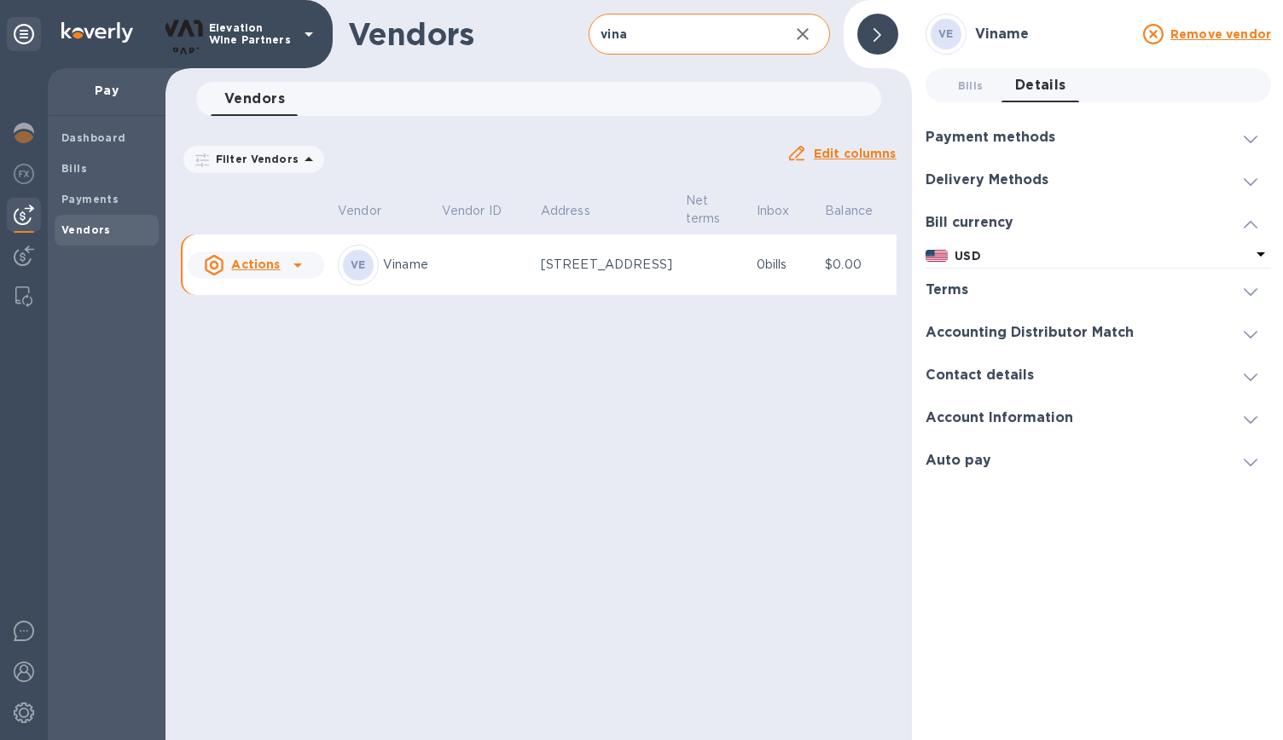
click at [1259, 250] on icon at bounding box center [1260, 254] width 20 height 20
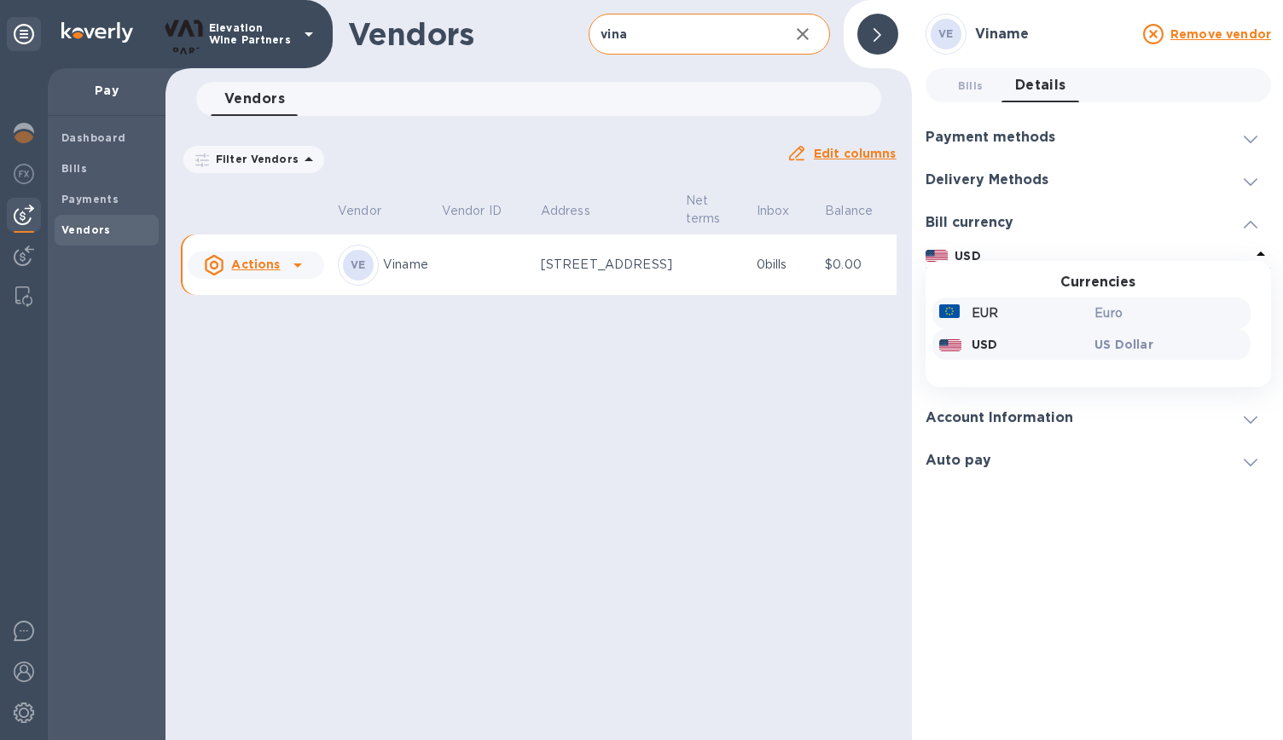
click at [1091, 321] on div "Euro" at bounding box center [1169, 313] width 156 height 25
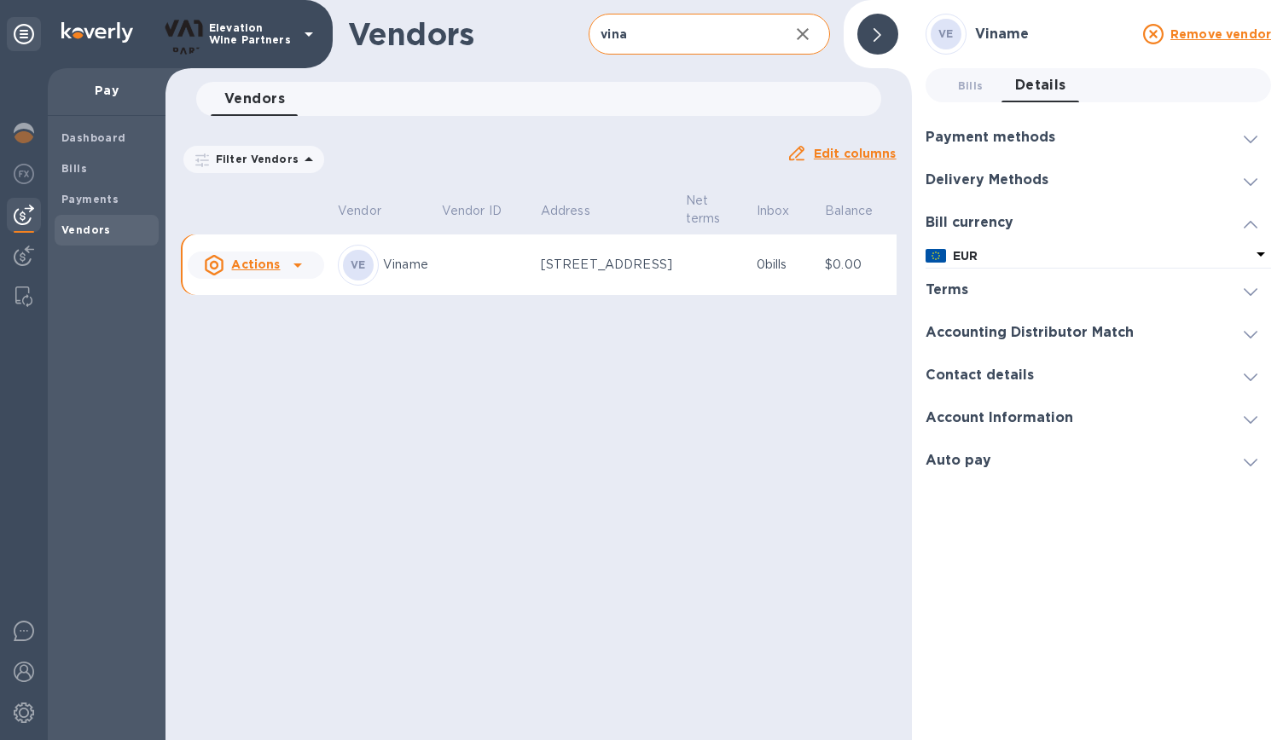
click at [1250, 178] on icon at bounding box center [1251, 182] width 14 height 8
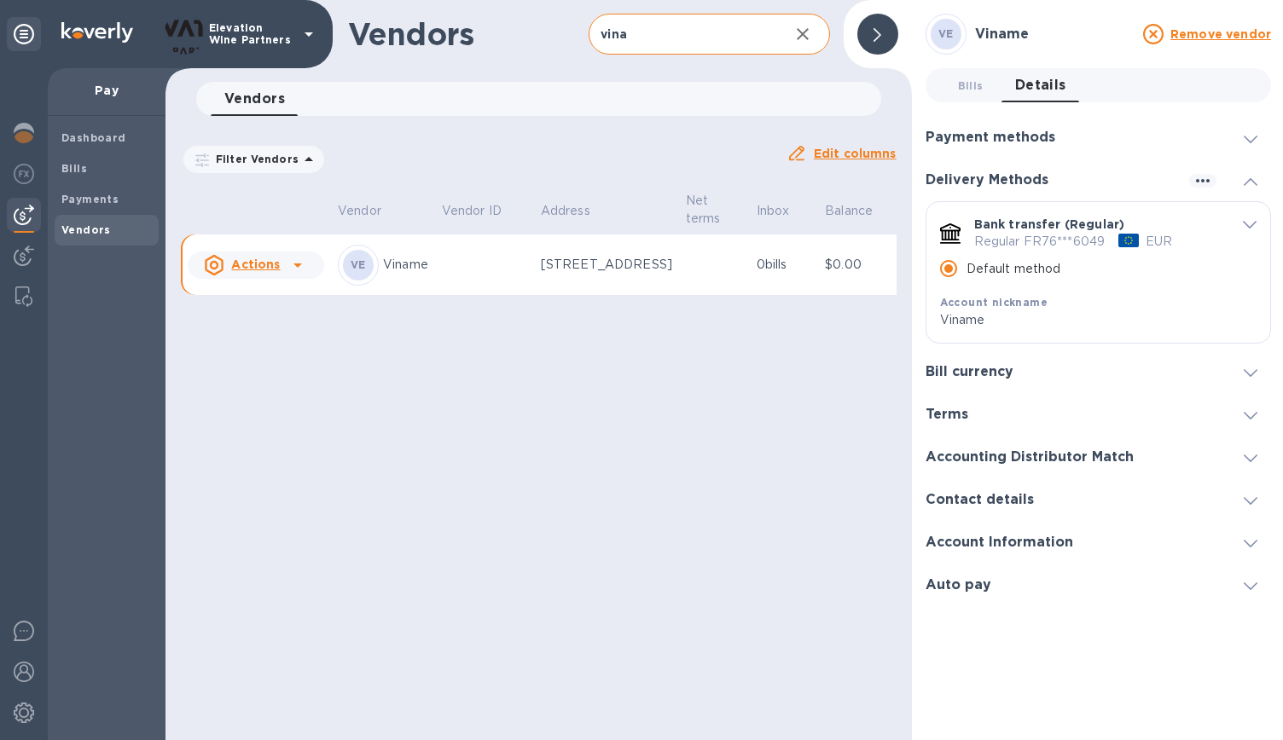
click at [1248, 416] on icon at bounding box center [1251, 416] width 14 height 8
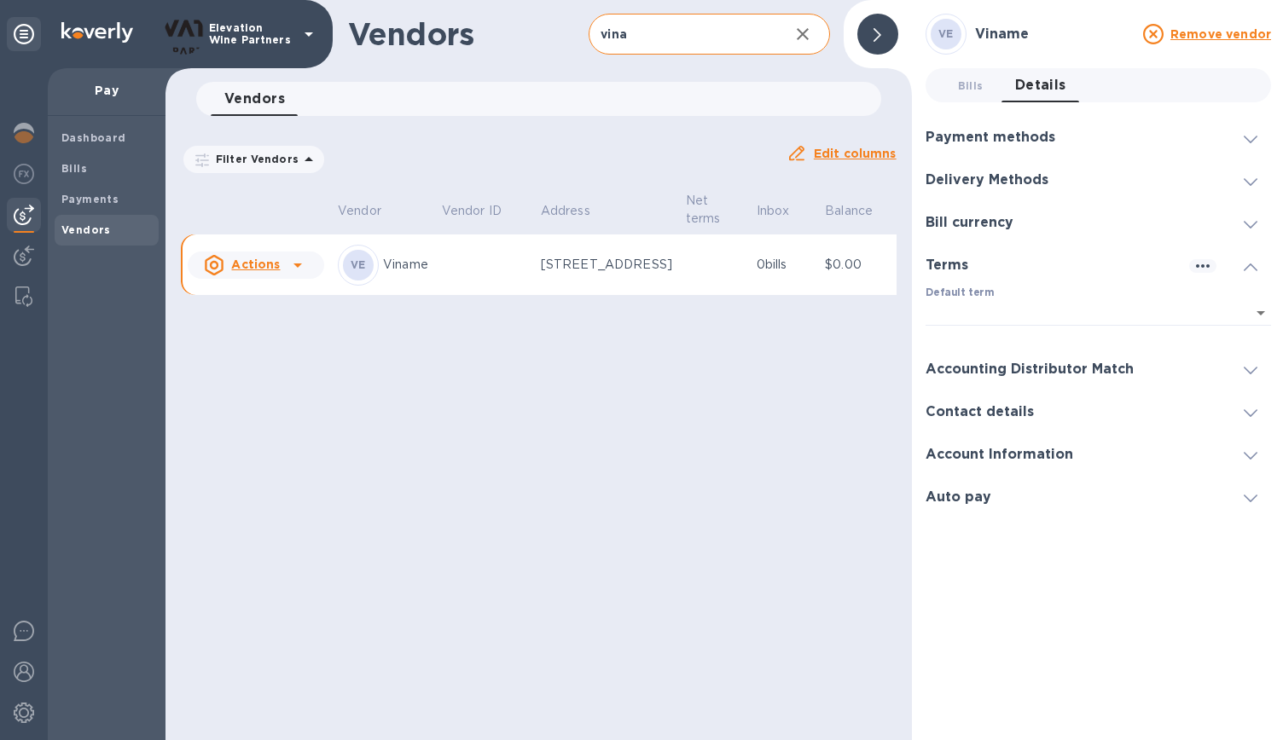
click at [1252, 371] on icon at bounding box center [1251, 371] width 14 height 8
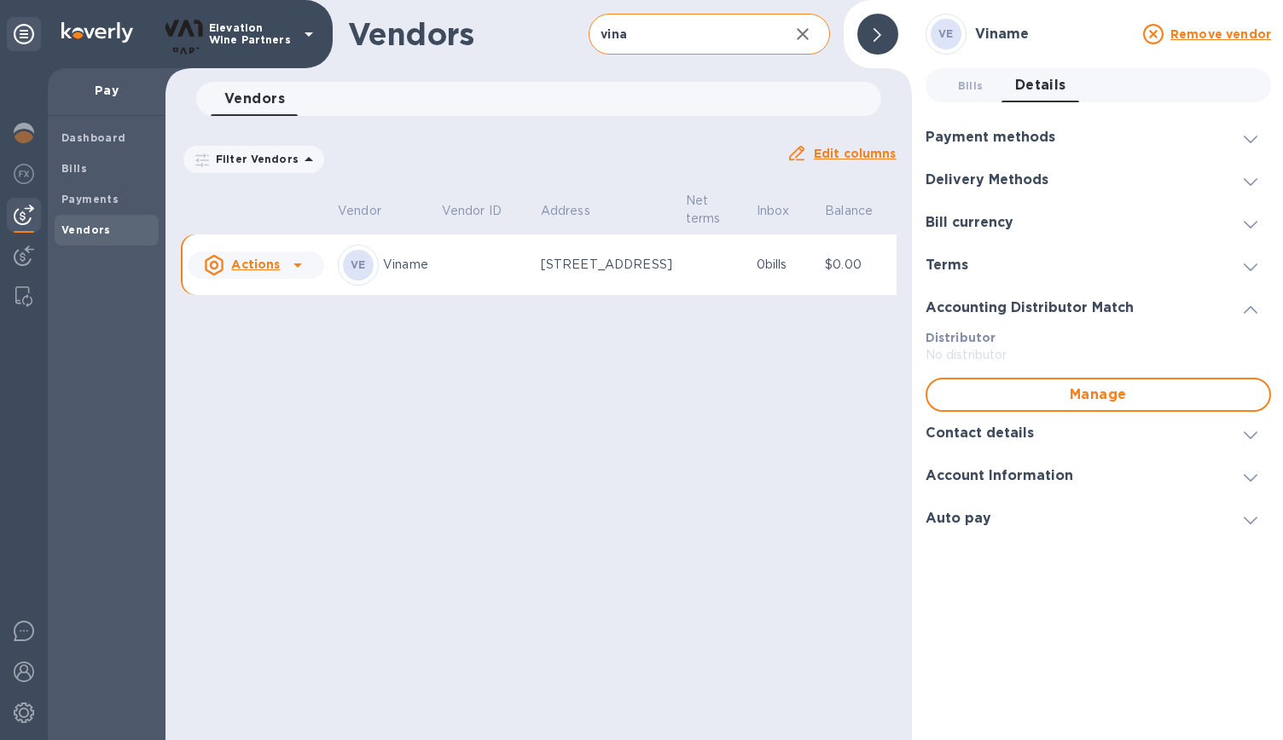
click at [1251, 431] on span at bounding box center [1251, 434] width 14 height 16
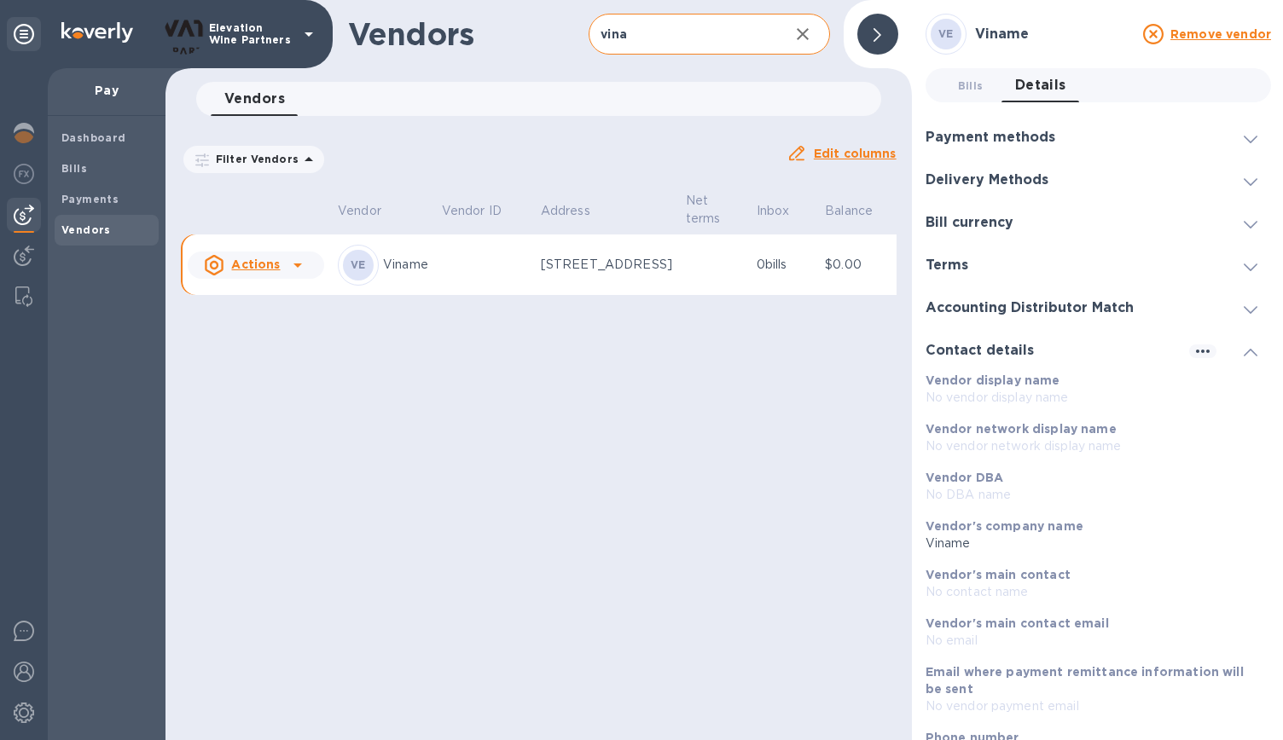
click at [1244, 132] on span at bounding box center [1251, 138] width 14 height 16
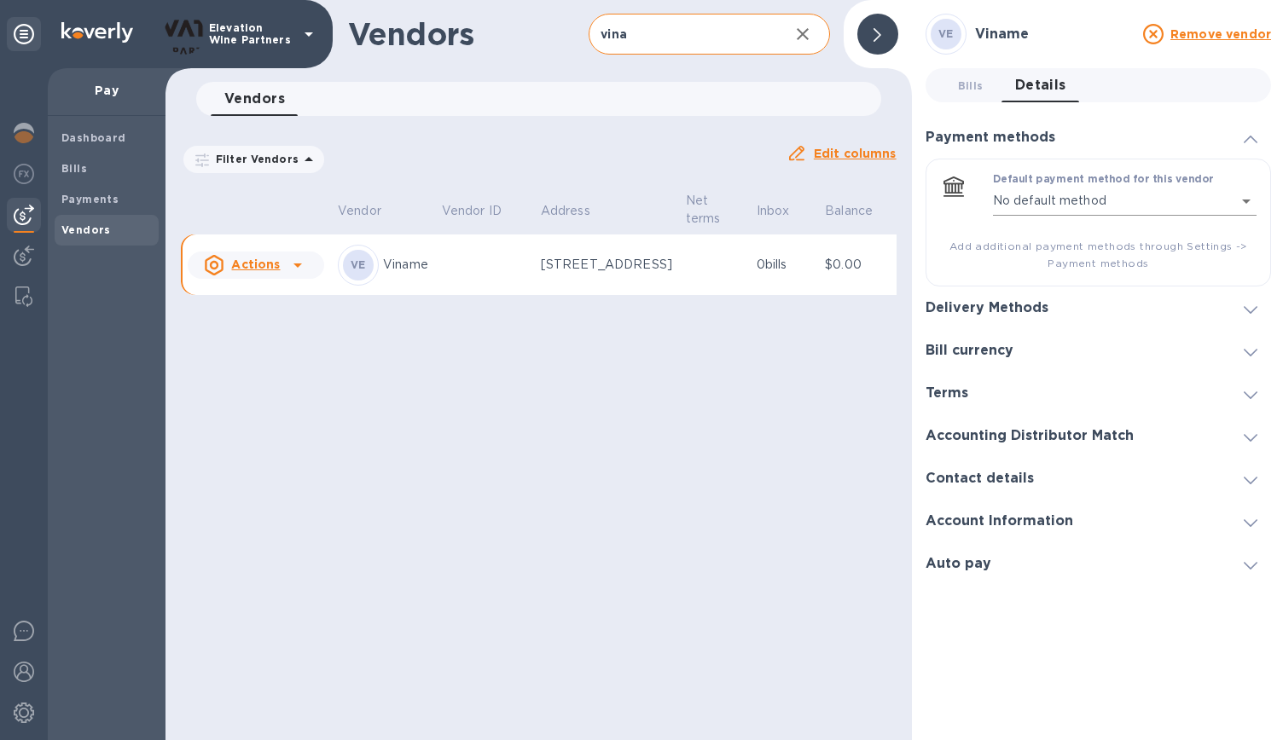
click at [1236, 199] on body "Elevation Wine Partners Pay Dashboard Bills Payments Vendors Vendors vina ​ Add…" at bounding box center [641, 370] width 1283 height 740
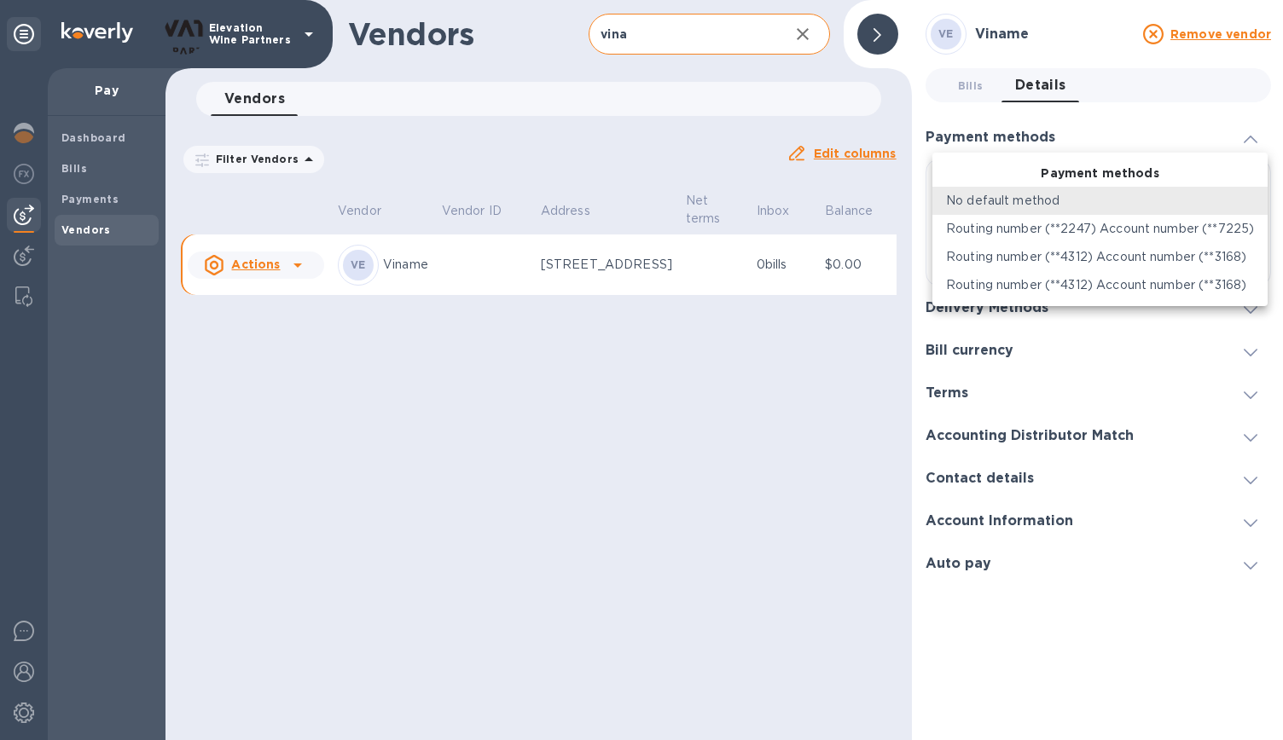
click at [559, 621] on div at bounding box center [641, 370] width 1283 height 740
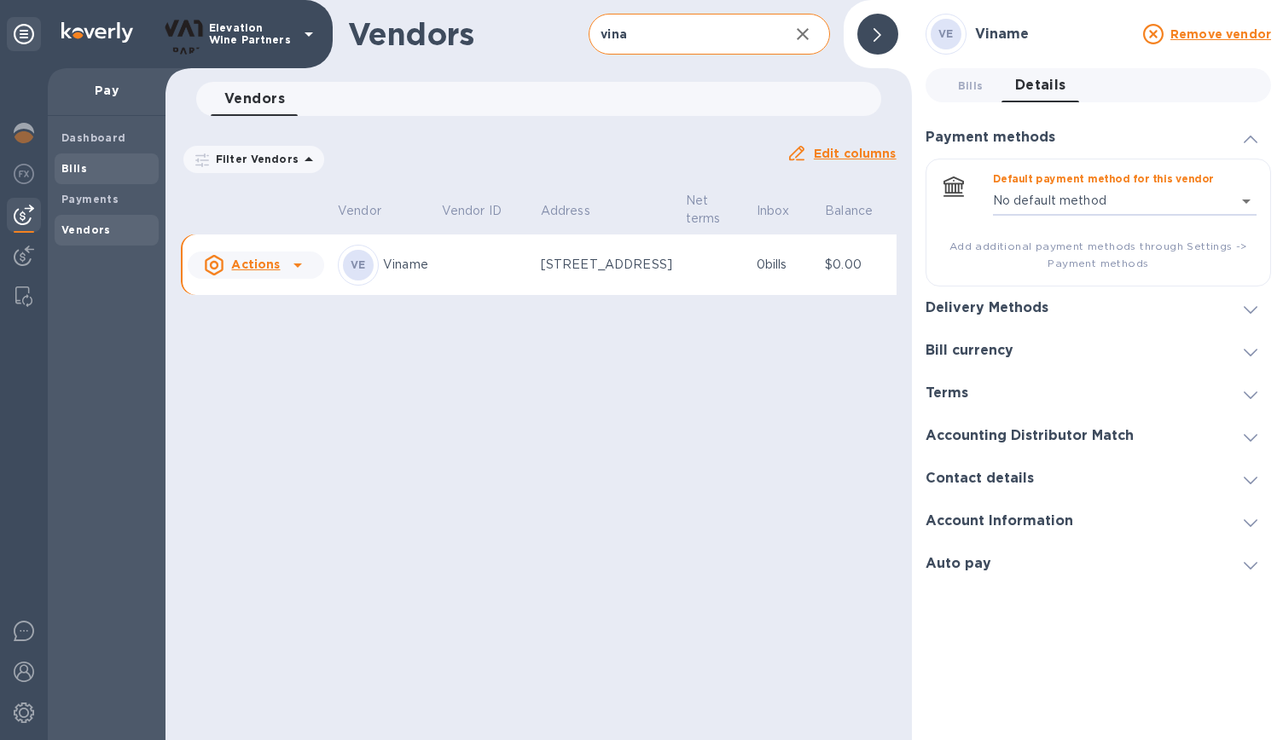
click at [92, 165] on span "Bills" at bounding box center [106, 168] width 90 height 17
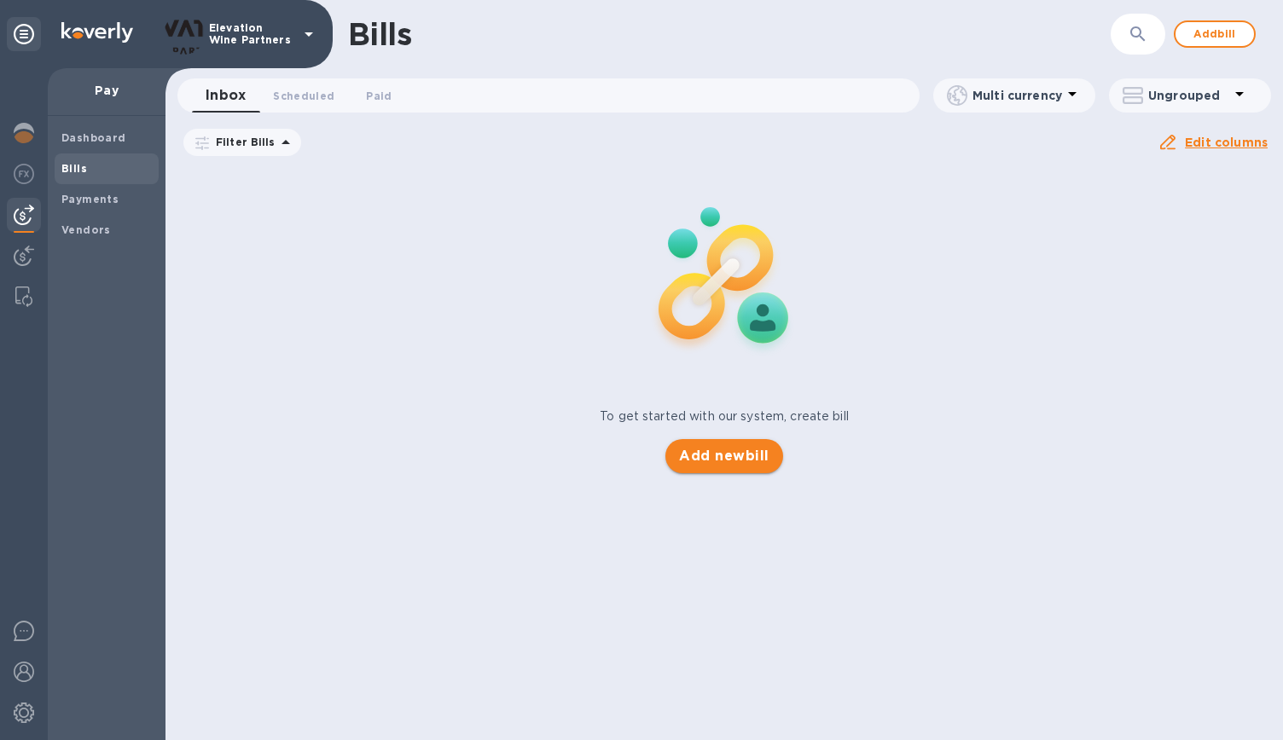
click at [730, 454] on span "Add new bill" at bounding box center [724, 456] width 90 height 20
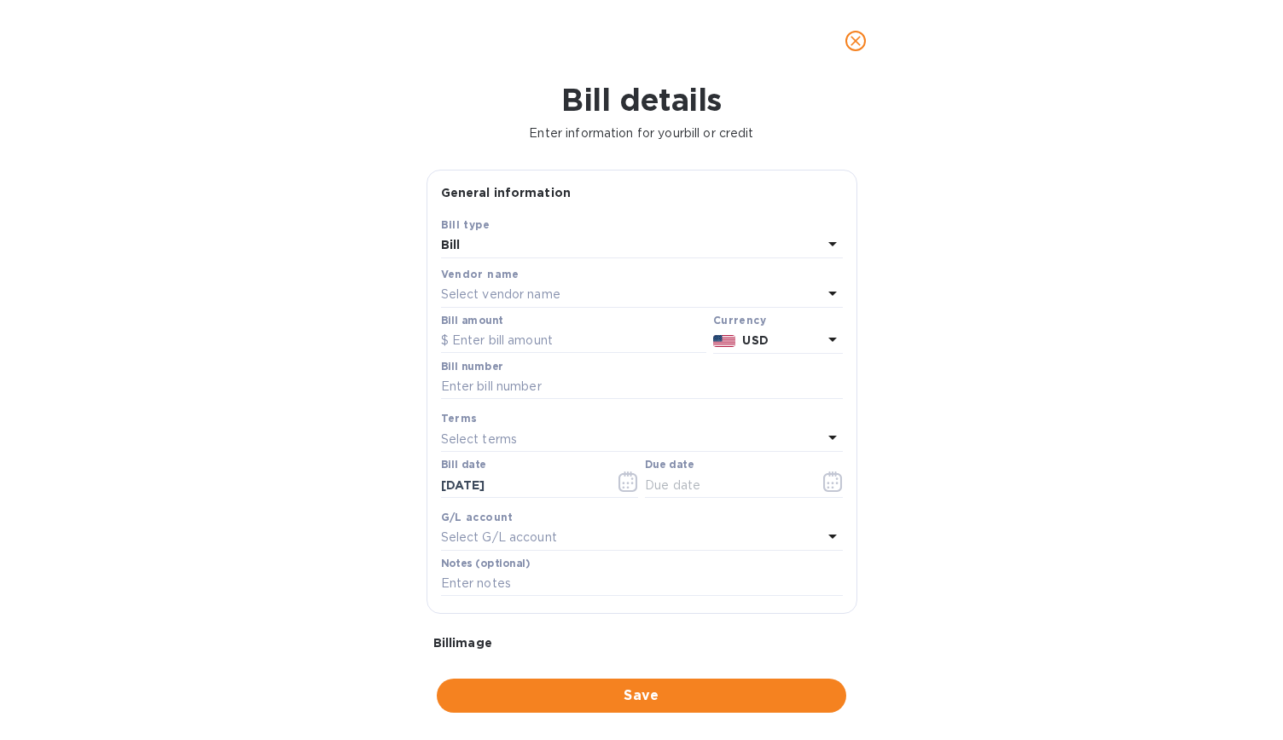
click at [523, 295] on p "Select vendor name" at bounding box center [500, 295] width 119 height 18
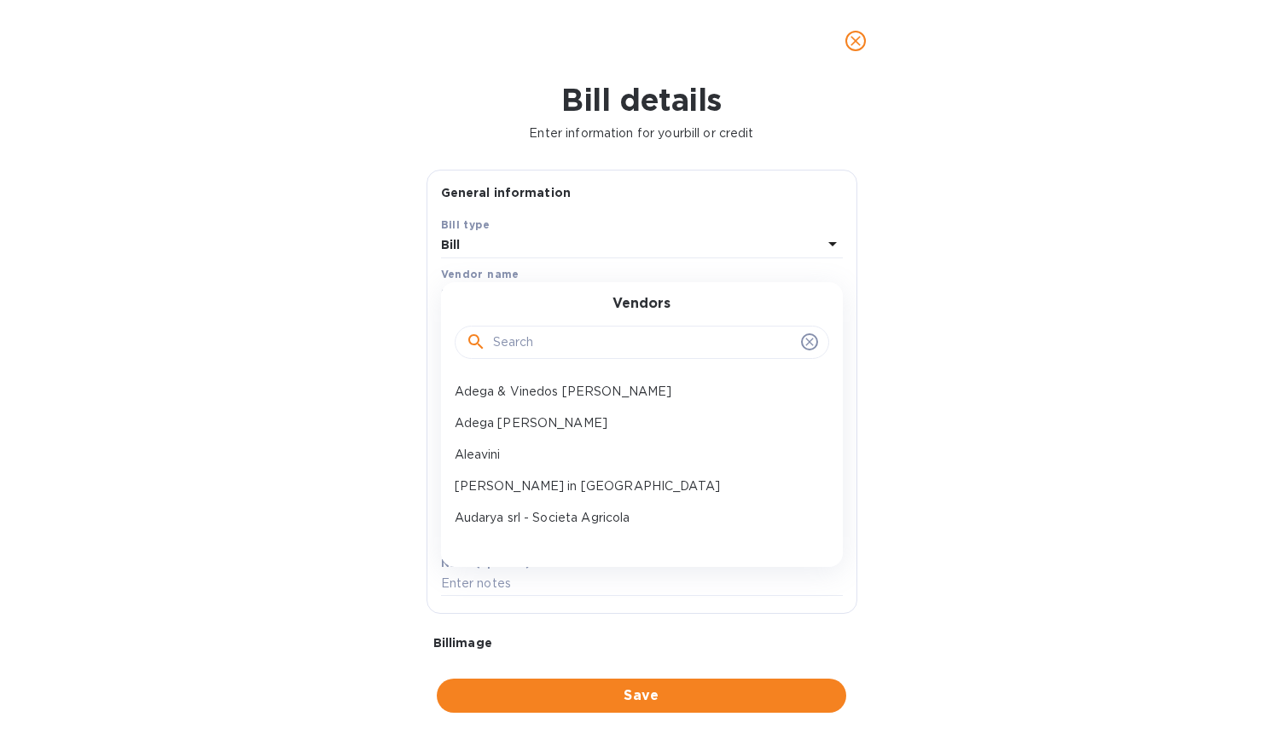
click at [525, 340] on input "text" at bounding box center [643, 343] width 301 height 26
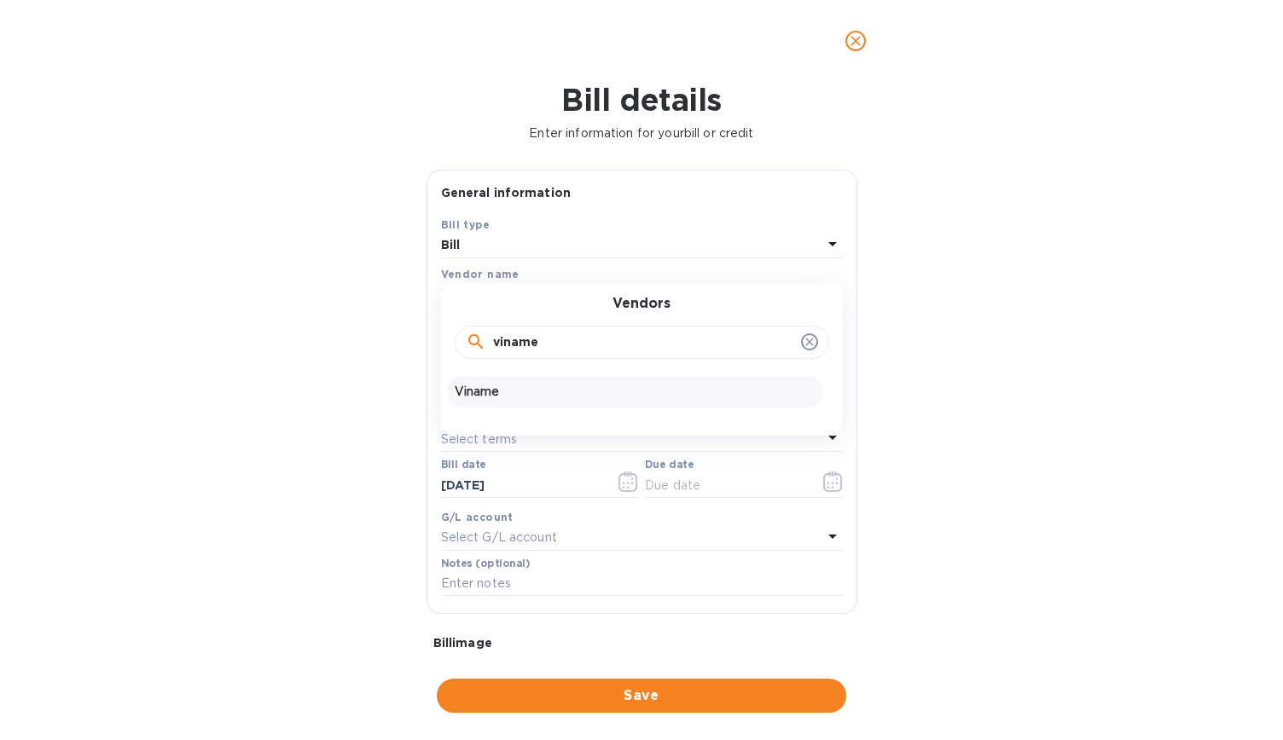
type input "viname"
click at [493, 395] on p "Viname" at bounding box center [635, 392] width 361 height 18
click at [565, 349] on input "text" at bounding box center [573, 341] width 265 height 26
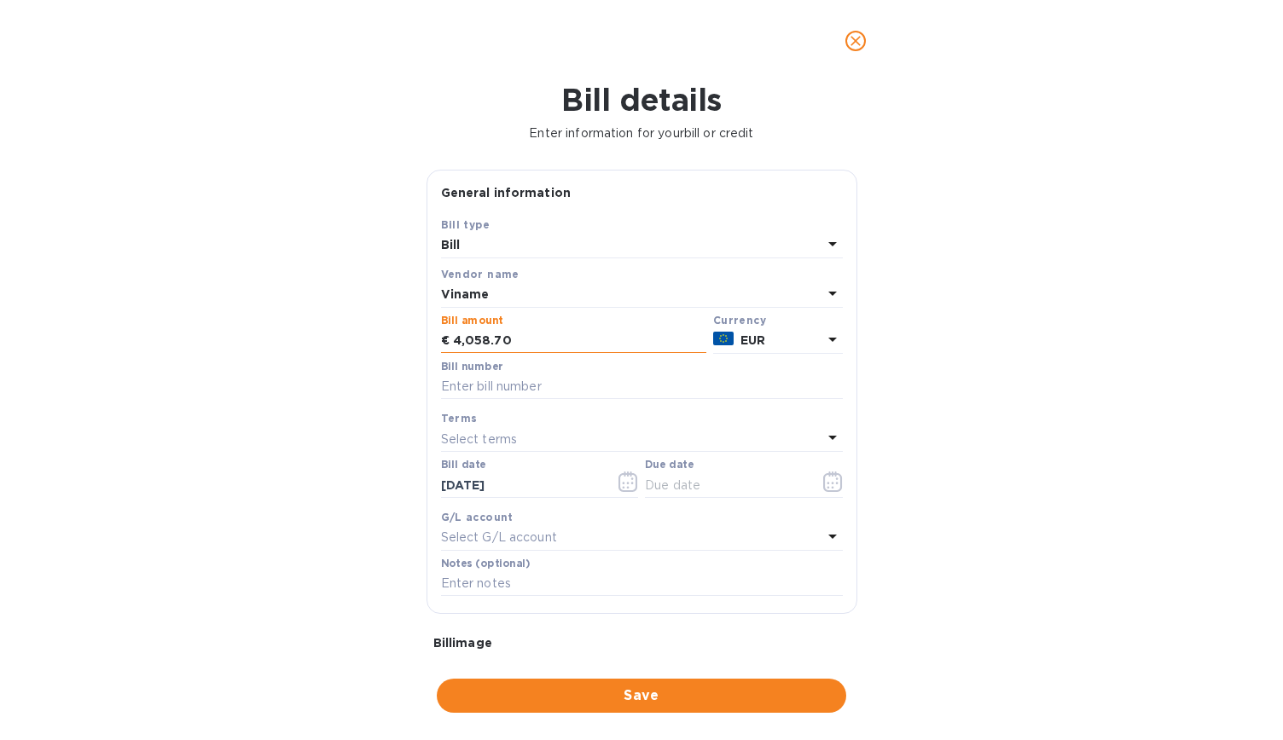
type input "4,058.70"
type input "Facture FC5055 + VINAME"
click at [529, 439] on div "Select terms" at bounding box center [631, 439] width 381 height 24
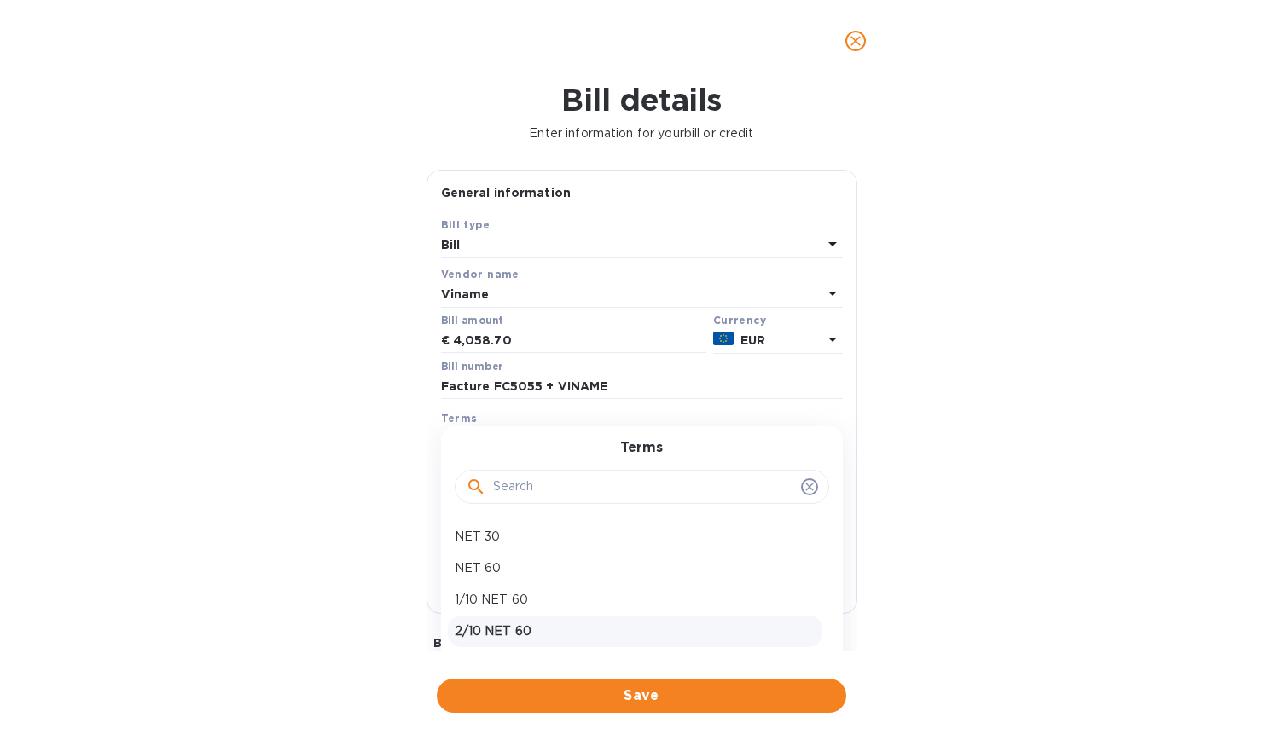
click at [566, 571] on p "NET 60" at bounding box center [635, 569] width 361 height 18
type input "[DATE]"
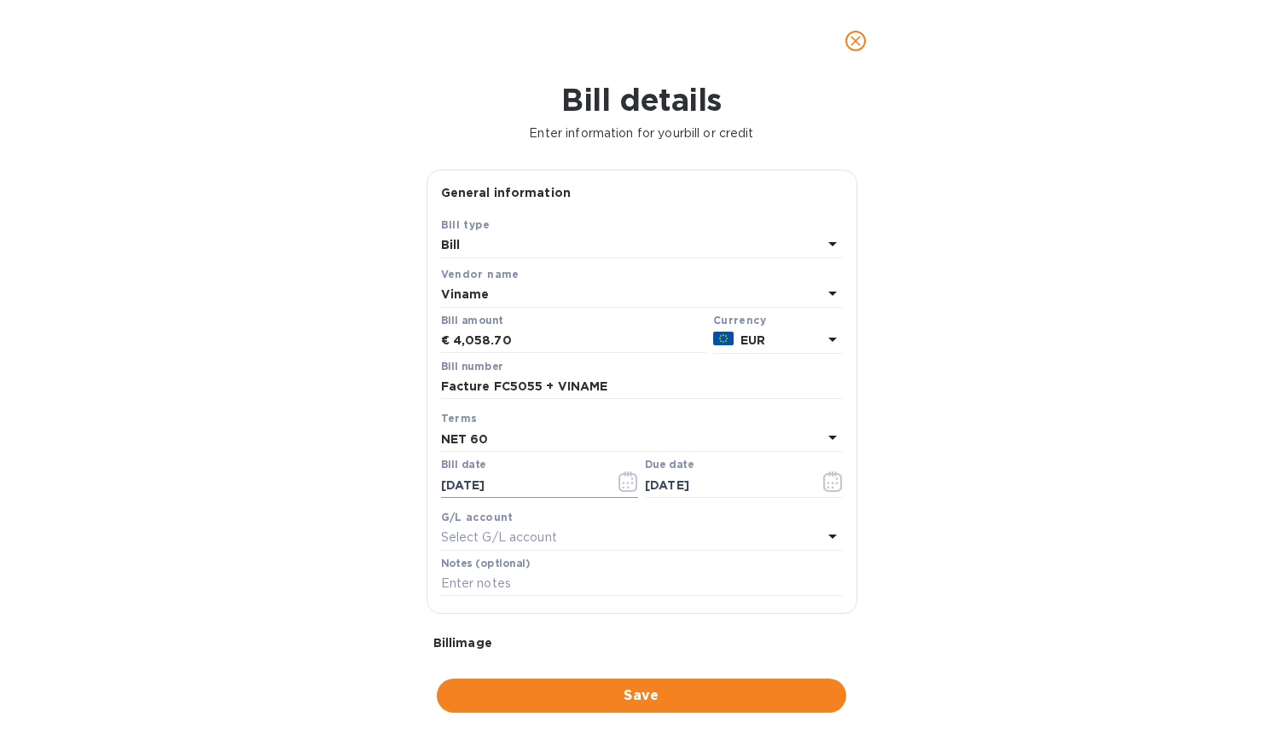
click at [627, 487] on icon "button" at bounding box center [628, 487] width 3 height 3
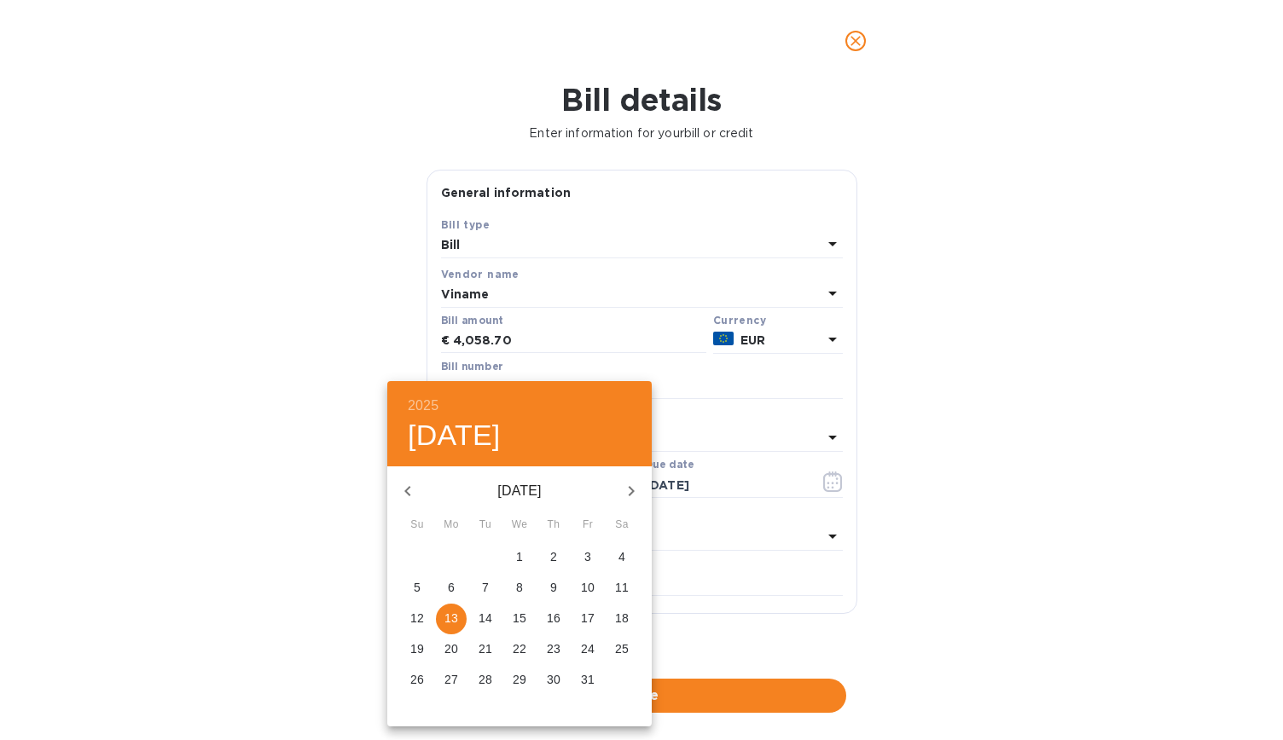
click at [401, 497] on icon "button" at bounding box center [407, 491] width 20 height 20
click at [478, 653] on p "19" at bounding box center [485, 649] width 14 height 17
type input "[DATE]"
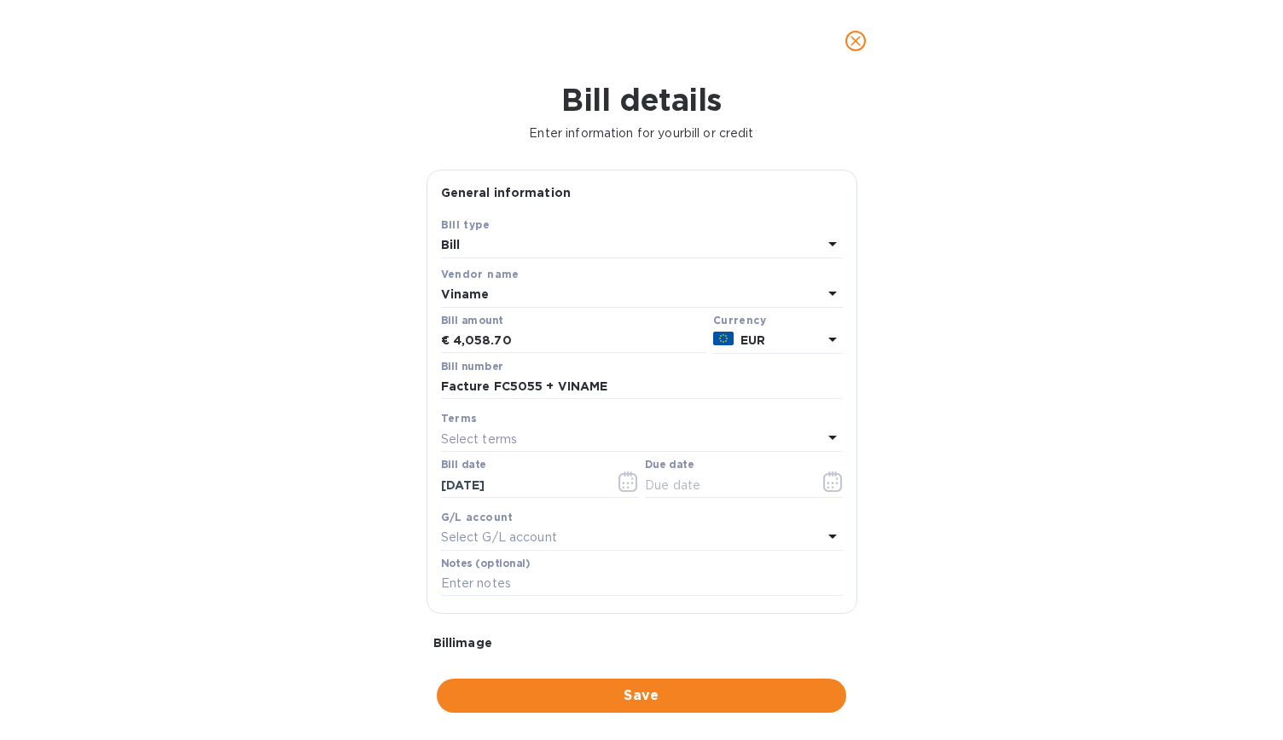
click at [628, 437] on div "Select terms" at bounding box center [631, 439] width 381 height 24
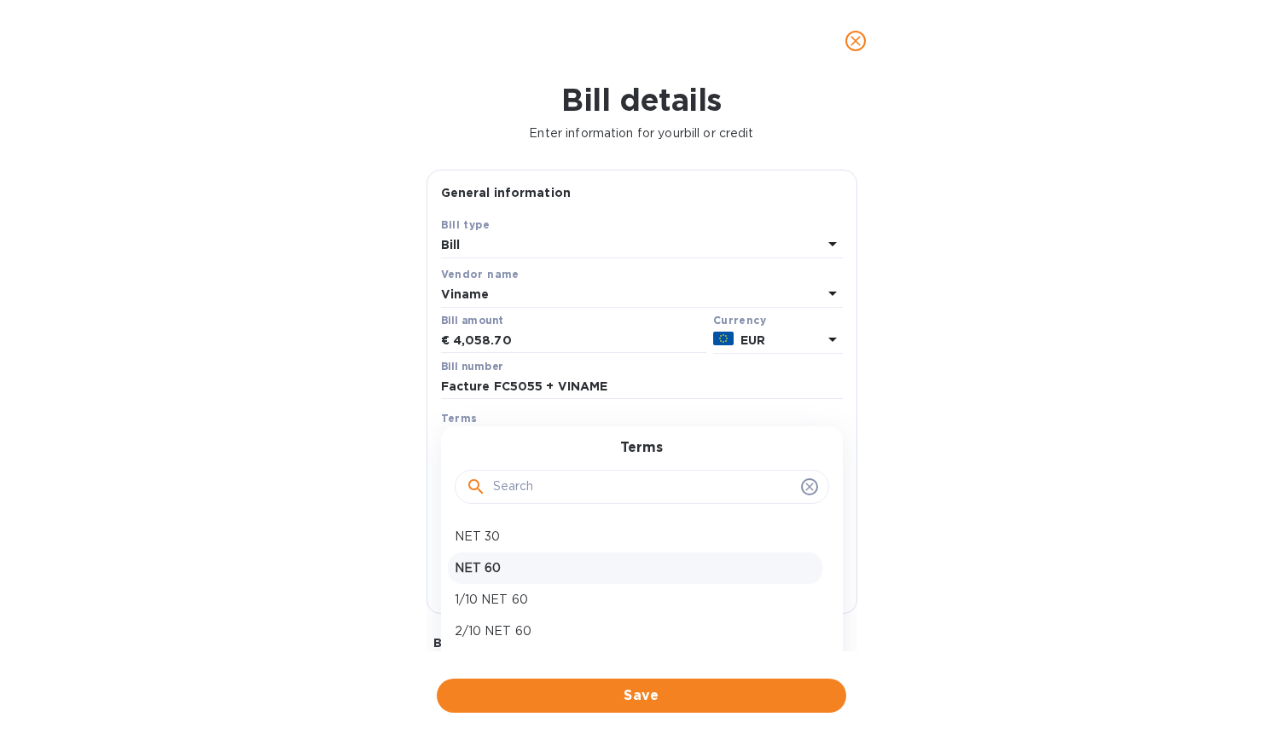
click at [534, 574] on p "NET 60" at bounding box center [635, 569] width 361 height 18
type input "[DATE]"
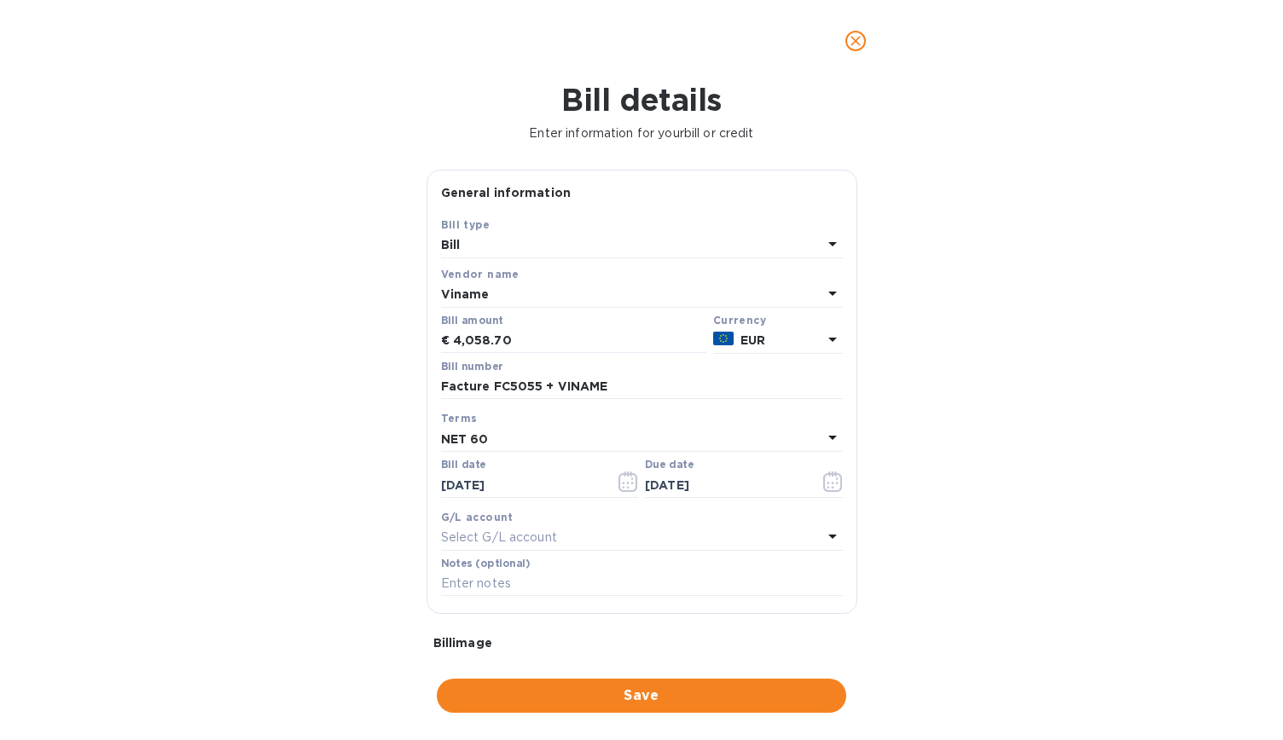
scroll to position [157, 0]
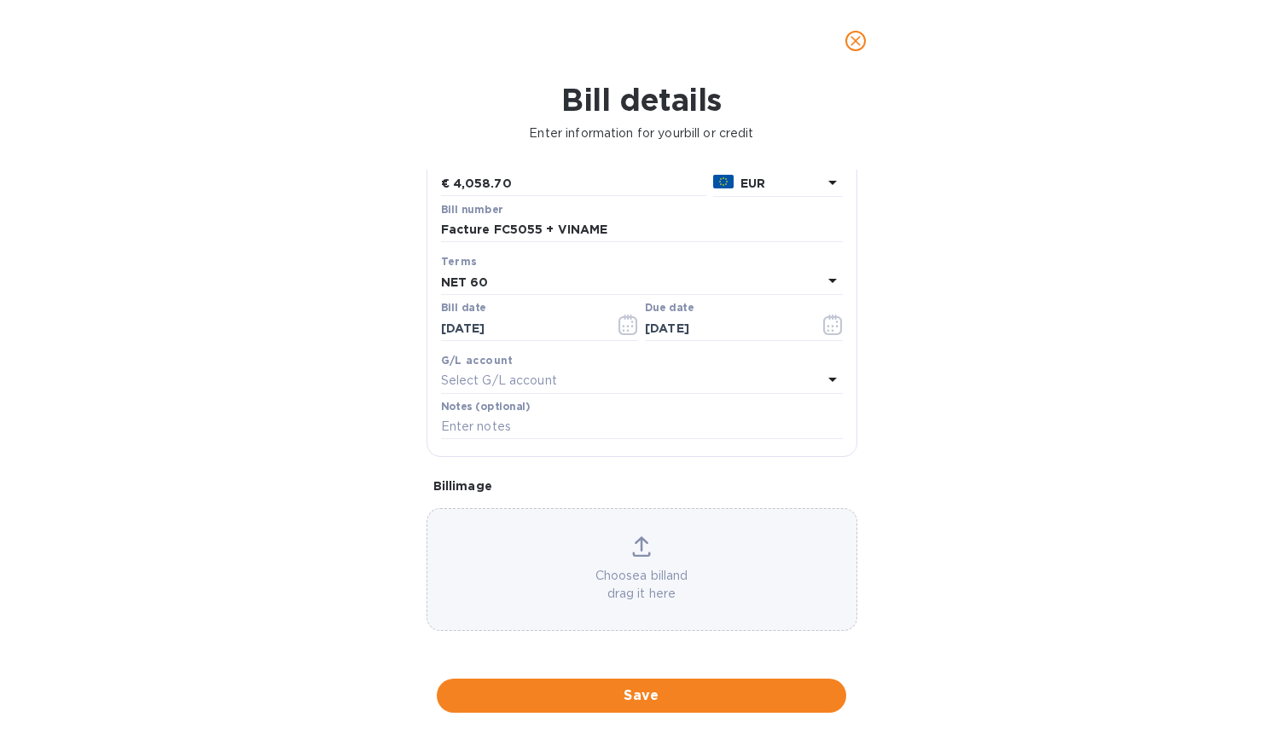
click at [643, 550] on icon at bounding box center [641, 546] width 19 height 20
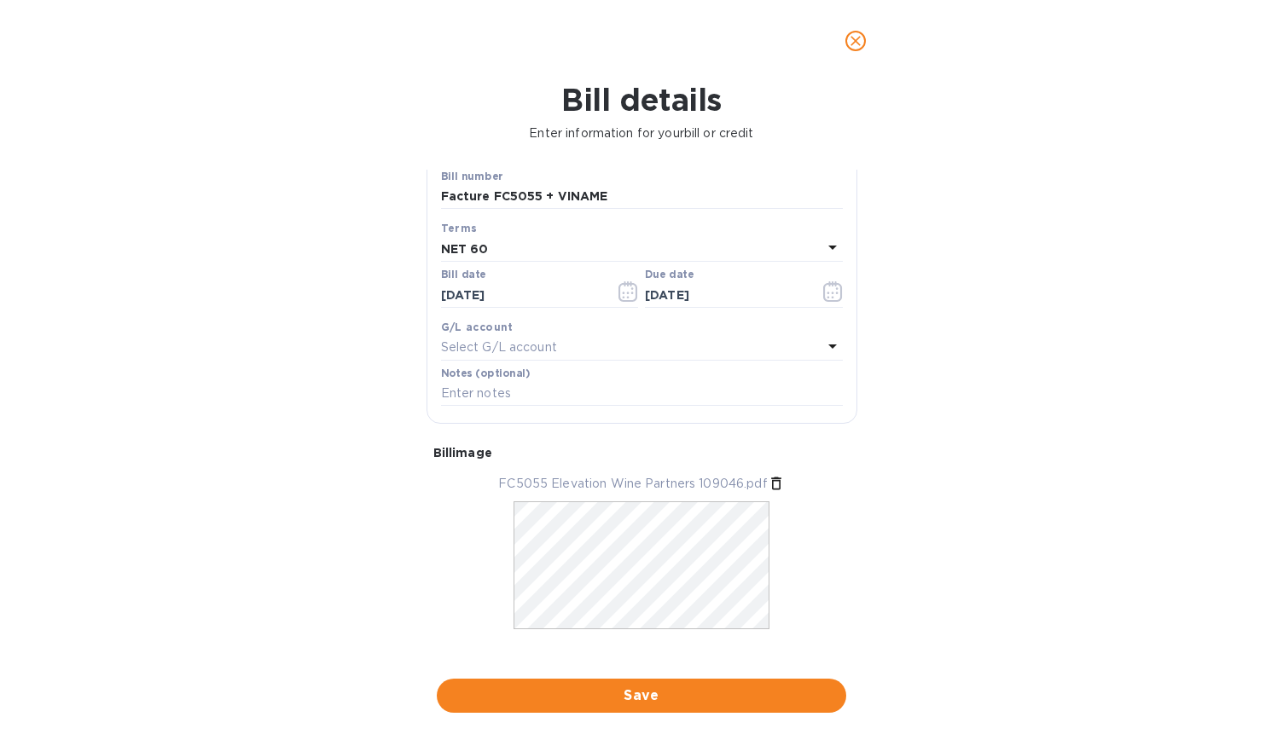
scroll to position [208, 0]
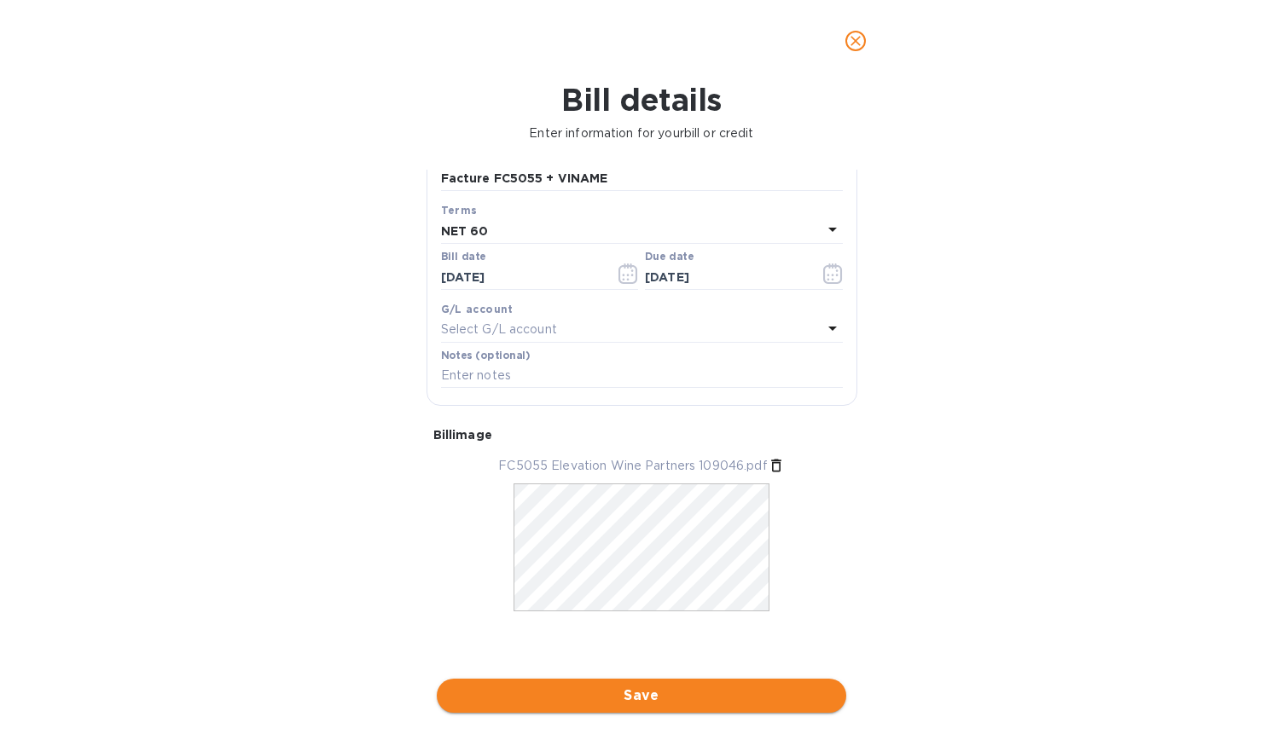
click at [639, 695] on span "Save" at bounding box center [641, 696] width 382 height 20
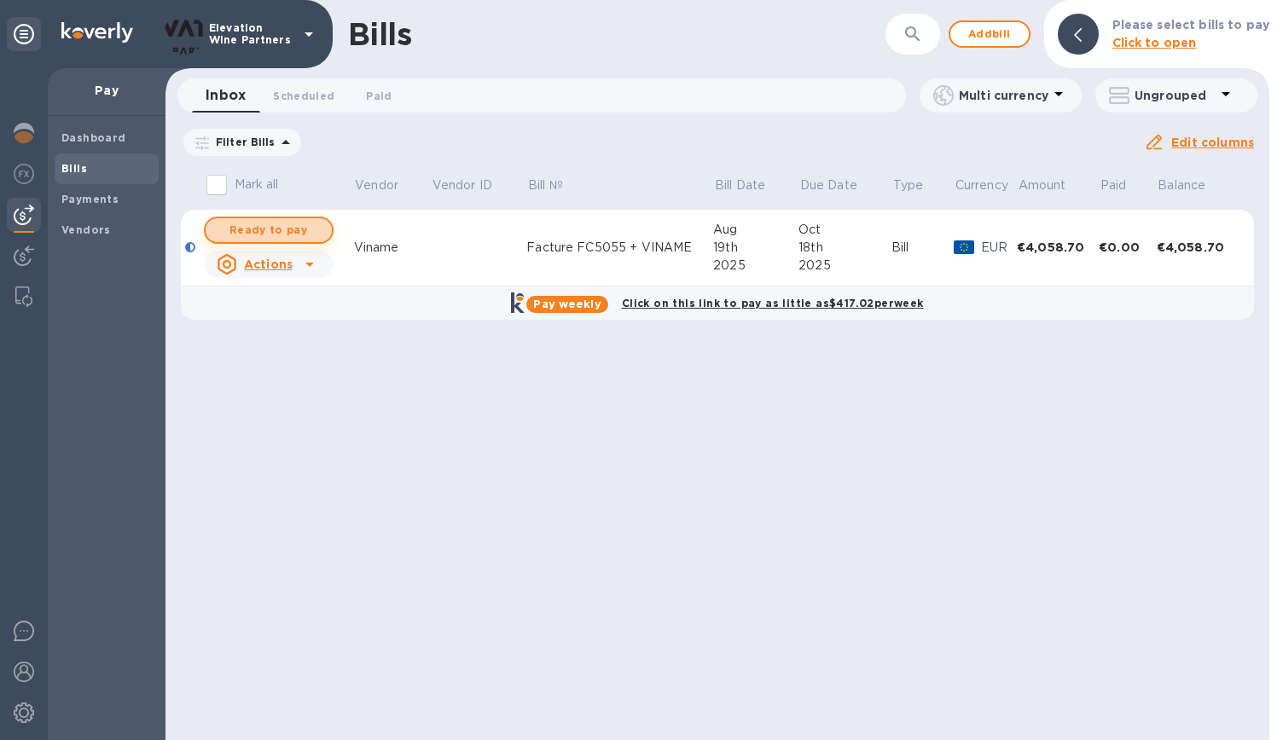
click at [286, 233] on span "Ready to pay" at bounding box center [268, 230] width 99 height 20
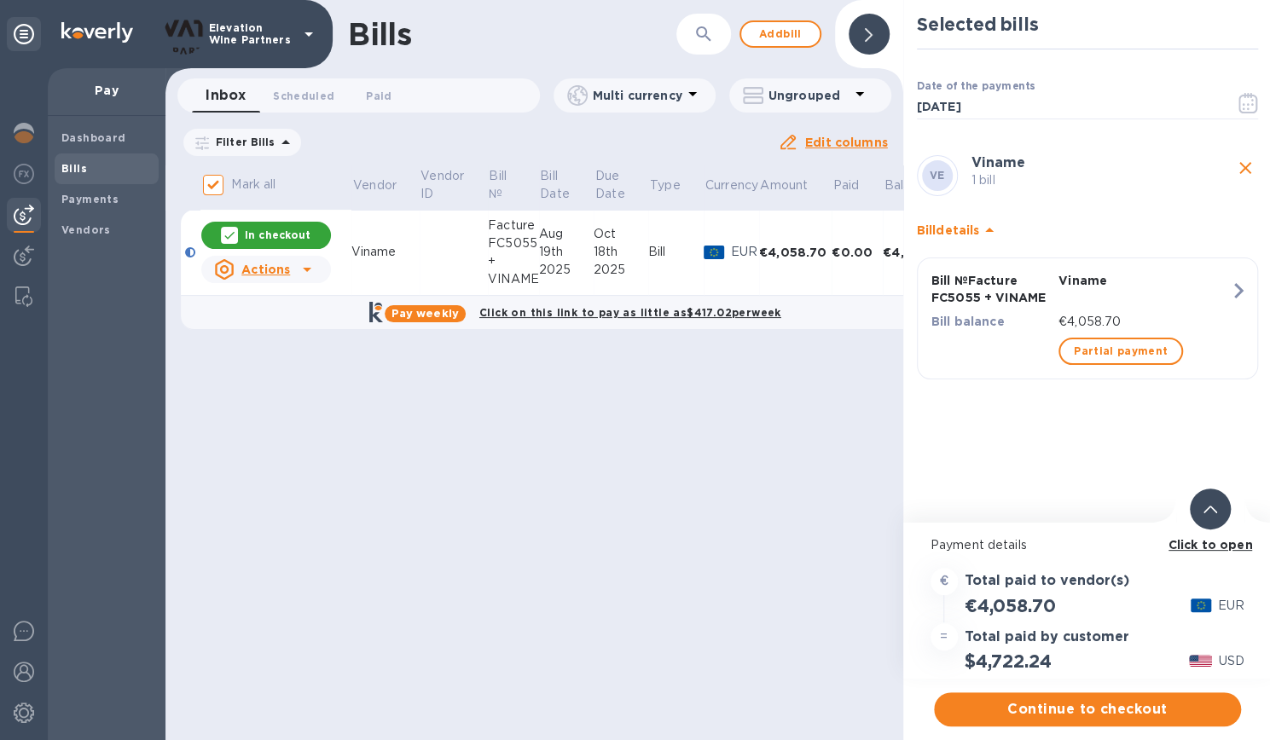
click at [306, 231] on p "In checkout" at bounding box center [278, 235] width 66 height 14
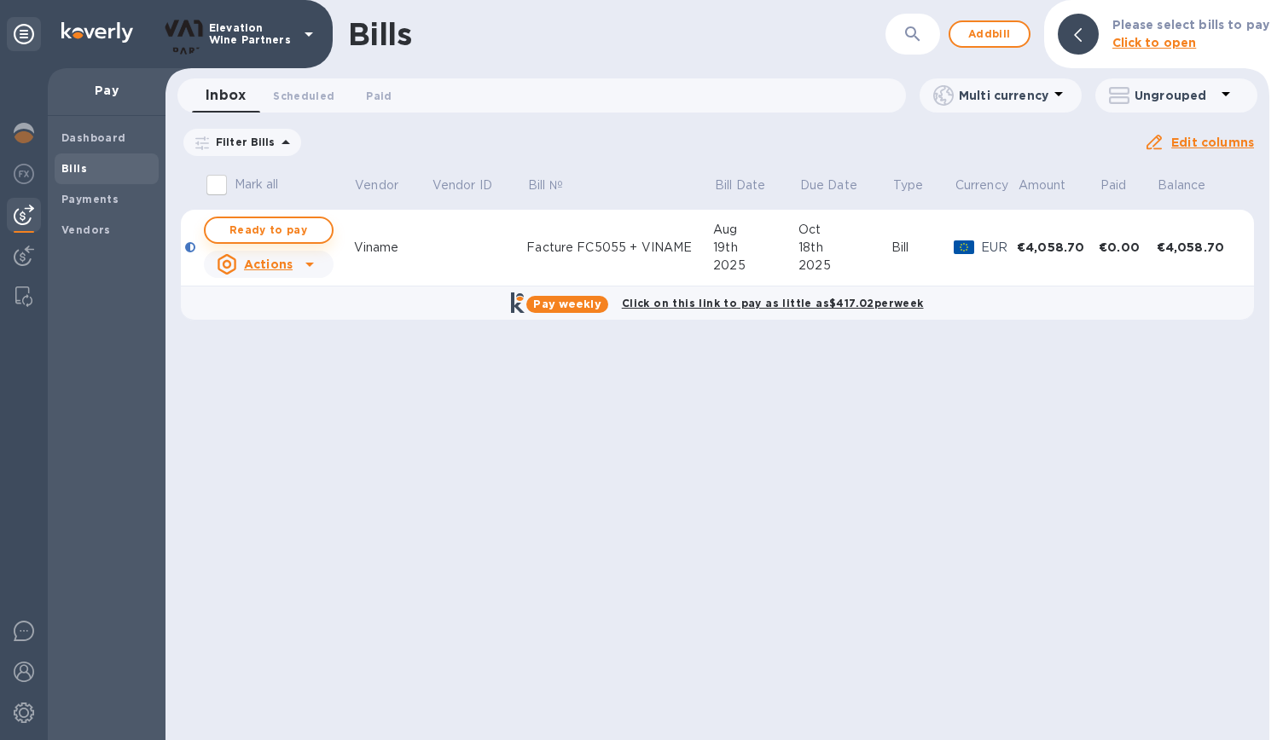
click at [305, 230] on span "Ready to pay" at bounding box center [268, 230] width 99 height 20
checkbox input "true"
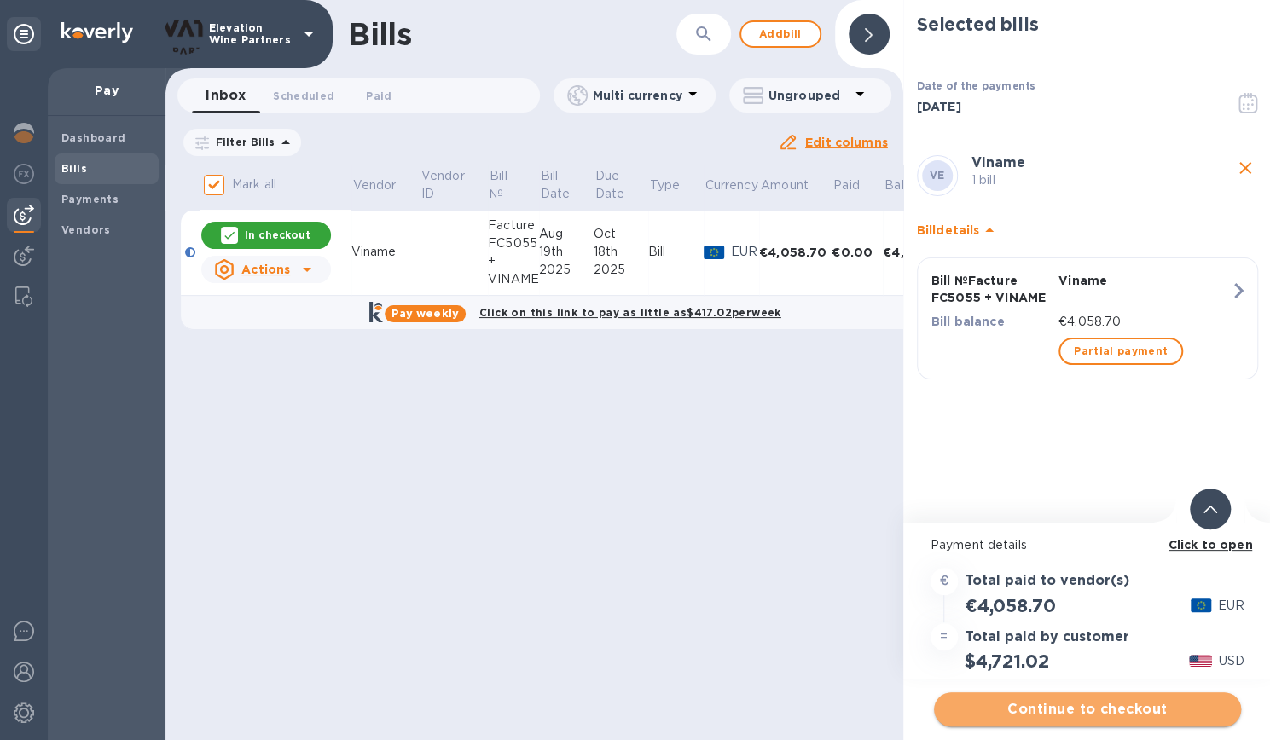
click at [1085, 699] on button "Continue to checkout" at bounding box center [1087, 710] width 307 height 34
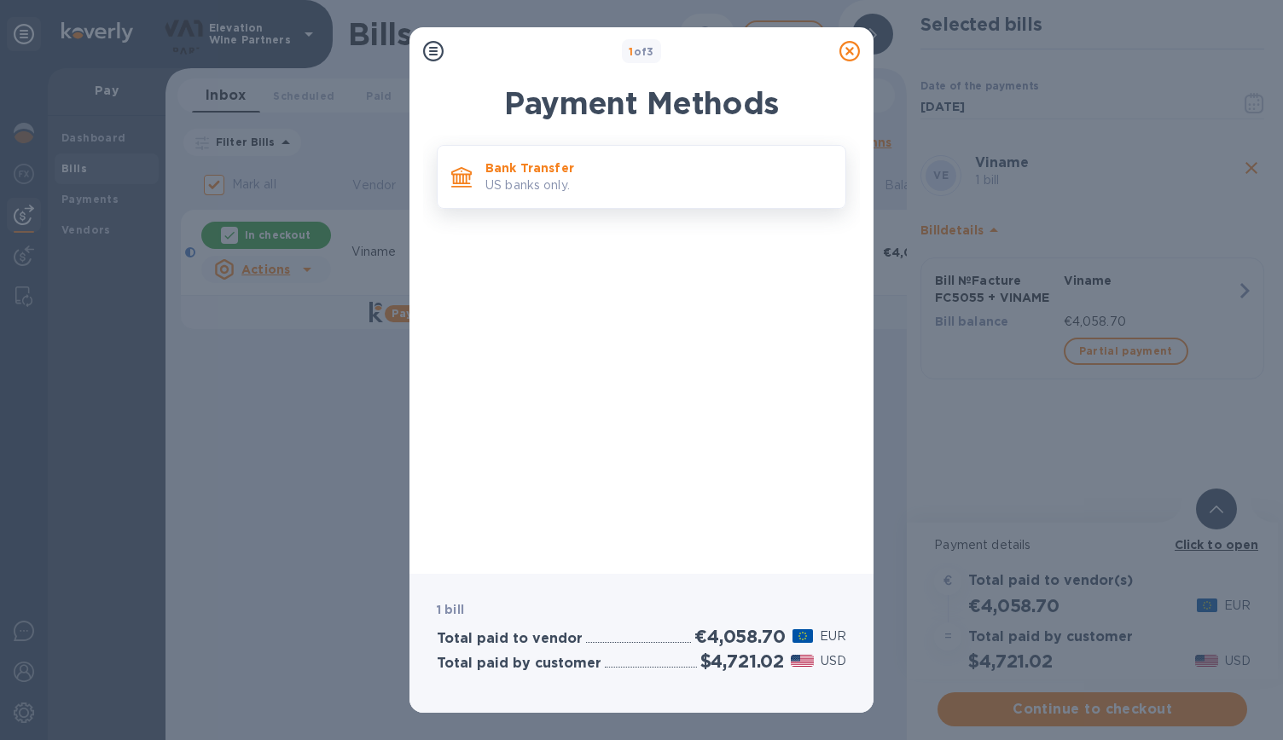
click at [770, 180] on p "US banks only." at bounding box center [658, 186] width 346 height 18
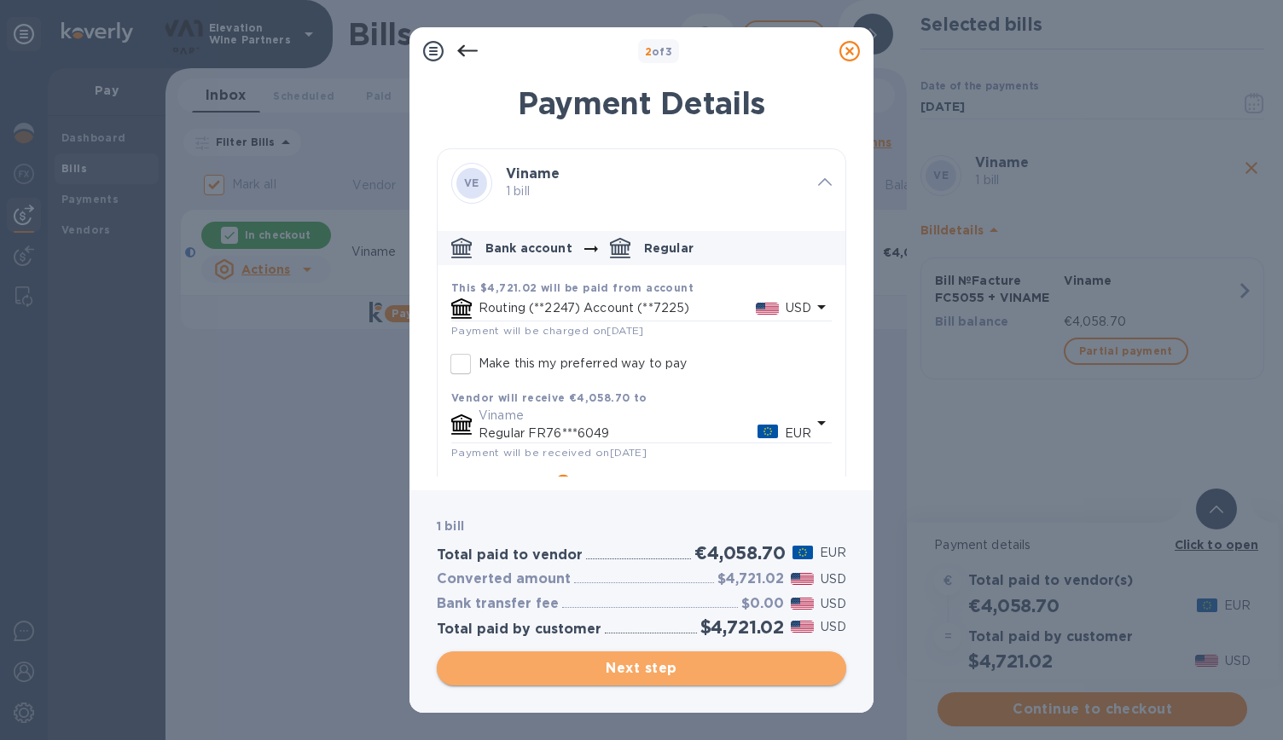
click at [653, 652] on button "Next step" at bounding box center [641, 669] width 409 height 34
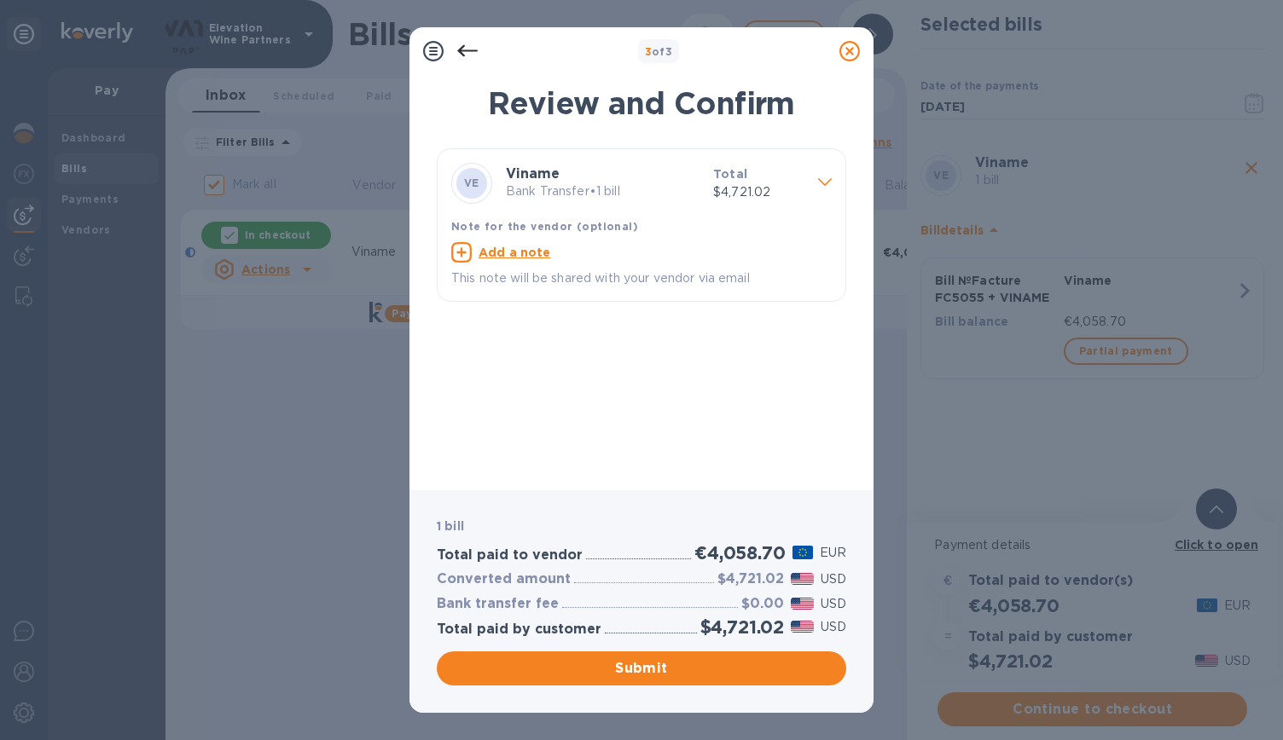
click at [485, 252] on u "Add a note" at bounding box center [514, 253] width 72 height 14
click at [500, 252] on textarea at bounding box center [627, 254] width 353 height 14
type textarea "Facture FC5055 - Viname (for [GEOGRAPHIC_DATA])"
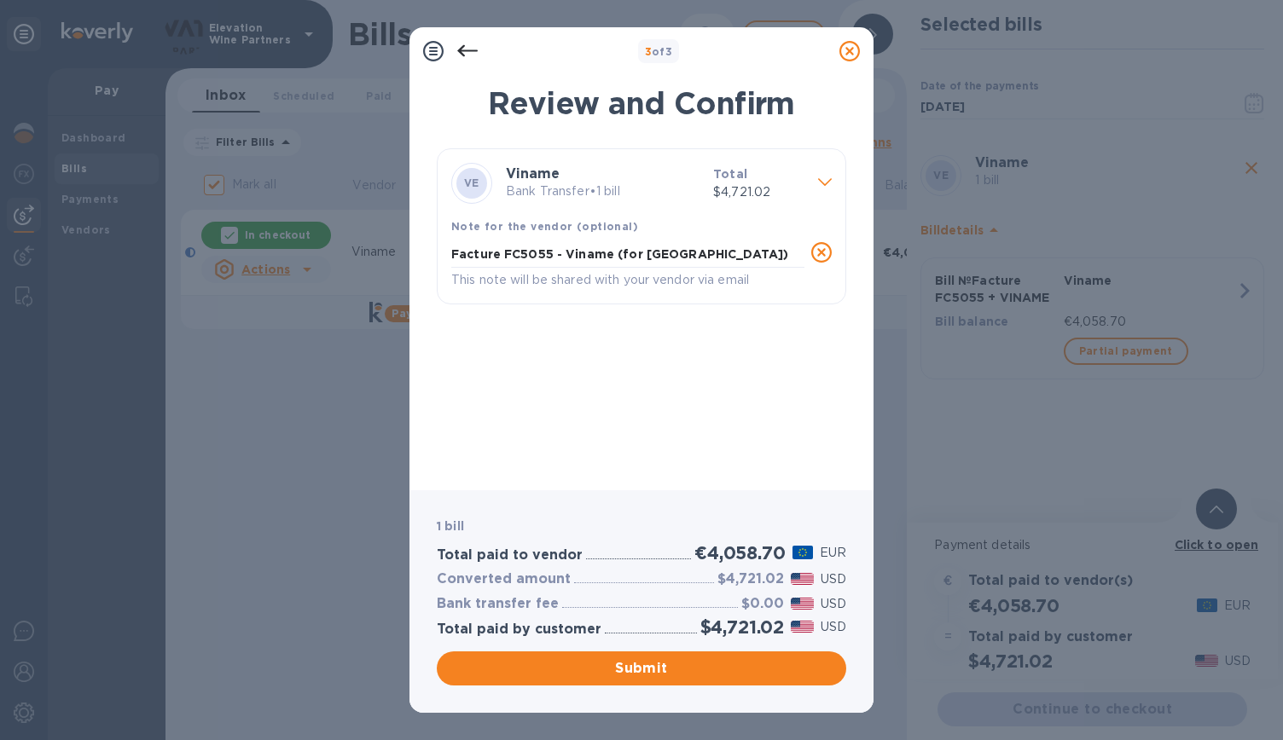
click at [821, 181] on icon at bounding box center [825, 182] width 14 height 8
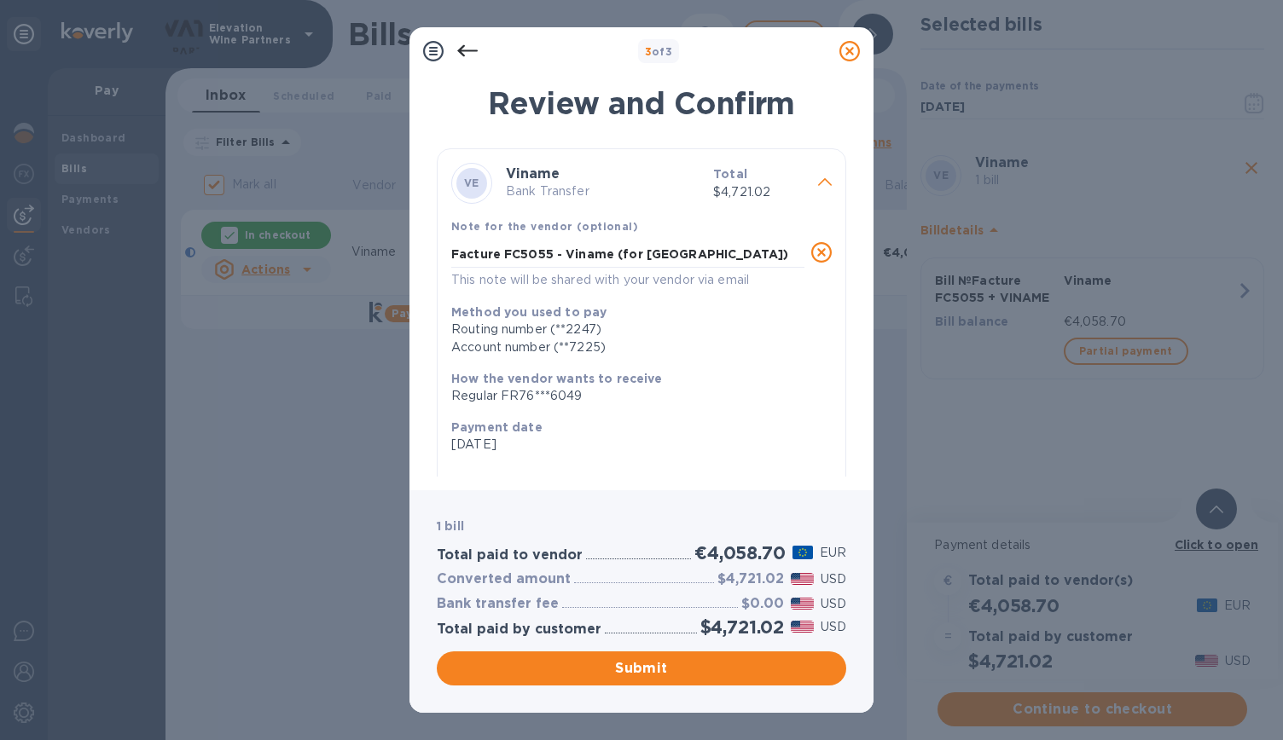
click at [471, 51] on icon at bounding box center [467, 51] width 20 height 12
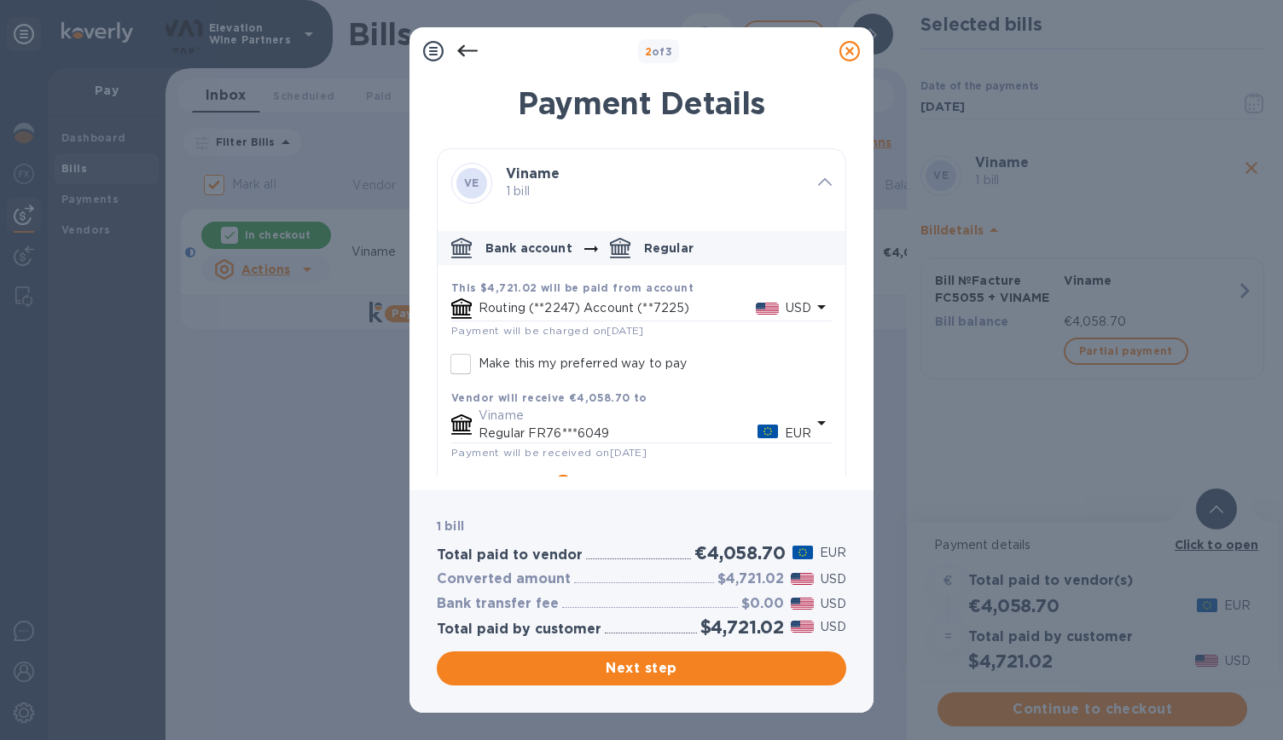
scroll to position [74, 0]
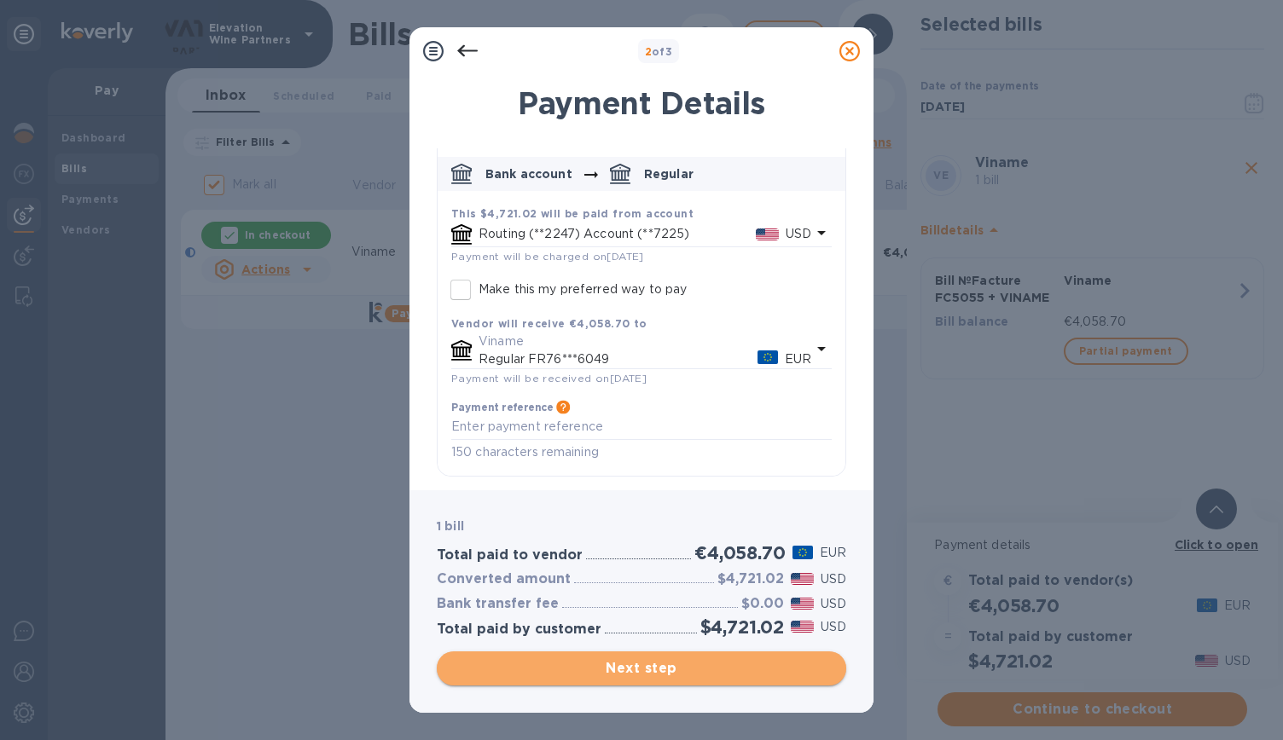
click at [698, 670] on span "Next step" at bounding box center [641, 668] width 382 height 20
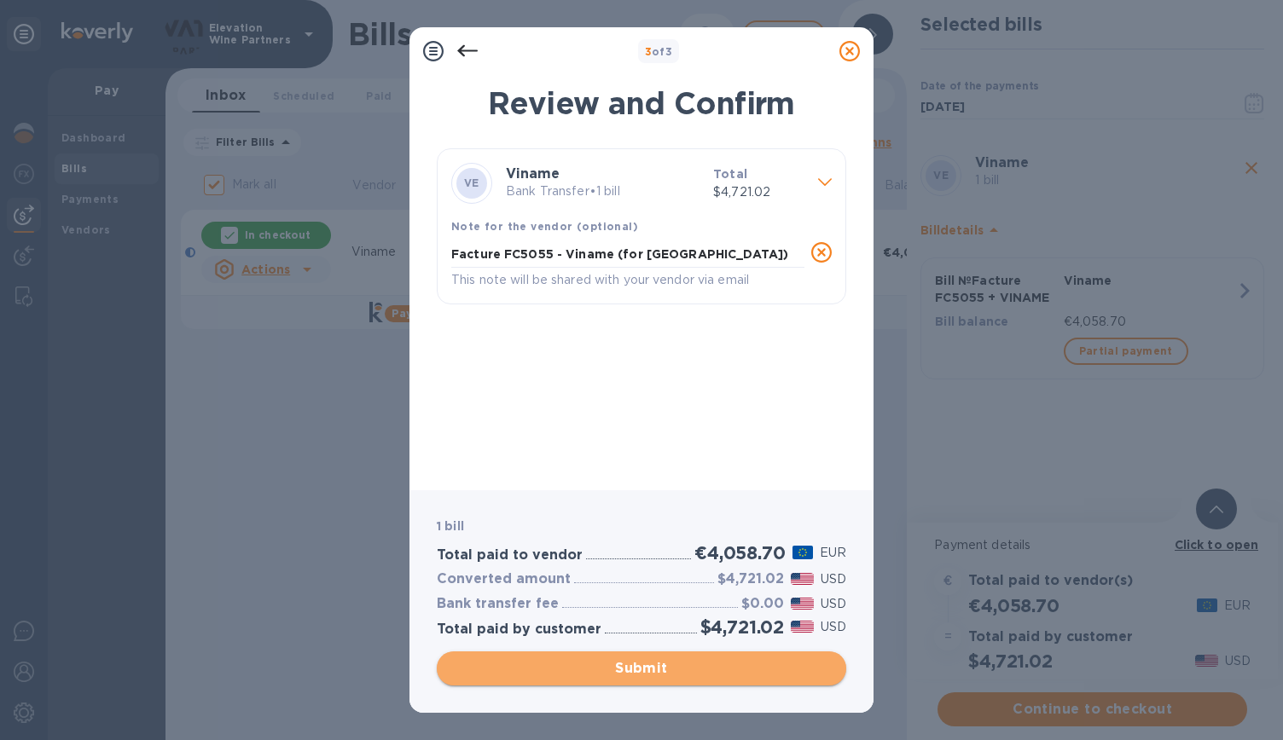
click at [696, 666] on span "Submit" at bounding box center [641, 668] width 382 height 20
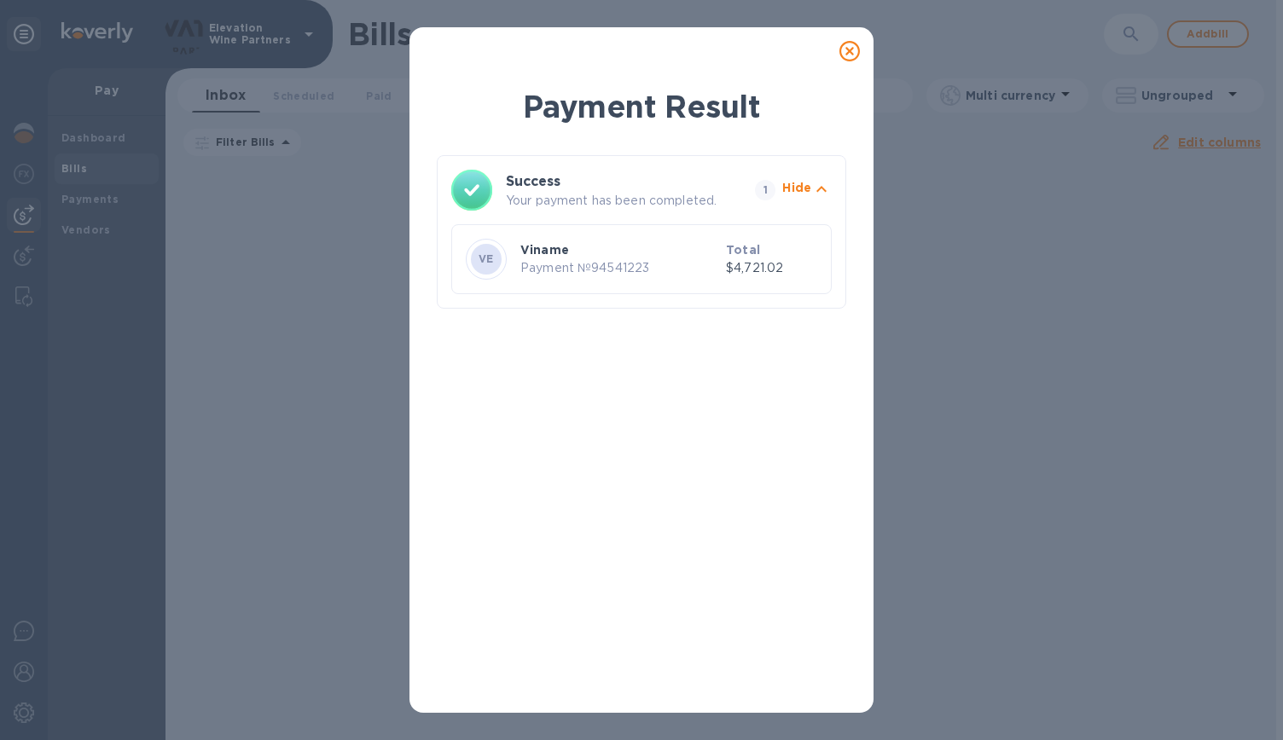
click at [846, 50] on icon at bounding box center [849, 51] width 20 height 20
